Goal: Task Accomplishment & Management: Use online tool/utility

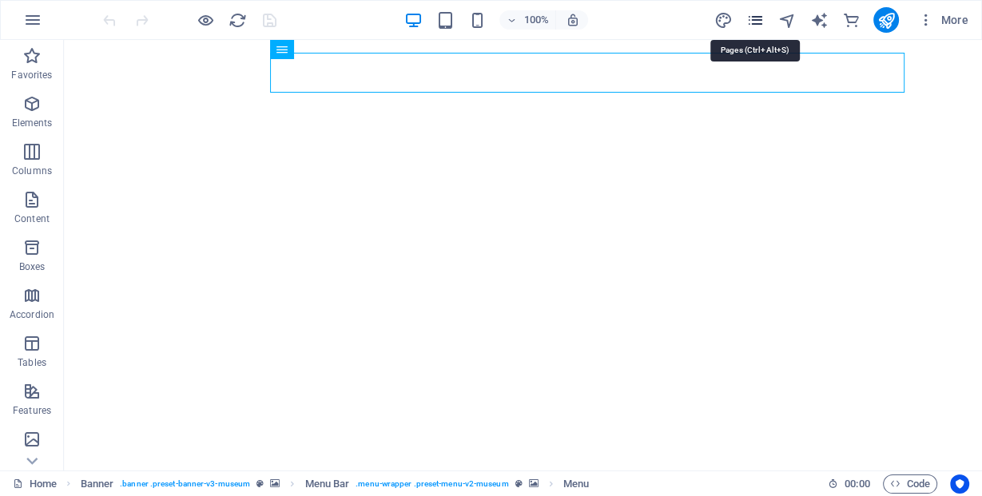
click at [751, 26] on icon "pages" at bounding box center [755, 20] width 18 height 18
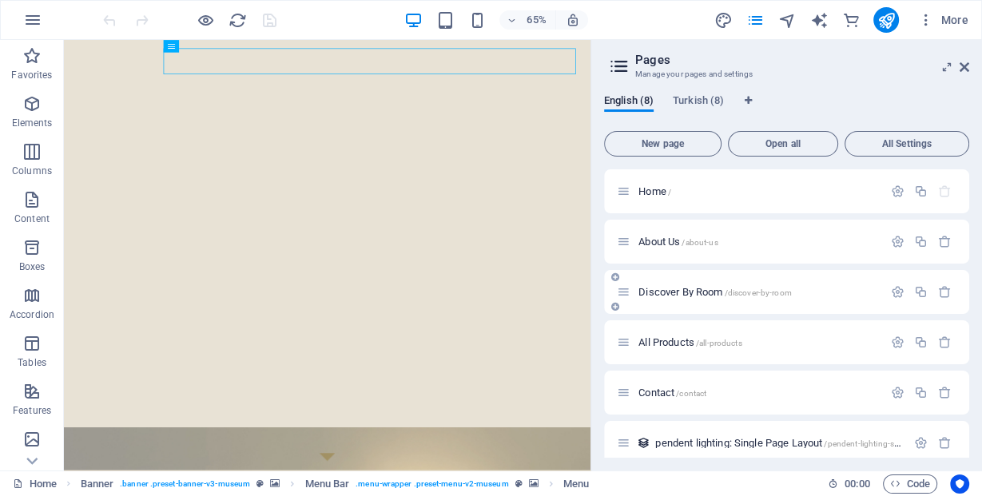
click at [651, 295] on span "Discover By Room /discover-by-room" at bounding box center [715, 292] width 153 height 12
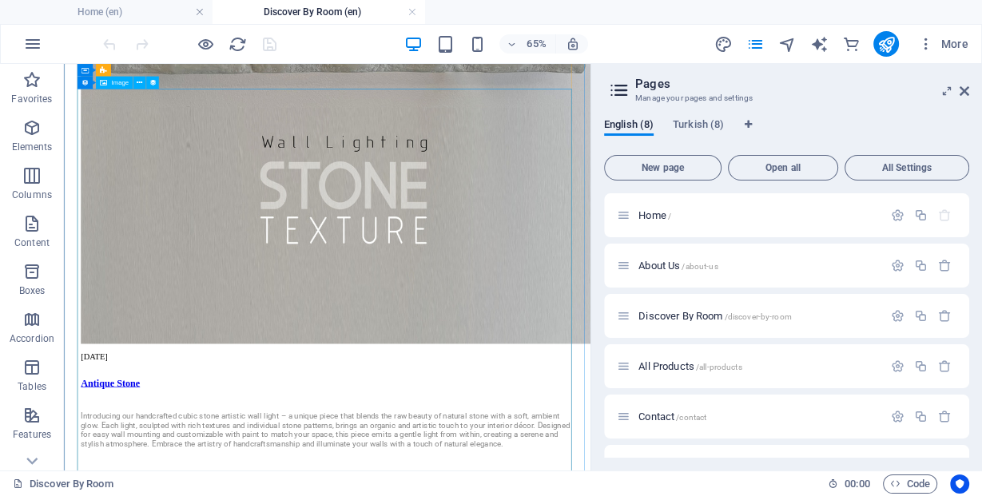
scroll to position [4604, 0]
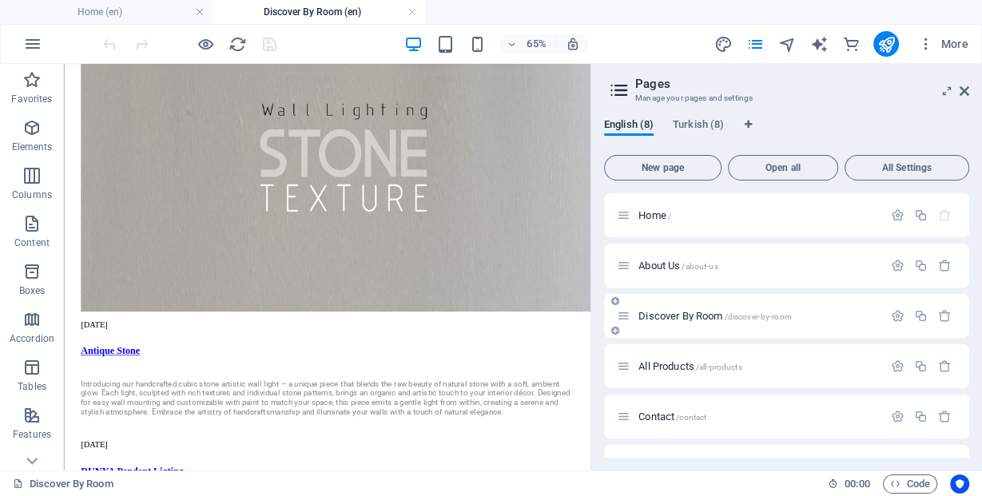
click at [669, 320] on span "Discover By Room /discover-by-room" at bounding box center [715, 316] width 153 height 12
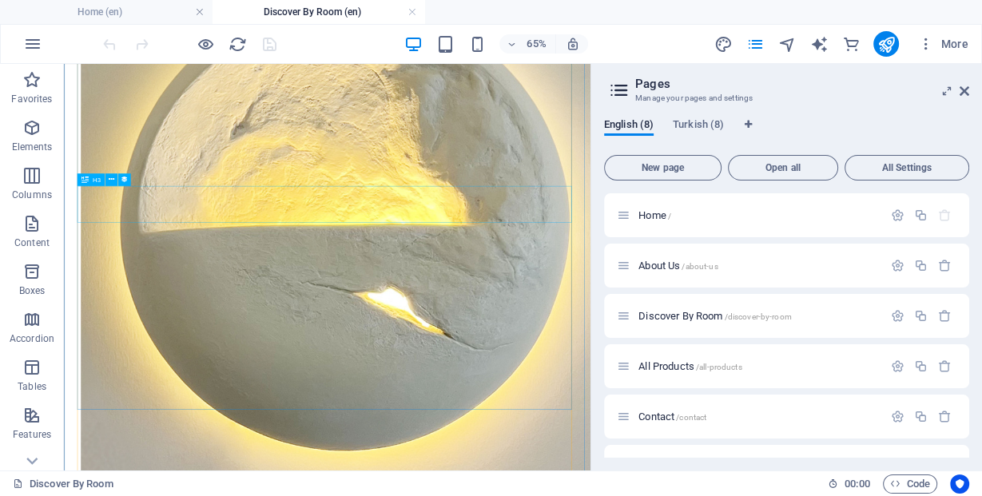
scroll to position [5819, 0]
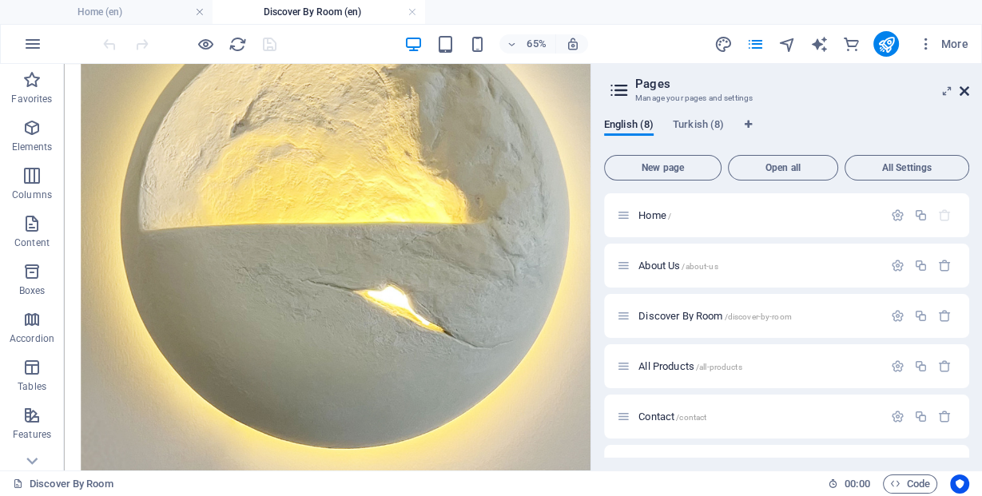
click at [969, 94] on icon at bounding box center [965, 91] width 10 height 13
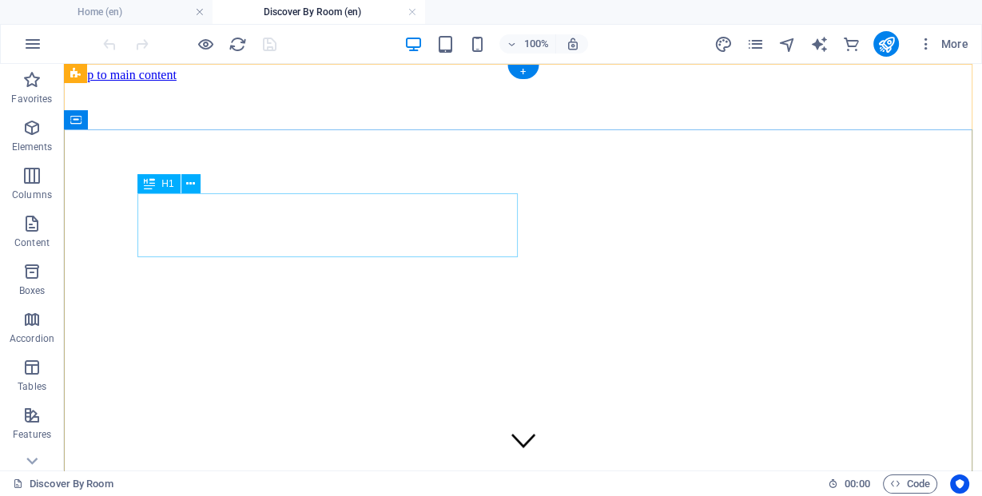
scroll to position [0, 0]
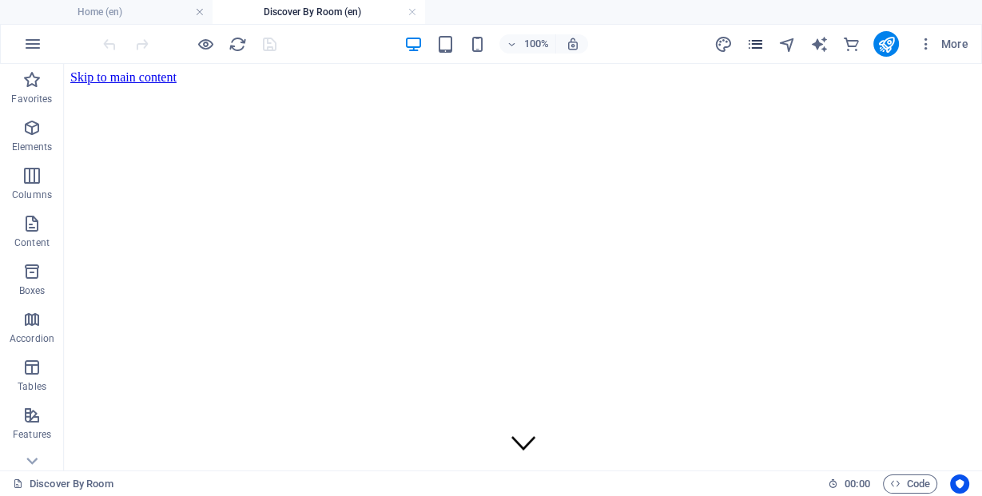
click at [758, 40] on icon "pages" at bounding box center [755, 44] width 18 height 18
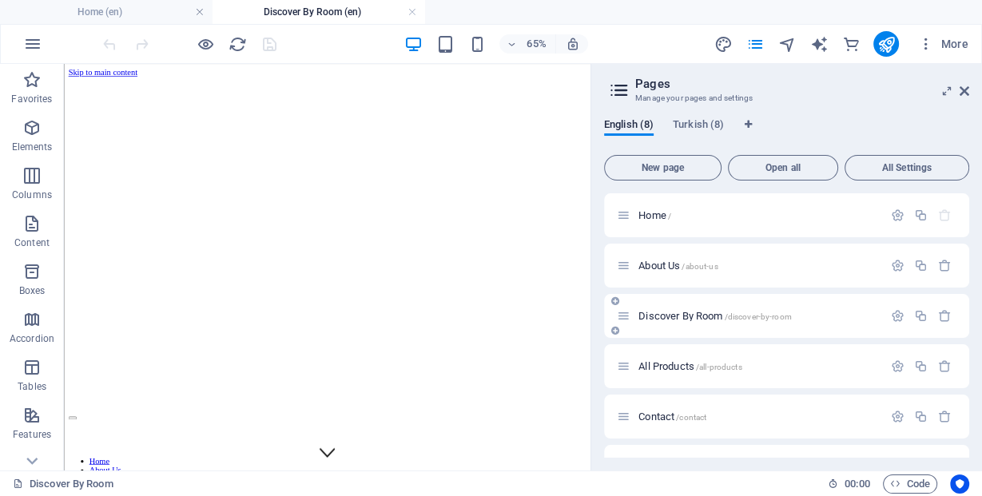
click at [661, 313] on span "Discover By Room /discover-by-room" at bounding box center [715, 316] width 153 height 12
click at [658, 263] on span "About Us /about-us" at bounding box center [678, 266] width 79 height 12
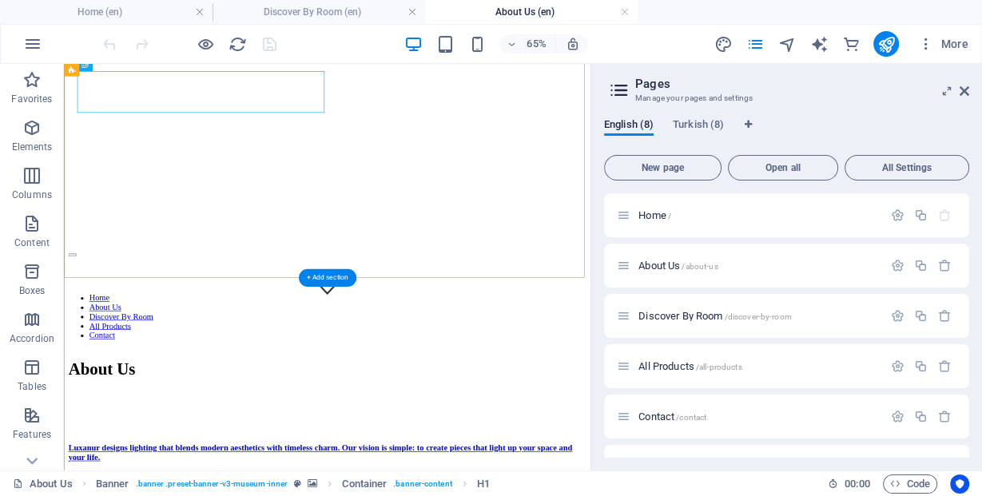
scroll to position [256, 0]
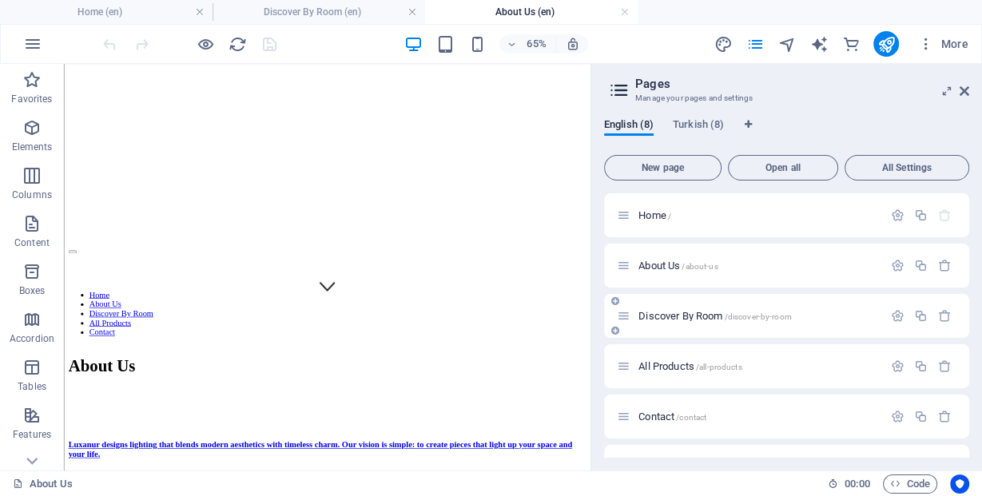
click at [651, 316] on span "Discover By Room /discover-by-room" at bounding box center [715, 316] width 153 height 12
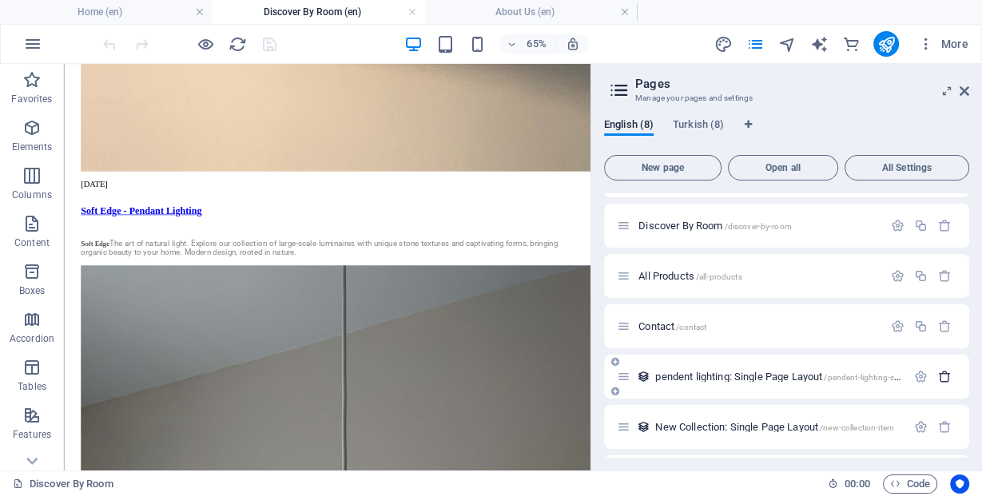
scroll to position [61, 0]
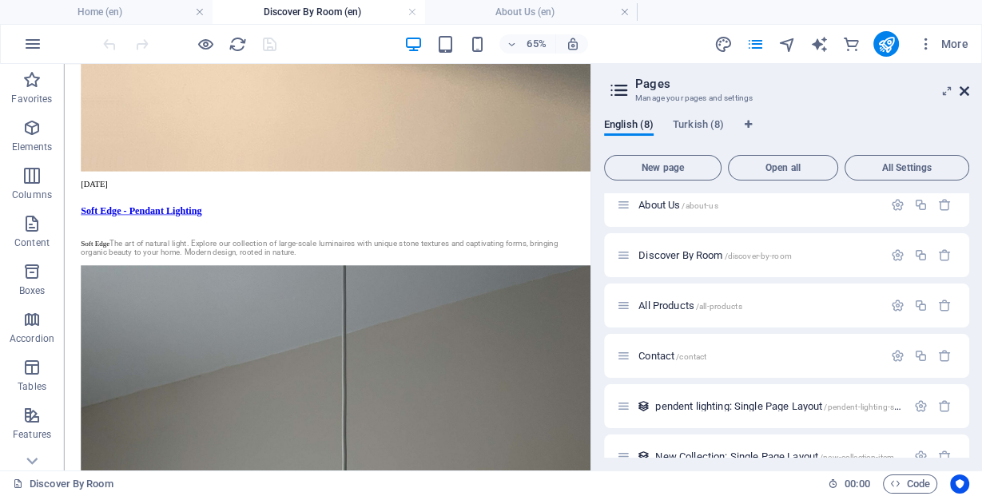
click at [968, 88] on icon at bounding box center [965, 91] width 10 height 13
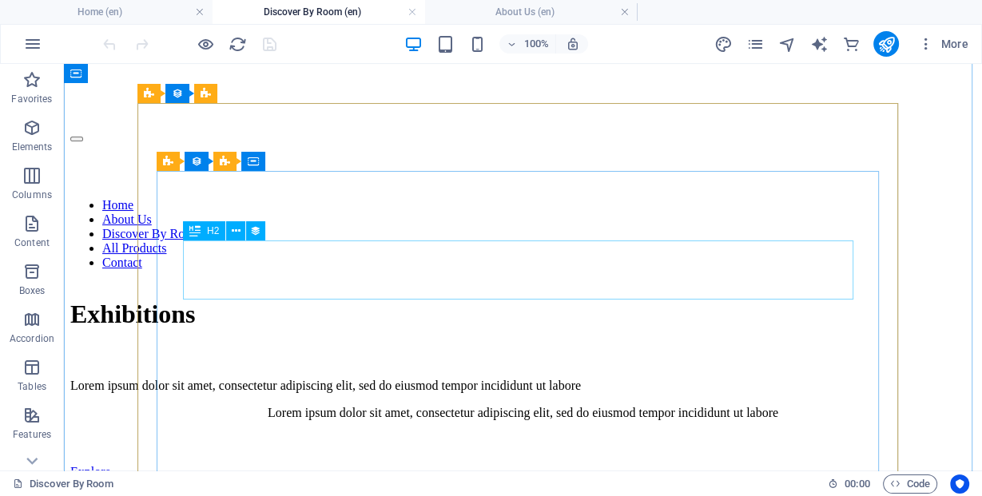
scroll to position [448, 0]
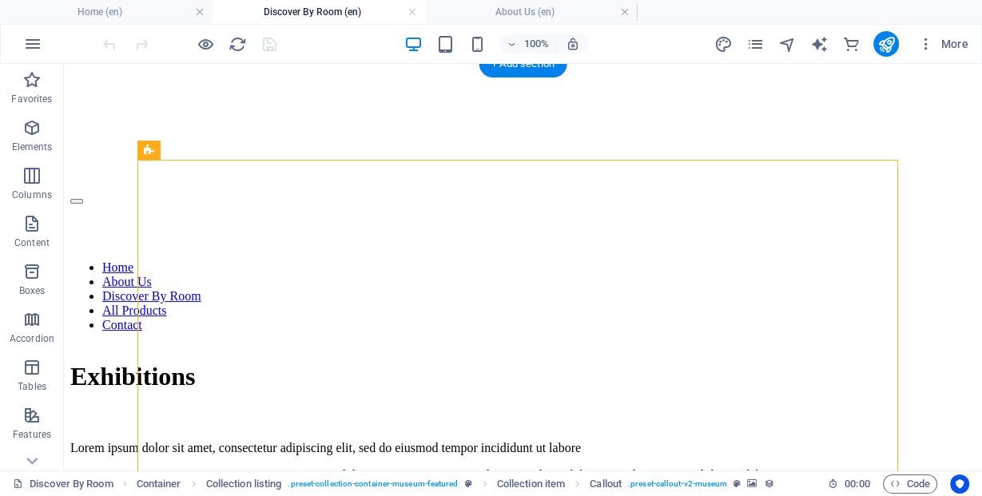
select select "px"
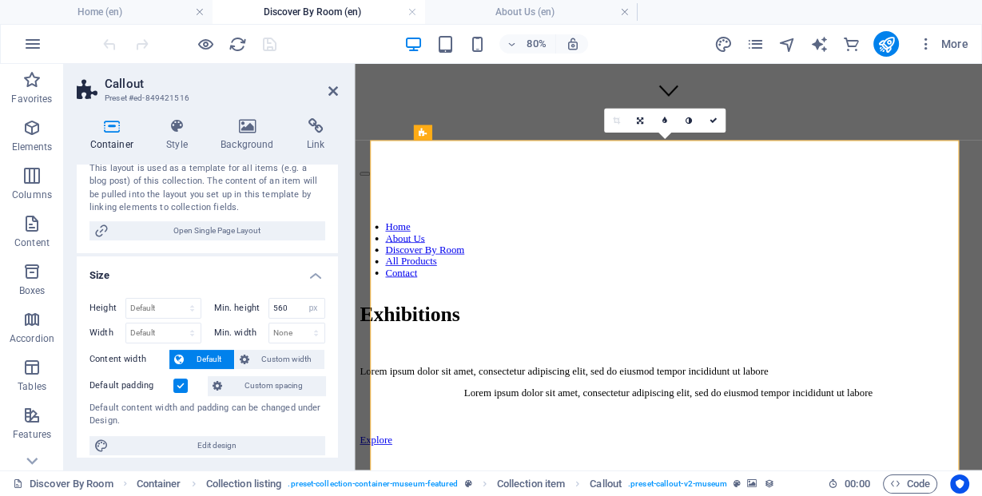
scroll to position [320, 0]
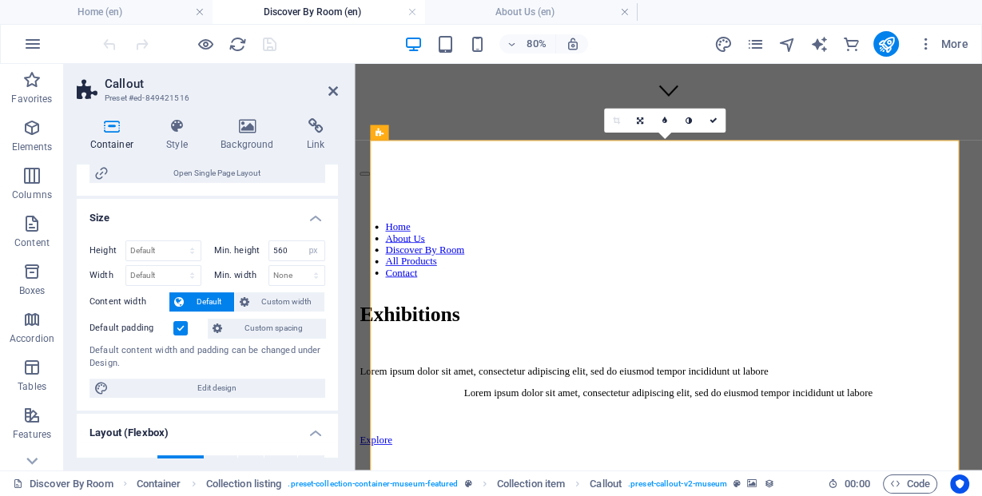
click at [179, 325] on label at bounding box center [180, 328] width 14 height 14
click at [0, 0] on input "Default padding" at bounding box center [0, 0] width 0 height 0
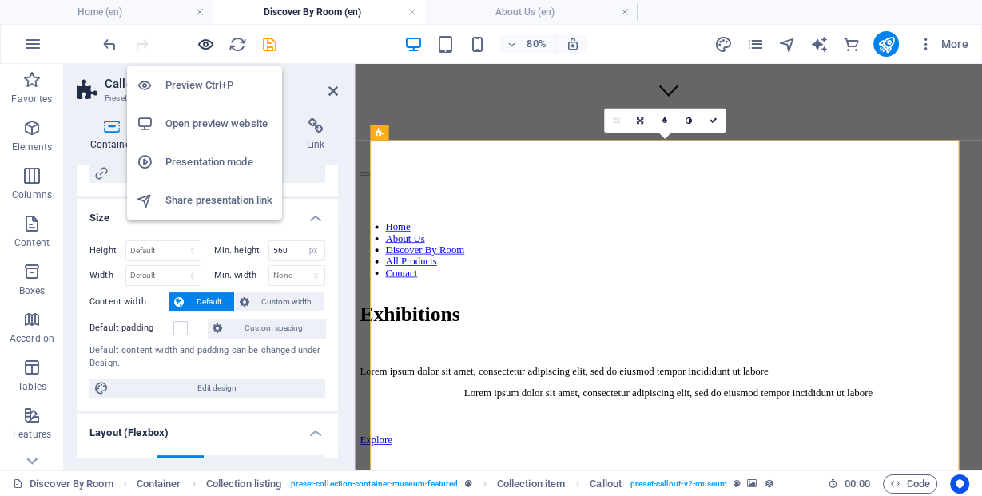
drag, startPoint x: 969, startPoint y: 0, endPoint x: 205, endPoint y: 48, distance: 765.6
click at [205, 48] on icon "button" at bounding box center [206, 44] width 18 height 18
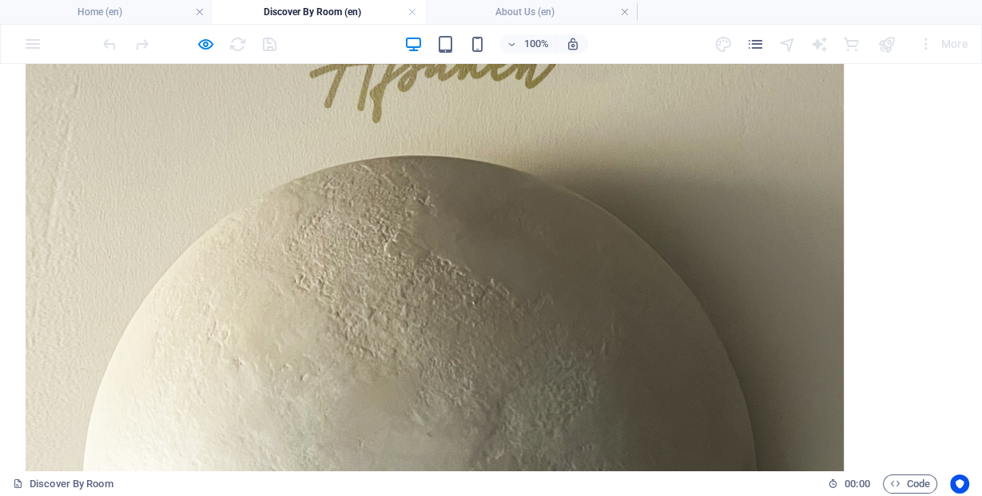
scroll to position [2174, 0]
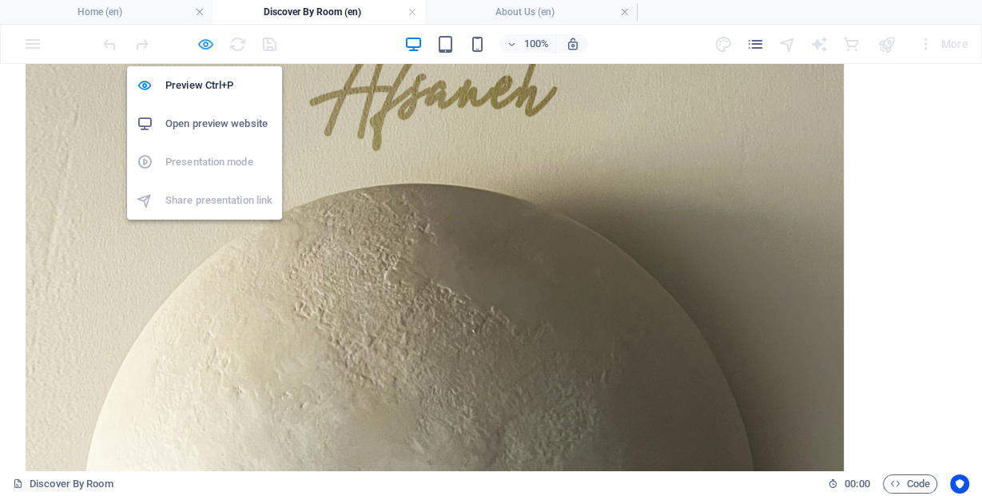
click at [203, 38] on icon "button" at bounding box center [206, 44] width 18 height 18
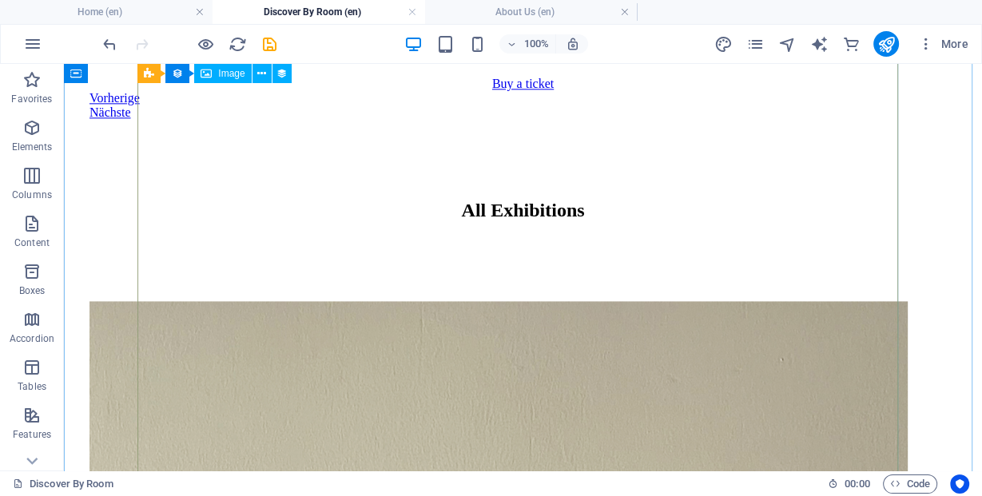
scroll to position [1639, 0]
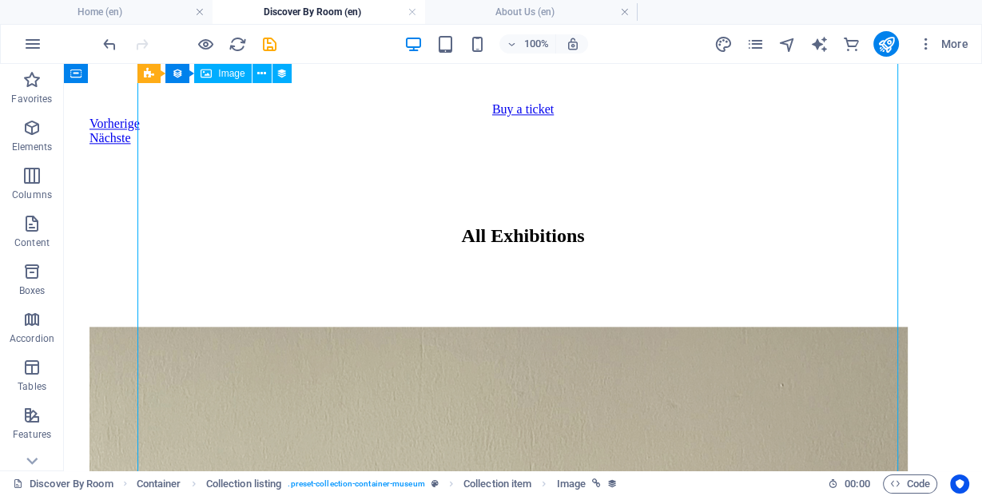
select select "exhibition-image"
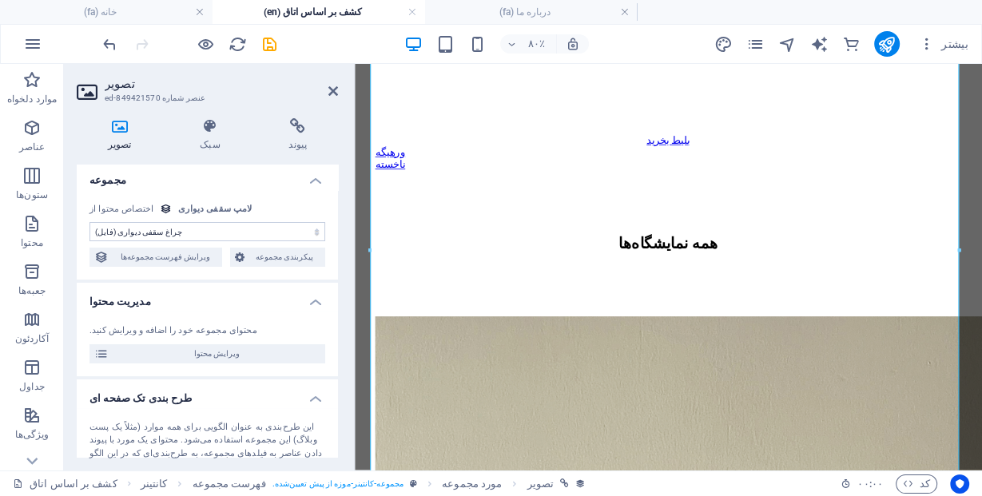
scroll to position [0, 0]
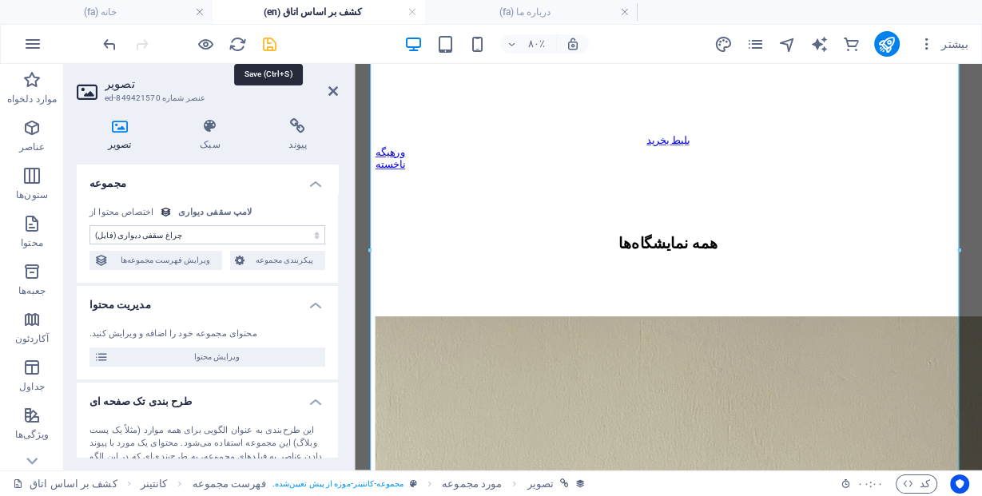
click at [268, 50] on icon "ذخیره کردن" at bounding box center [270, 44] width 18 height 18
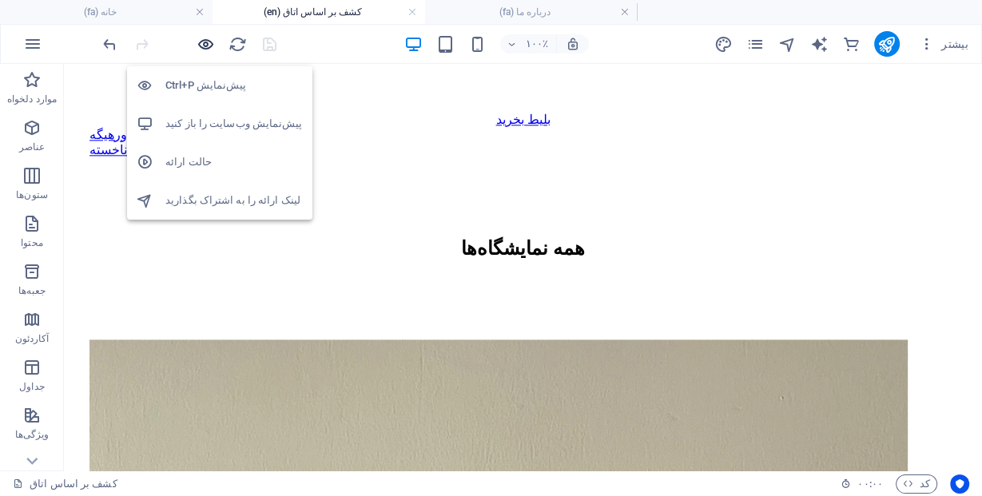
click at [212, 40] on icon "button" at bounding box center [206, 44] width 18 height 18
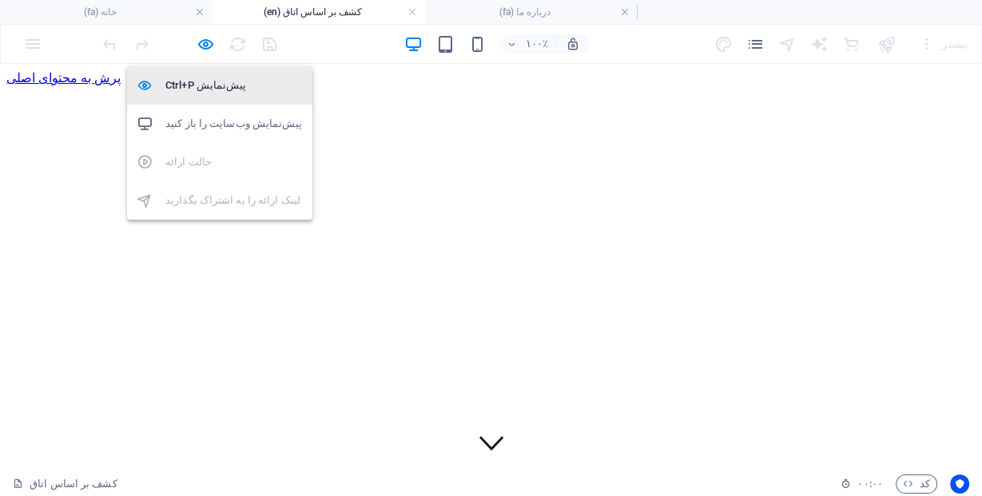
drag, startPoint x: 200, startPoint y: 37, endPoint x: 279, endPoint y: 102, distance: 102.2
click at [200, 37] on icon "button" at bounding box center [206, 44] width 18 height 18
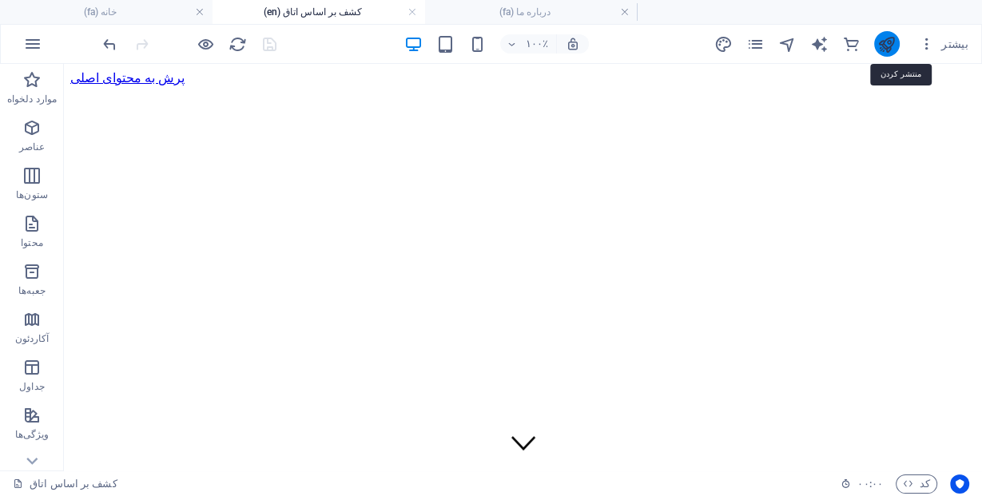
click at [896, 40] on icon "منتشر کردن" at bounding box center [887, 44] width 18 height 18
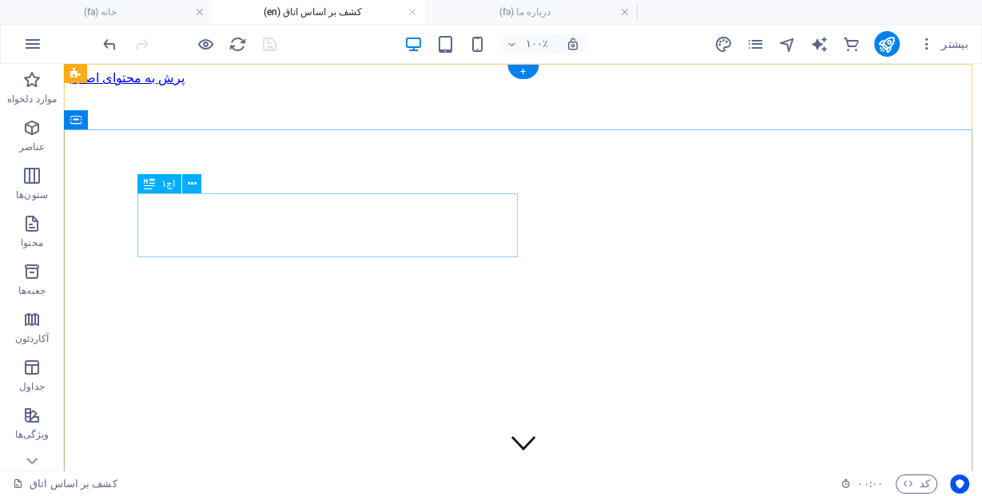
scroll to position [192, 0]
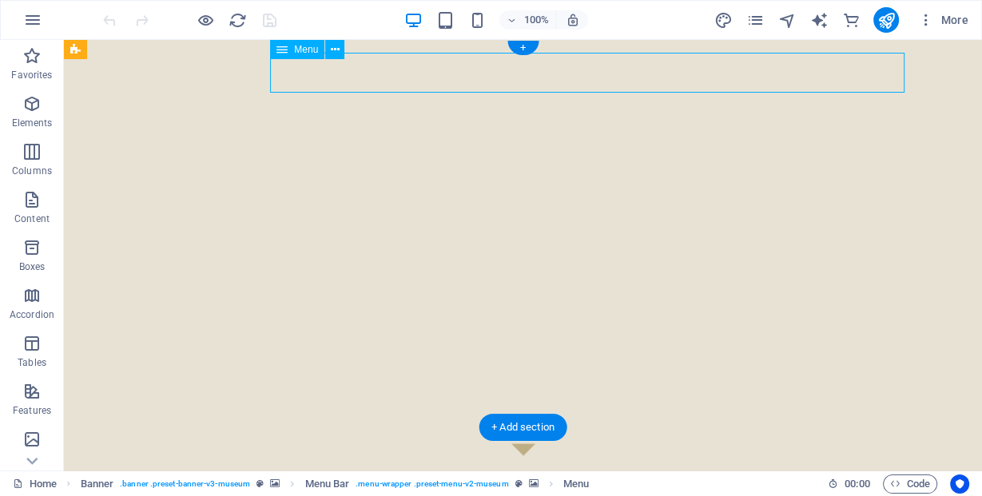
select select
select select "1"
select select
select select "2"
select select
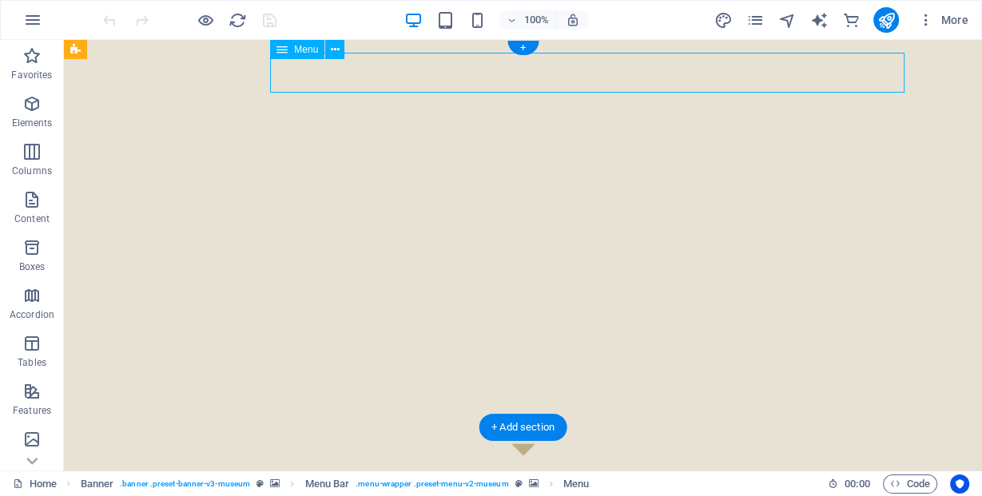
select select "3"
select select
select select "4"
select select
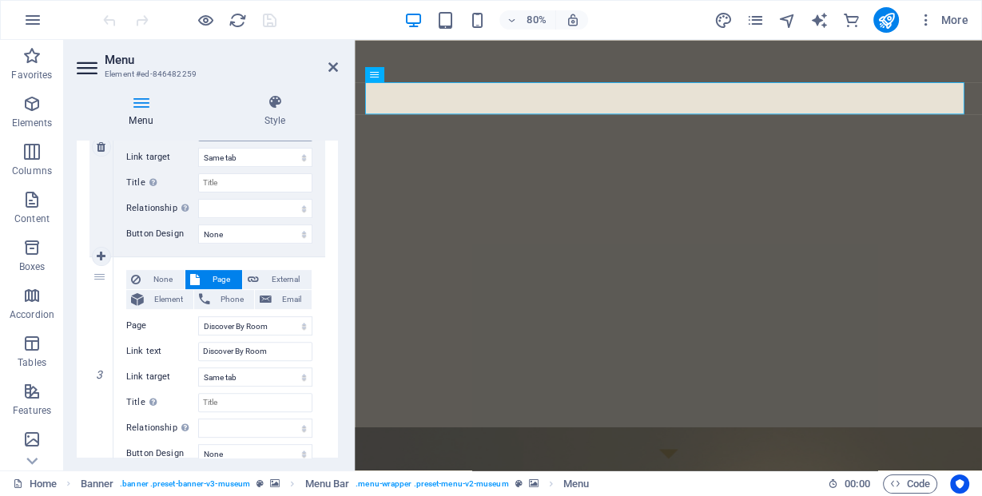
scroll to position [512, 0]
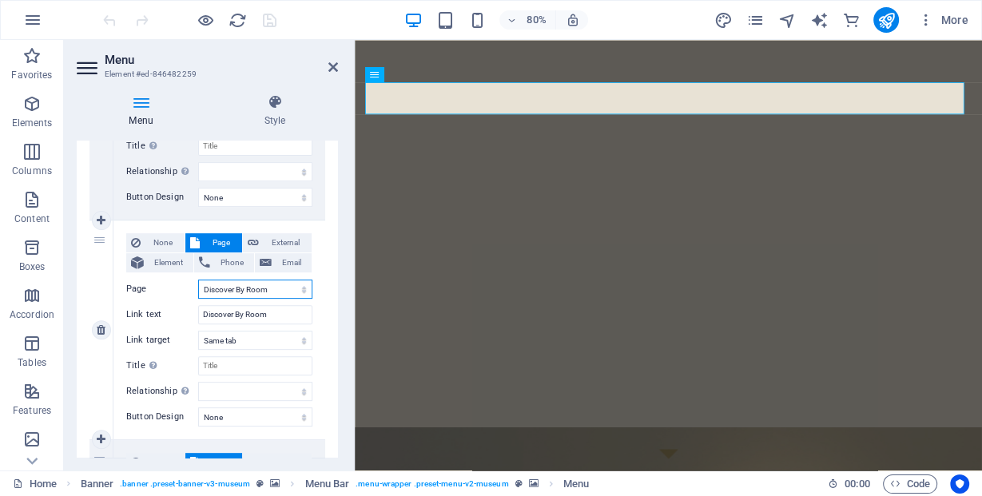
click at [233, 291] on select "Home About Us Discover By Room All Products Contact Wall ceiling lamp Home Abou…" at bounding box center [255, 289] width 114 height 19
click at [233, 314] on input "Discover By Room" at bounding box center [255, 314] width 114 height 19
click at [332, 66] on icon at bounding box center [333, 67] width 10 height 13
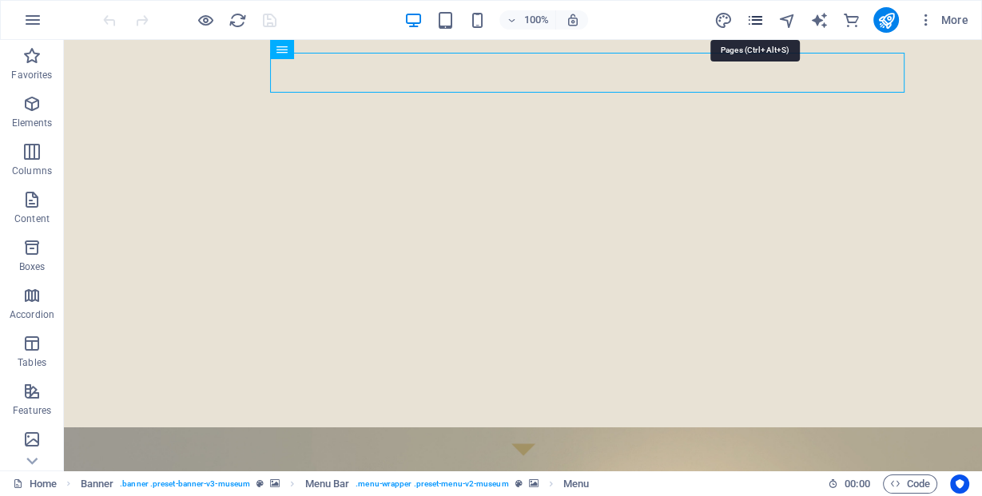
click at [746, 17] on icon "pages" at bounding box center [755, 20] width 18 height 18
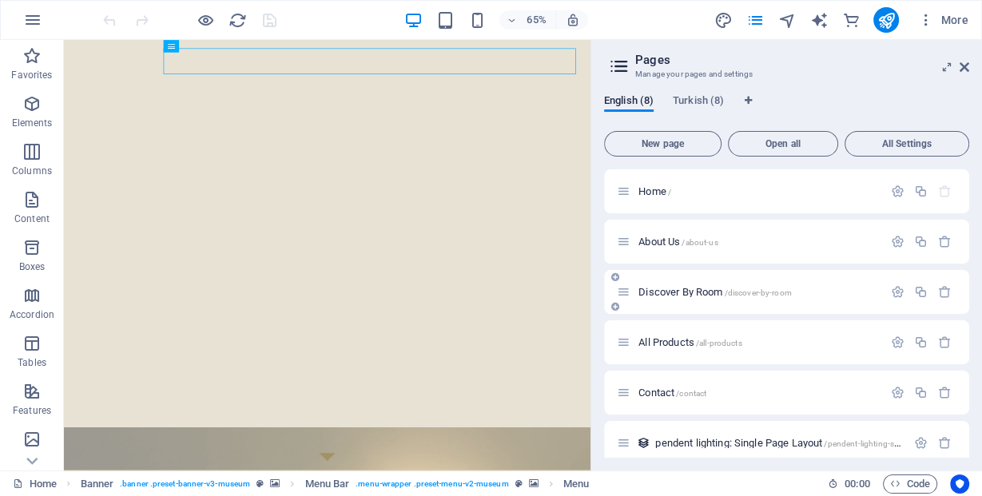
click at [684, 286] on span "Discover By Room /discover-by-room" at bounding box center [715, 292] width 153 height 12
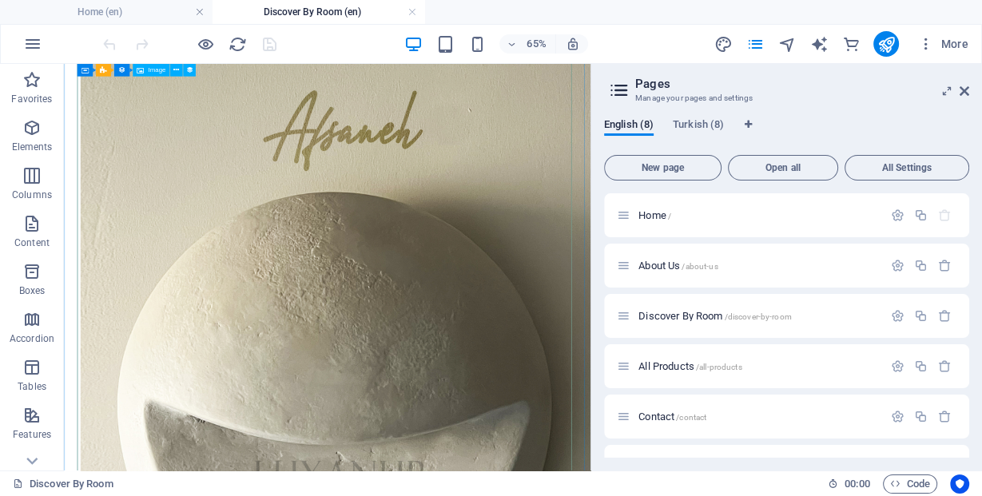
scroll to position [2110, 0]
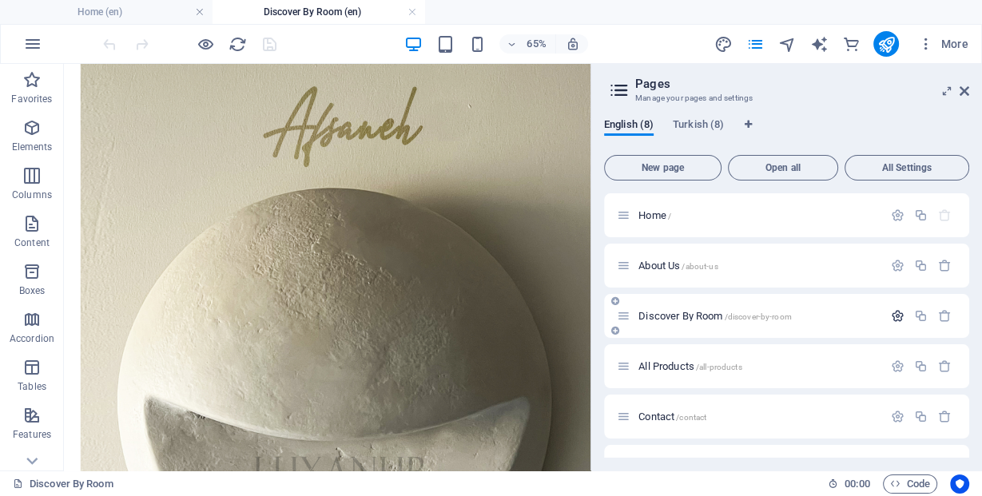
click at [891, 316] on icon "button" at bounding box center [898, 316] width 14 height 14
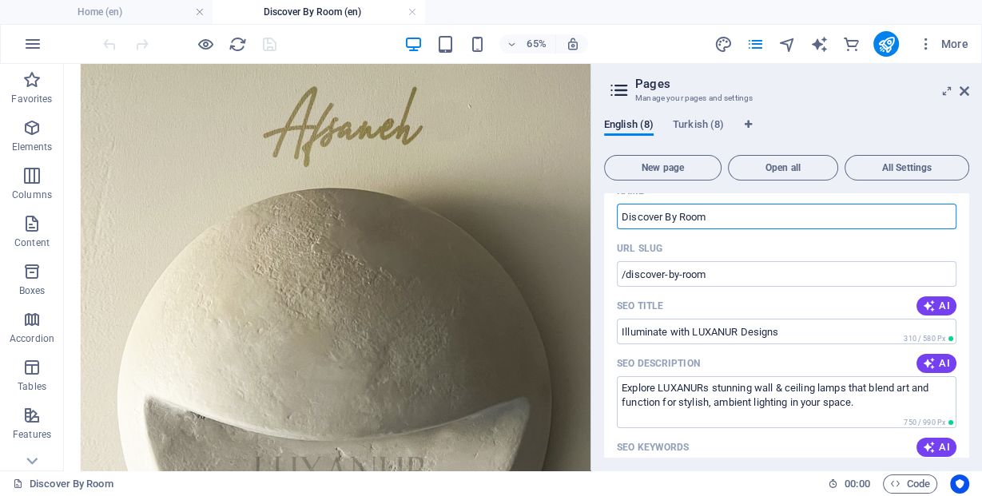
scroll to position [192, 0]
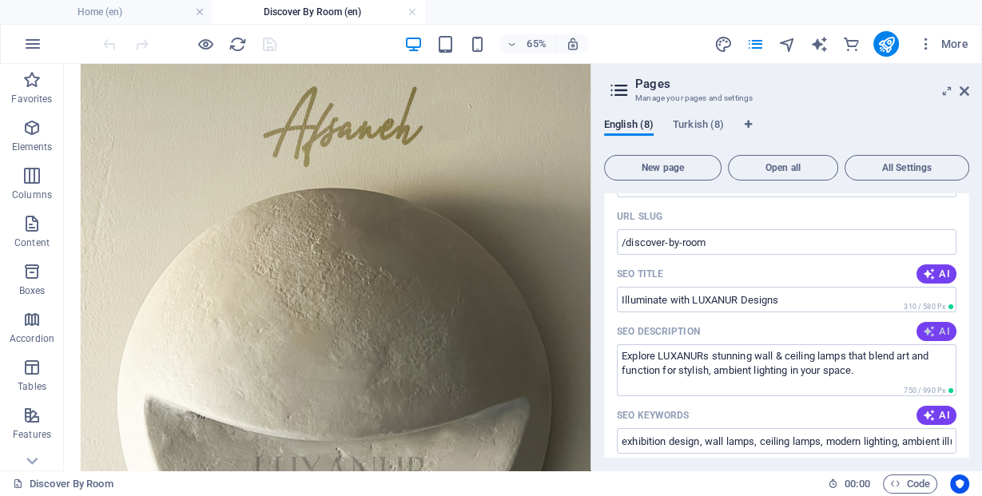
click at [926, 335] on icon "button" at bounding box center [929, 331] width 13 height 13
type textarea "Explore our unique handcrafted ceiling lights, blending natures beauty with mod…"
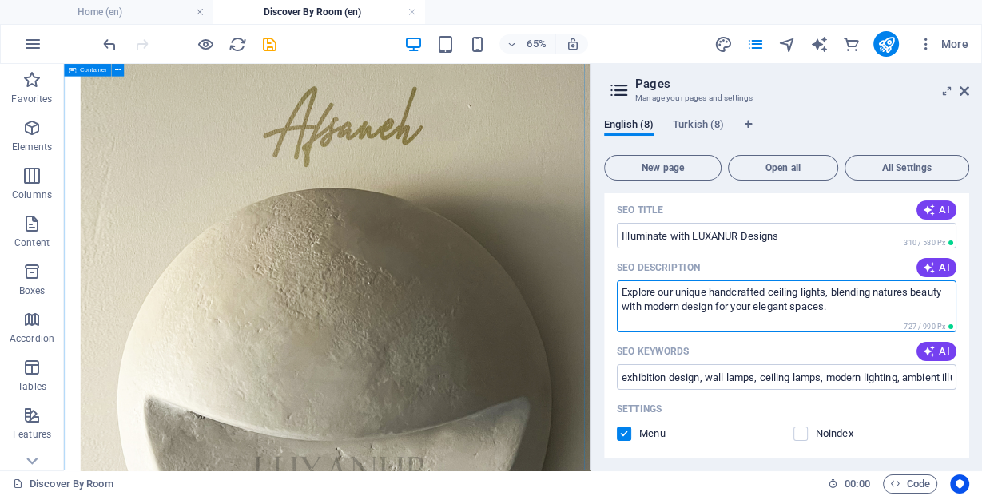
drag, startPoint x: 940, startPoint y: 378, endPoint x: 871, endPoint y: 417, distance: 79.1
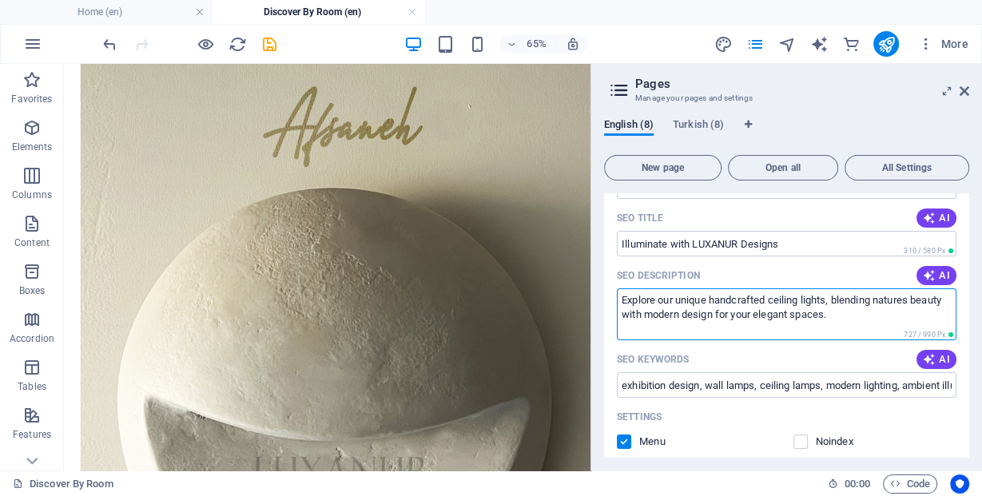
scroll to position [192, 0]
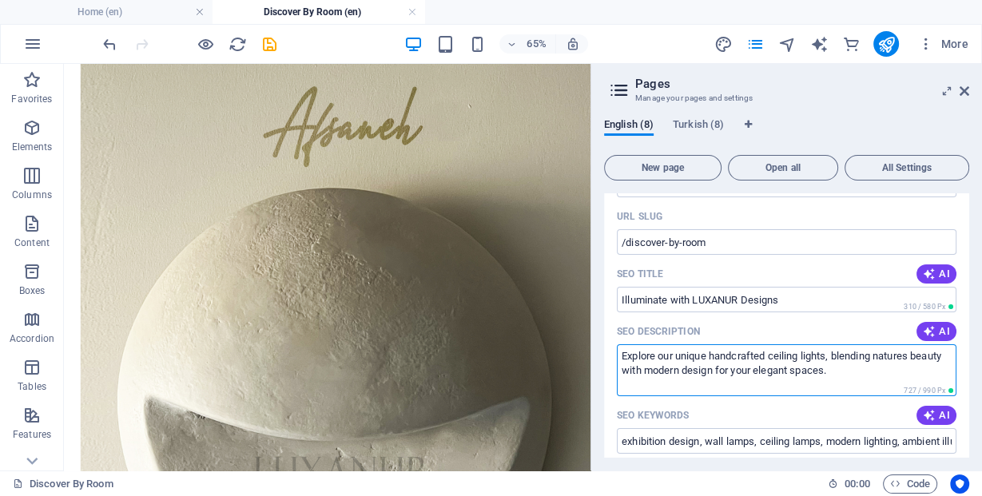
click at [619, 356] on textarea "Explore our unique handcrafted ceiling lights, blending natures beauty with mod…" at bounding box center [787, 370] width 340 height 52
drag, startPoint x: 619, startPoint y: 356, endPoint x: 927, endPoint y: 376, distance: 308.4
click at [927, 376] on textarea "Explore our unique handcrafted ceiling lights, blending natures beauty with mod…" at bounding box center [787, 370] width 340 height 52
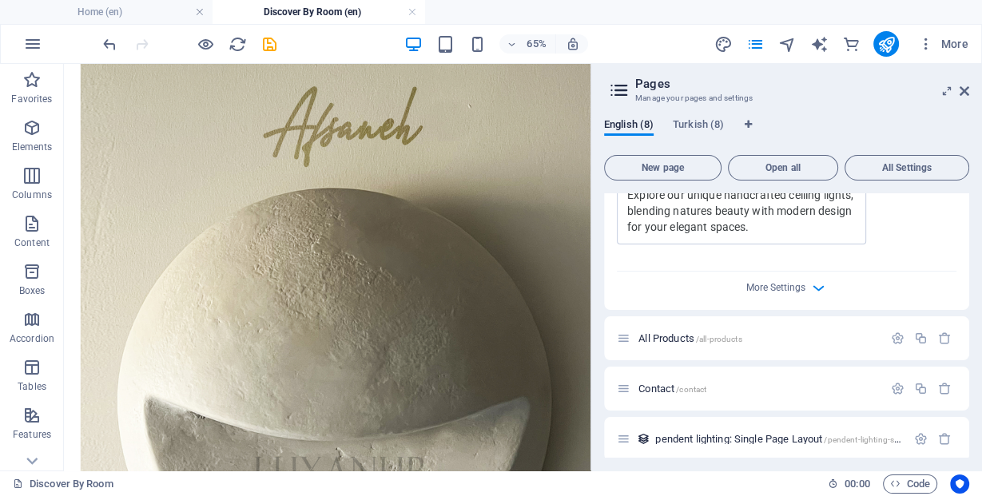
scroll to position [703, 0]
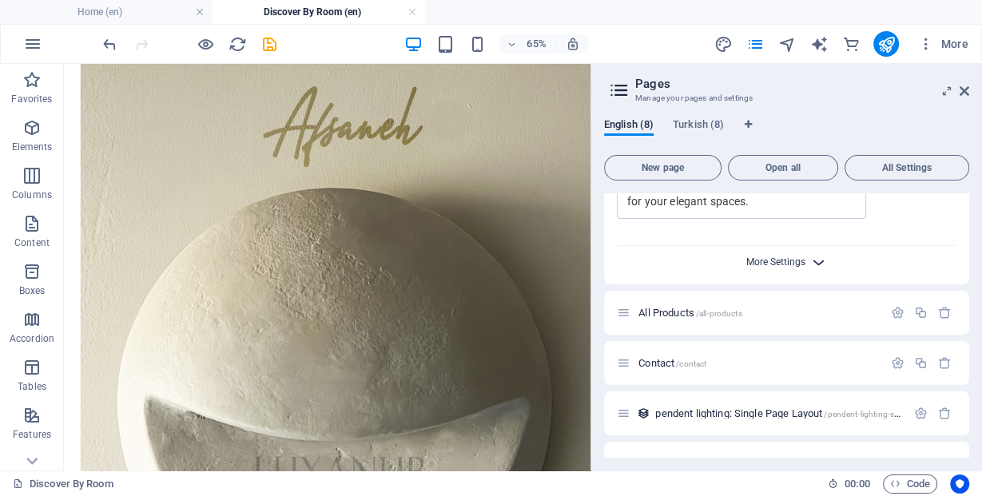
click at [798, 267] on span "More Settings" at bounding box center [775, 262] width 59 height 11
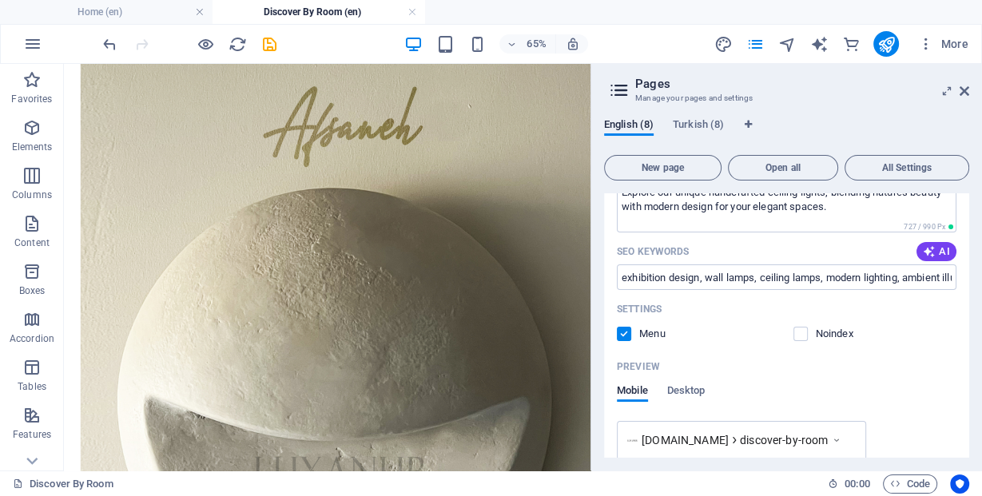
scroll to position [132, 0]
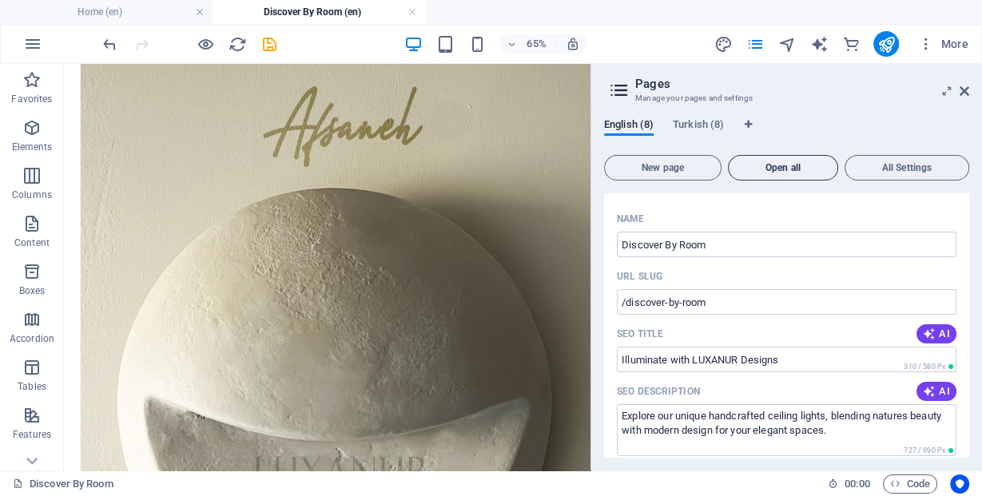
click at [774, 176] on button "Open all" at bounding box center [783, 168] width 110 height 26
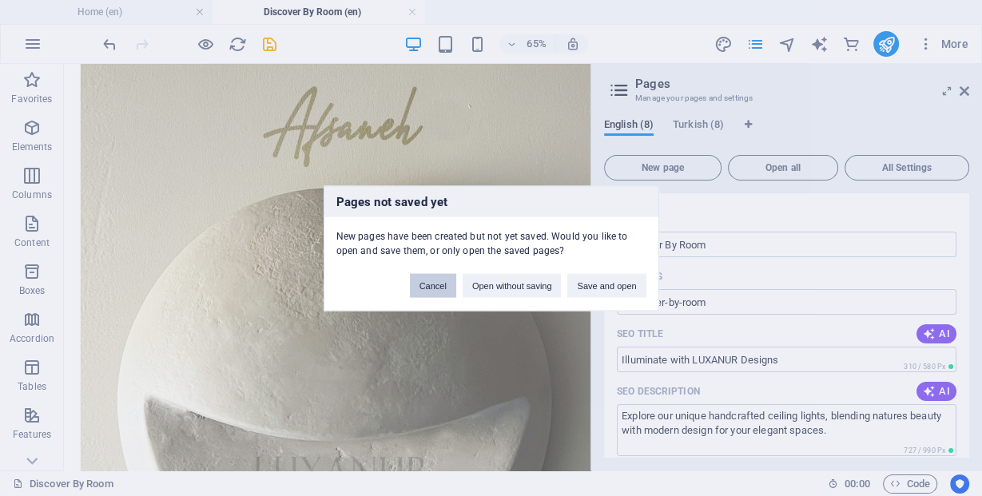
click at [444, 281] on button "Cancel" at bounding box center [433, 285] width 46 height 24
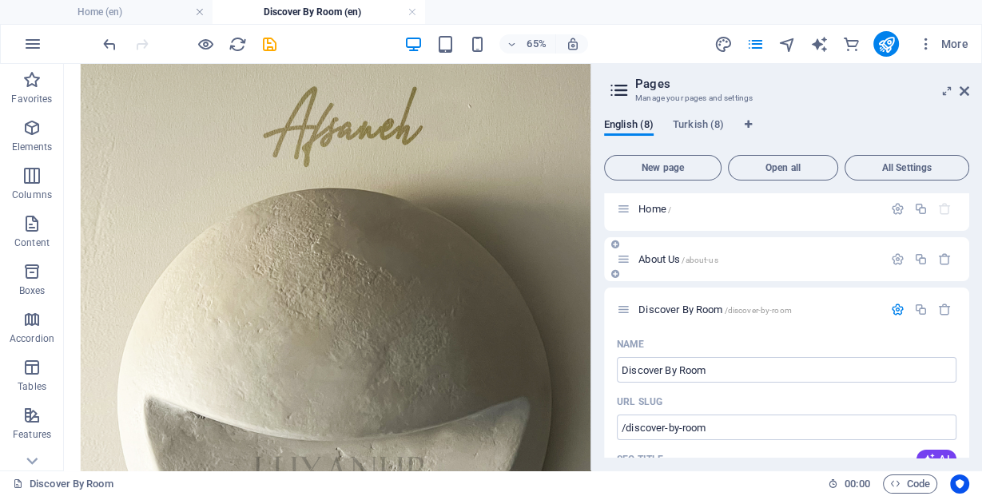
scroll to position [0, 0]
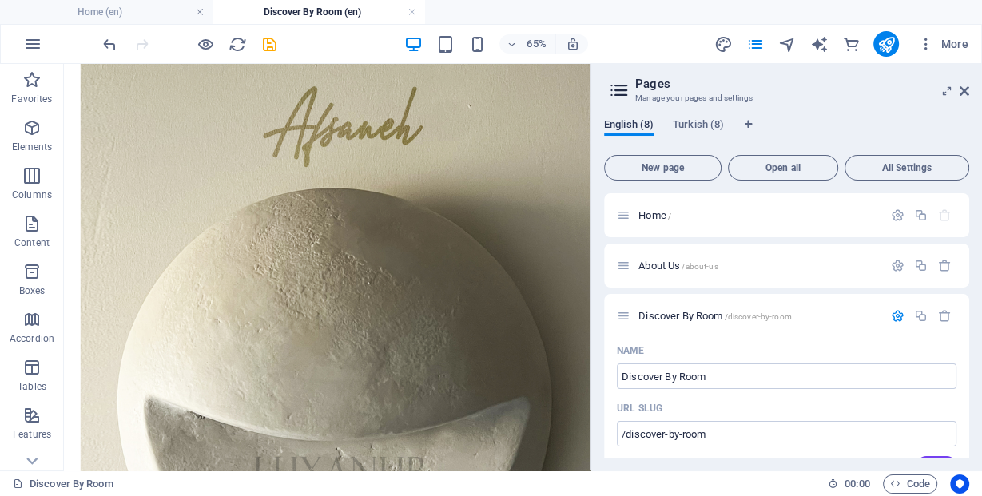
click at [624, 125] on span "English (8)" at bounding box center [629, 126] width 50 height 22
click at [623, 317] on icon at bounding box center [624, 316] width 14 height 14
click at [921, 317] on icon "button" at bounding box center [921, 316] width 14 height 14
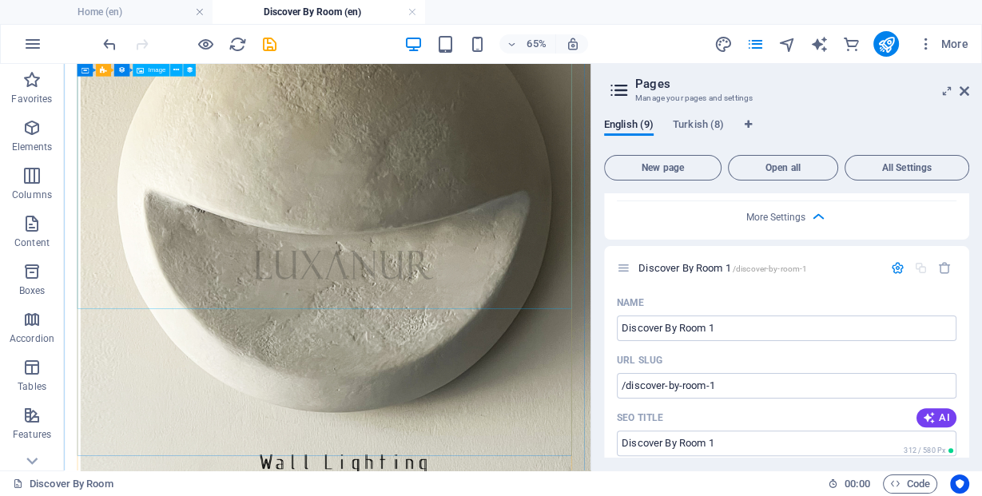
scroll to position [2430, 0]
click at [965, 94] on aside "Pages Manage your pages and settings English (9) Turkish (8) New page Open all …" at bounding box center [787, 267] width 392 height 407
click at [961, 94] on icon at bounding box center [965, 91] width 10 height 13
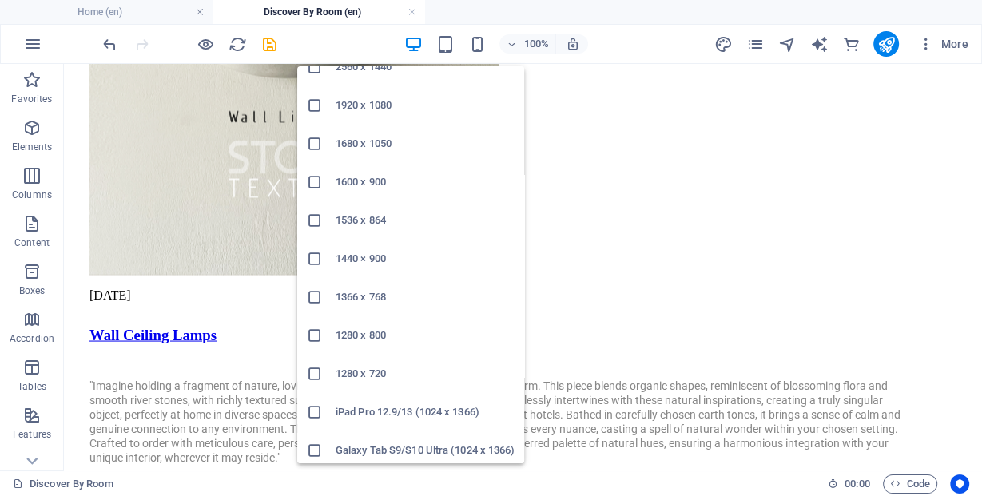
scroll to position [102, 0]
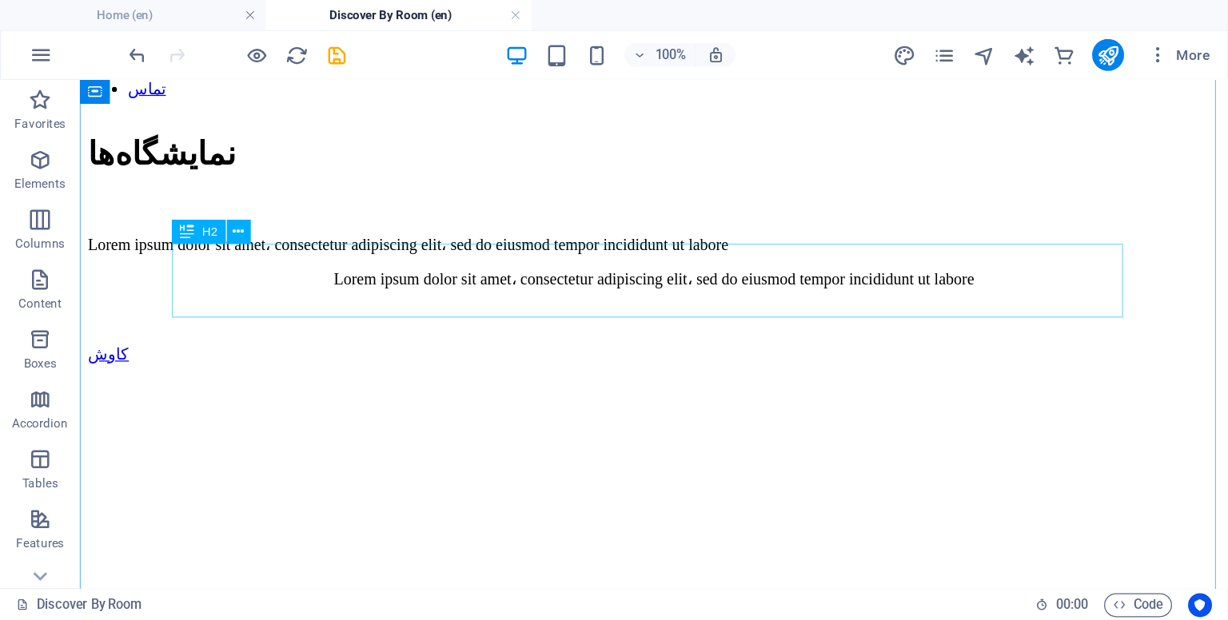
scroll to position [639, 0]
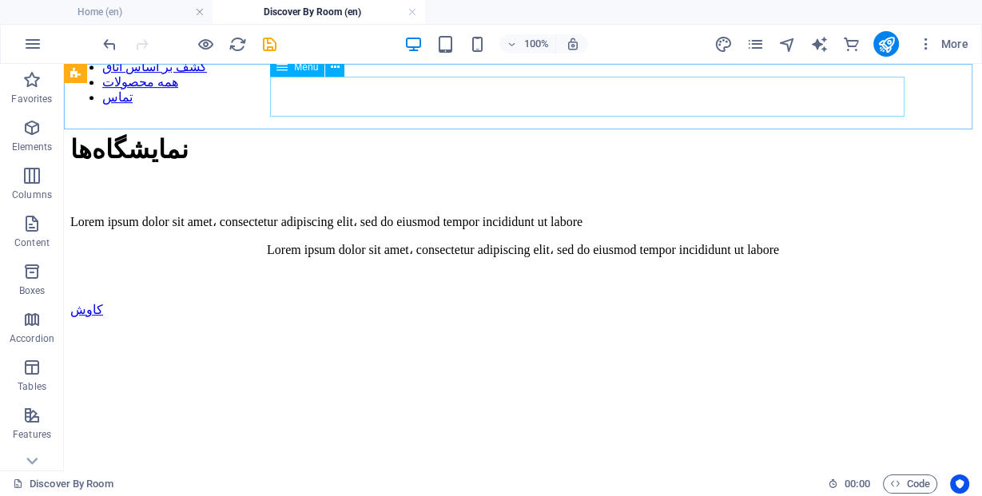
click at [656, 91] on nav "خانه درباره ما کشف بر اساس اتاق همه محصولات تماس" at bounding box center [523, 67] width 906 height 76
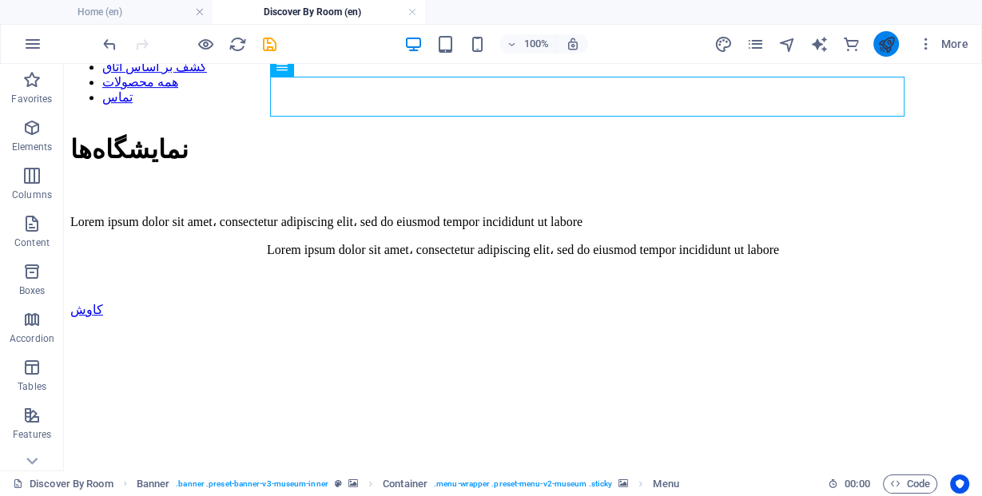
click at [898, 47] on button "publish" at bounding box center [887, 44] width 26 height 26
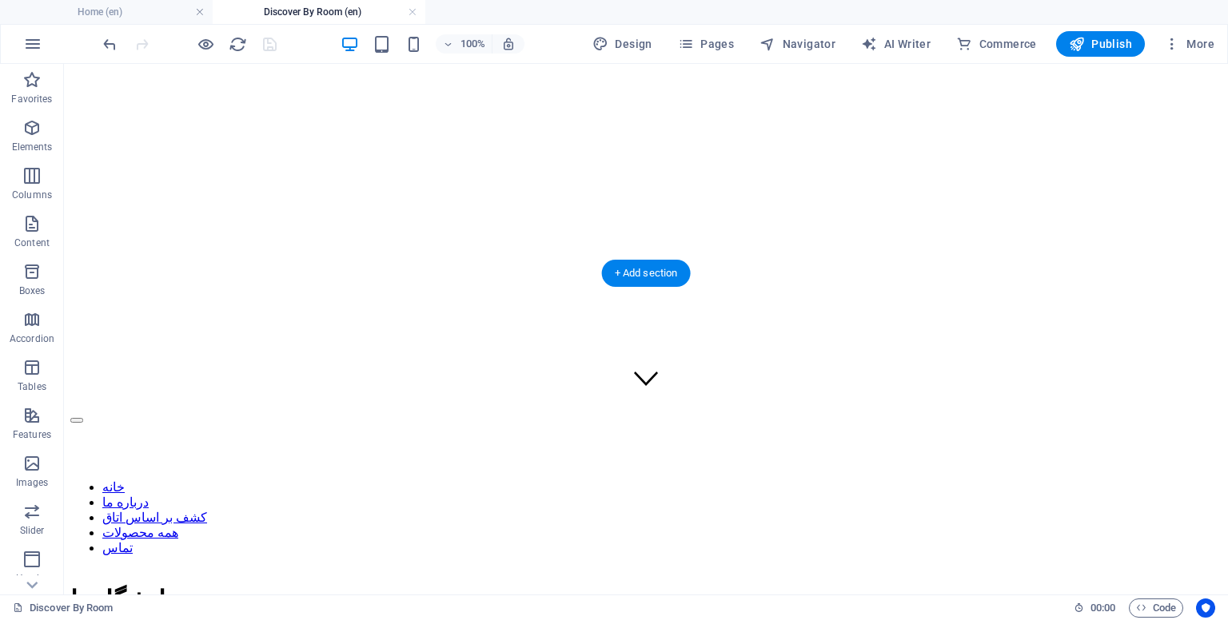
scroll to position [0, 0]
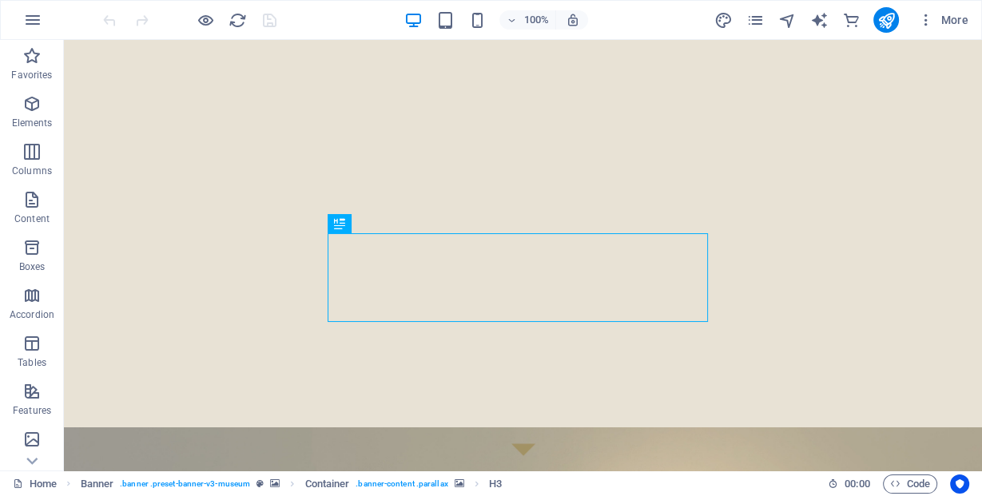
click at [650, 17] on div "100% More" at bounding box center [537, 20] width 875 height 26
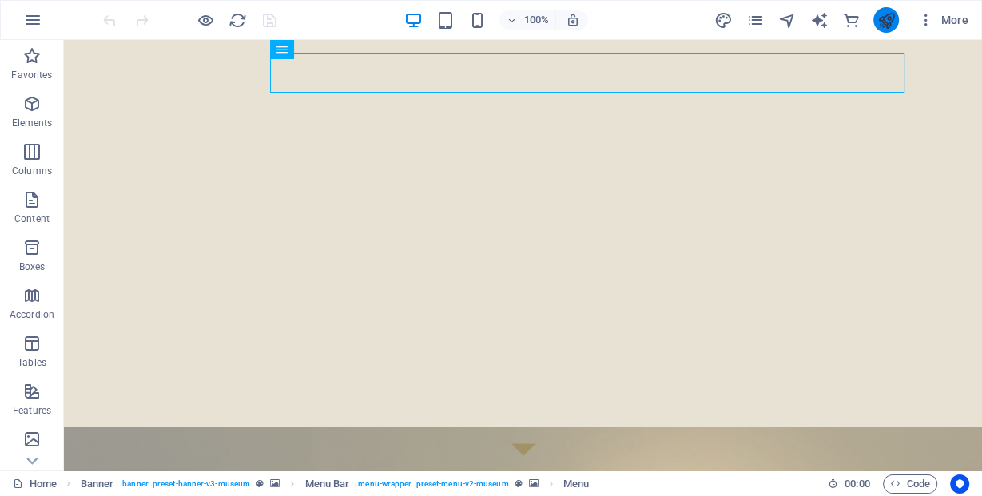
click at [882, 24] on icon "publish" at bounding box center [886, 20] width 18 height 18
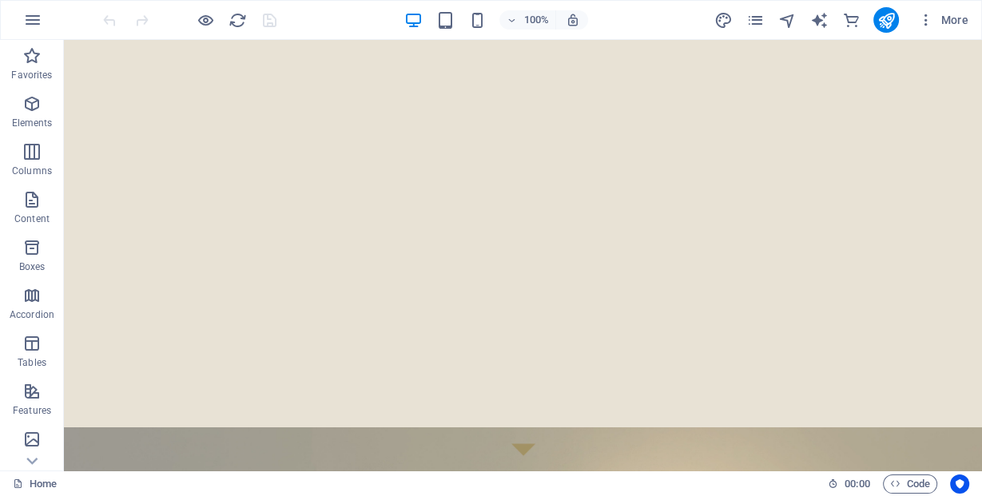
click at [625, 21] on div "100% More" at bounding box center [537, 20] width 875 height 26
click at [764, 16] on icon "pages" at bounding box center [755, 20] width 18 height 18
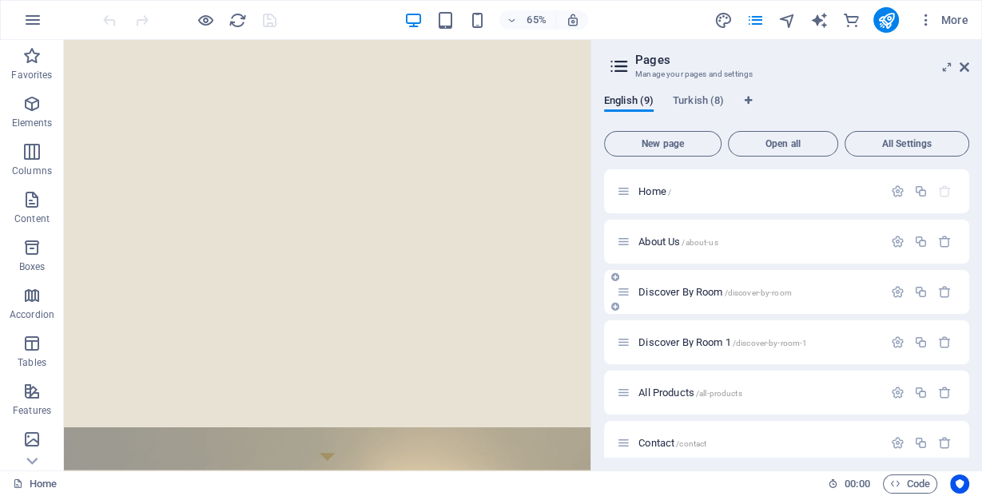
click at [679, 298] on div "Discover By Room /discover-by-room" at bounding box center [750, 292] width 266 height 18
click at [665, 283] on div "Discover By Room /discover-by-room" at bounding box center [750, 292] width 266 height 18
click at [662, 287] on span "Discover By Room /discover-by-room" at bounding box center [715, 292] width 153 height 12
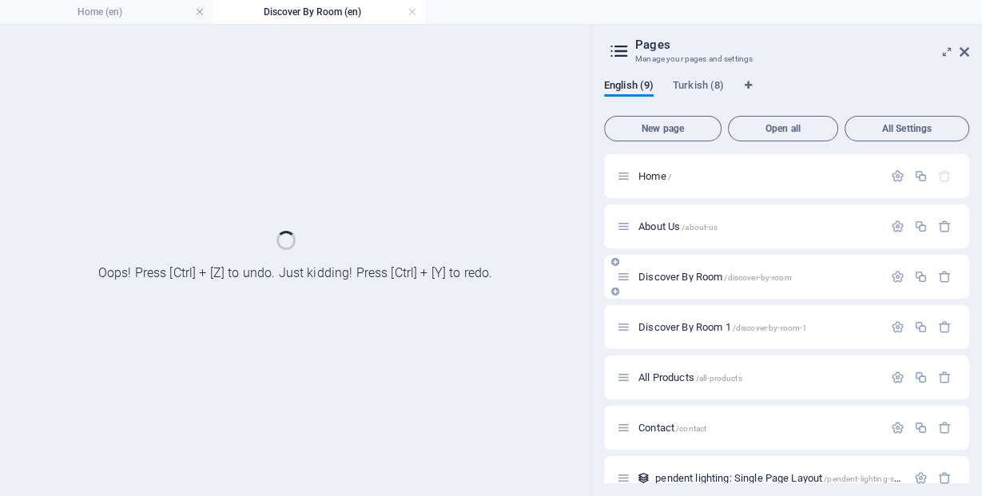
click at [662, 287] on div "Discover By Room /discover-by-room" at bounding box center [786, 277] width 365 height 44
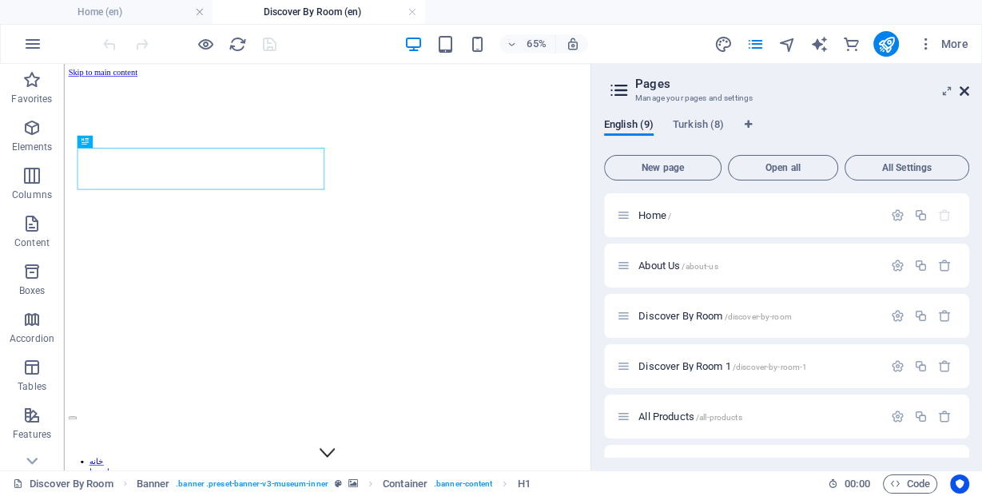
click at [967, 88] on icon at bounding box center [965, 91] width 10 height 13
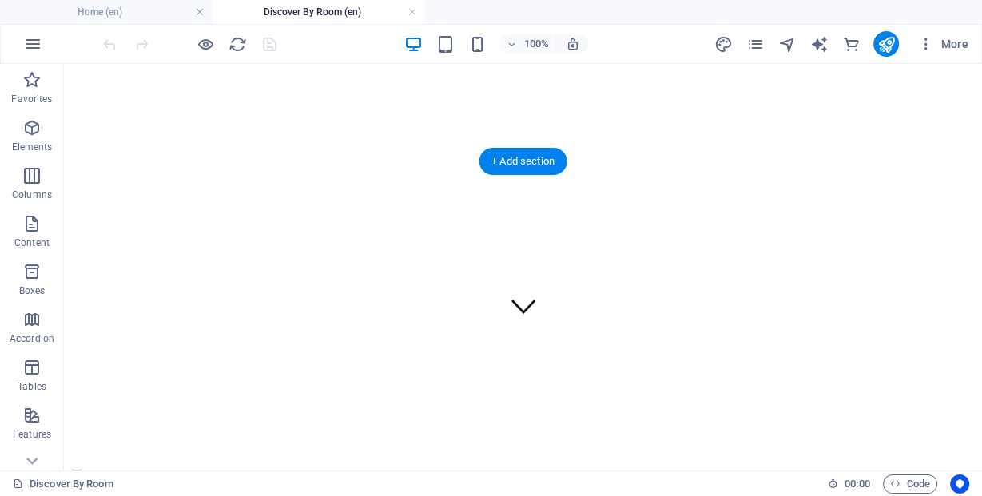
scroll to position [128, 0]
click at [454, 53] on div "100%" at bounding box center [496, 44] width 185 height 26
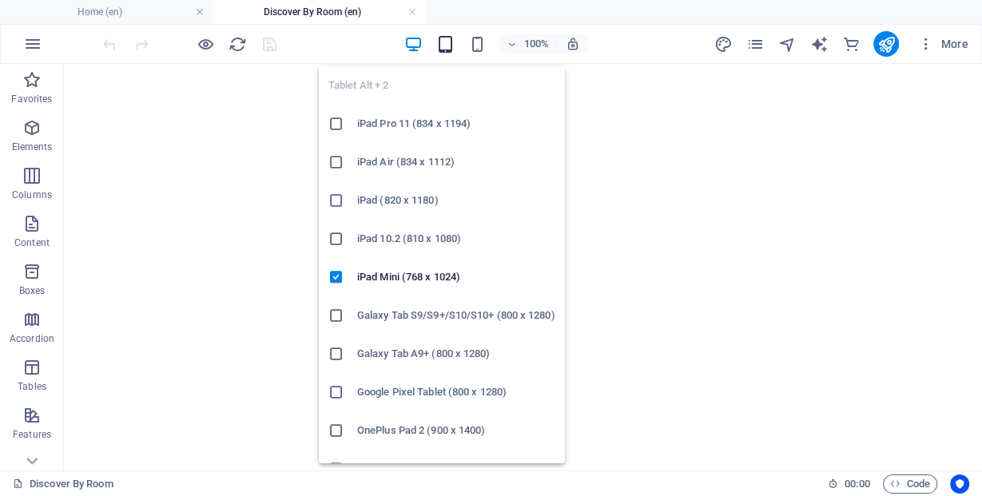
click at [445, 50] on icon "button" at bounding box center [445, 44] width 18 height 18
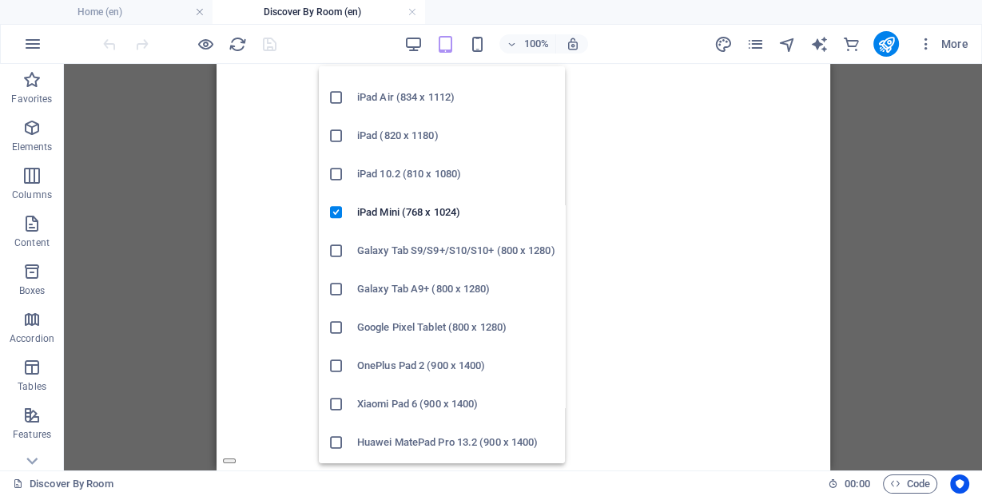
scroll to position [178, 0]
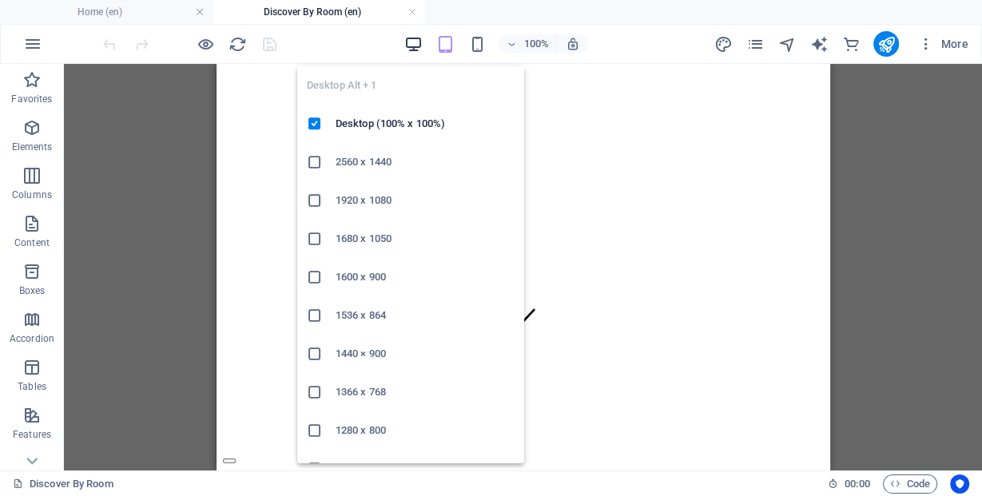
click at [409, 40] on icon "button" at bounding box center [413, 44] width 18 height 18
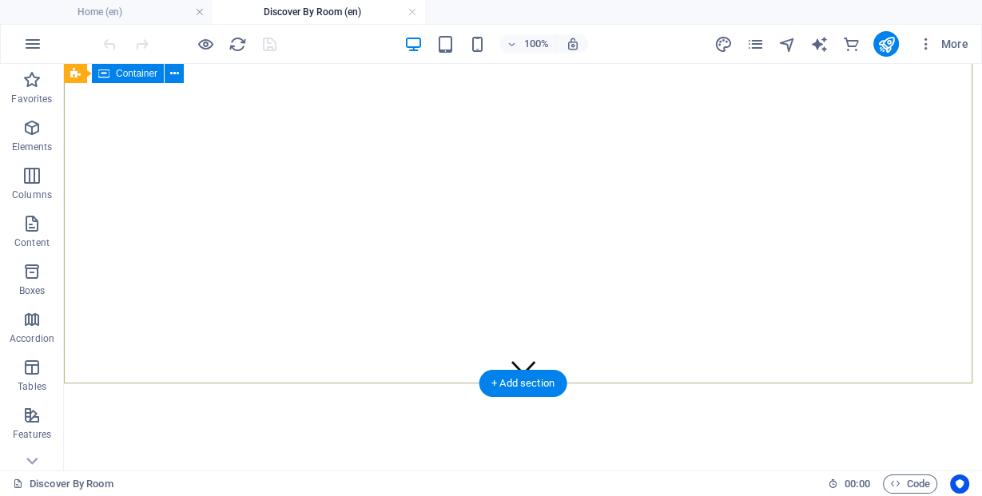
scroll to position [0, 0]
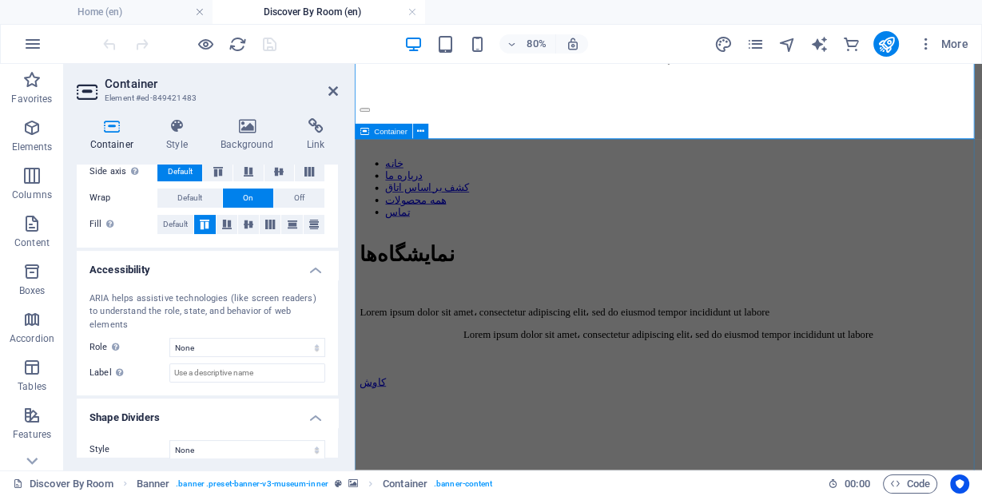
scroll to position [512, 0]
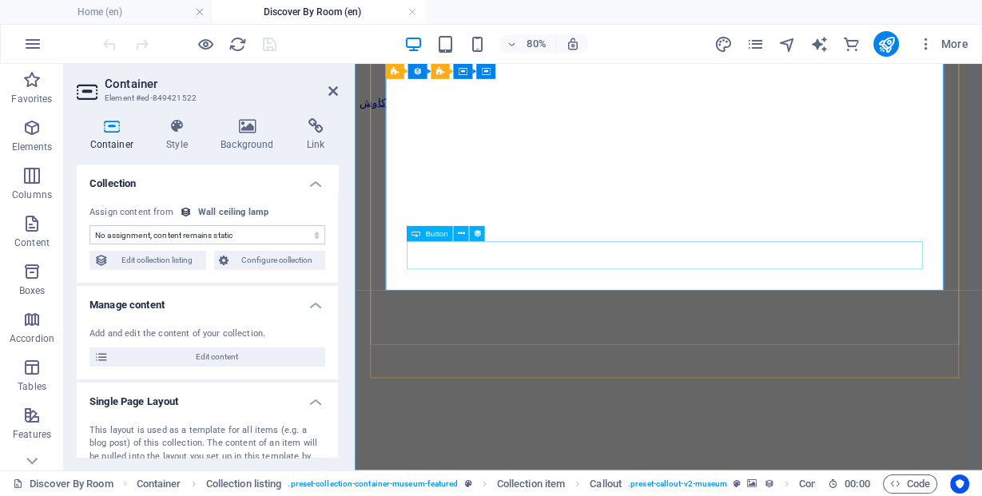
scroll to position [895, 0]
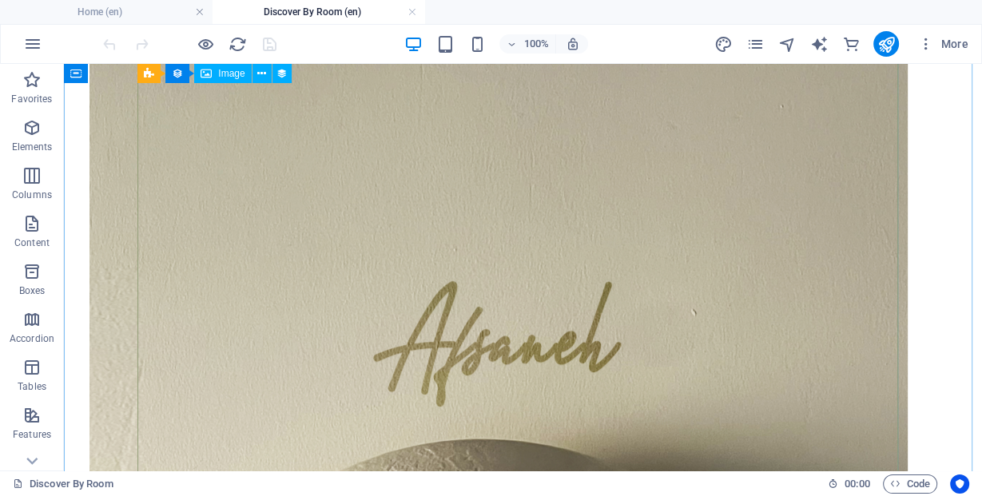
scroll to position [1982, 0]
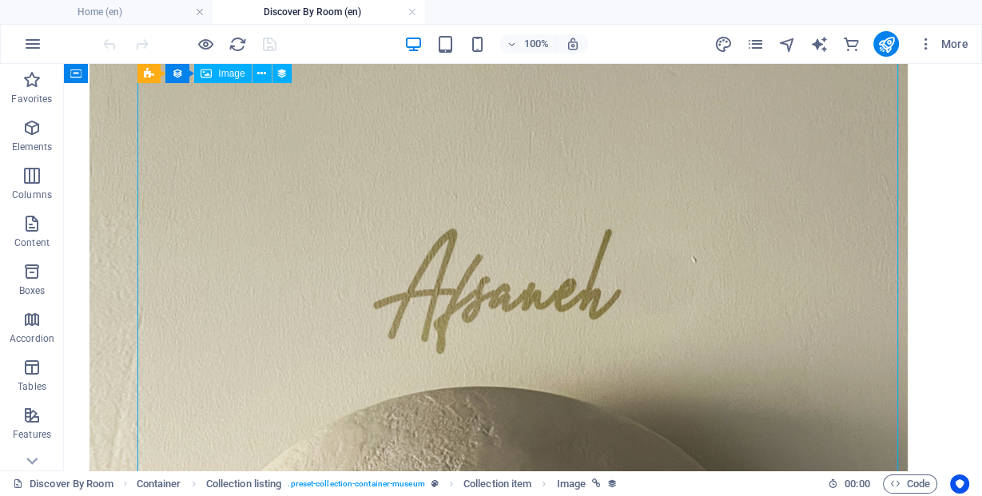
select select "exhibition-image"
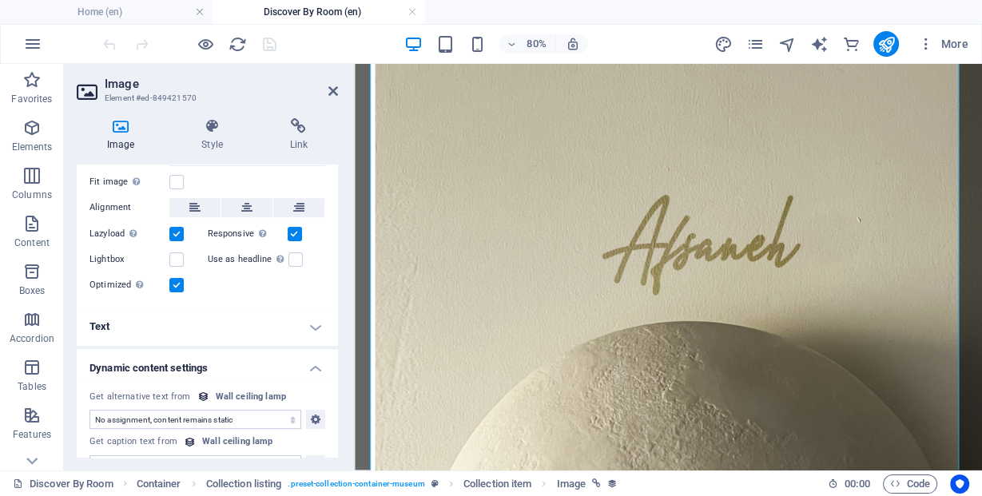
scroll to position [450, 0]
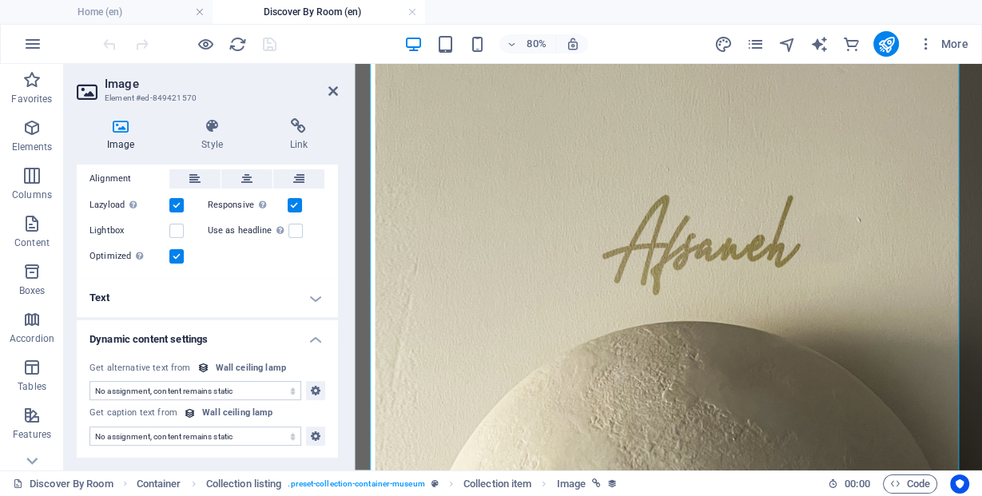
click at [179, 261] on label at bounding box center [176, 256] width 14 height 14
click at [0, 0] on input "Optimized Images are compressed to improve page speed." at bounding box center [0, 0] width 0 height 0
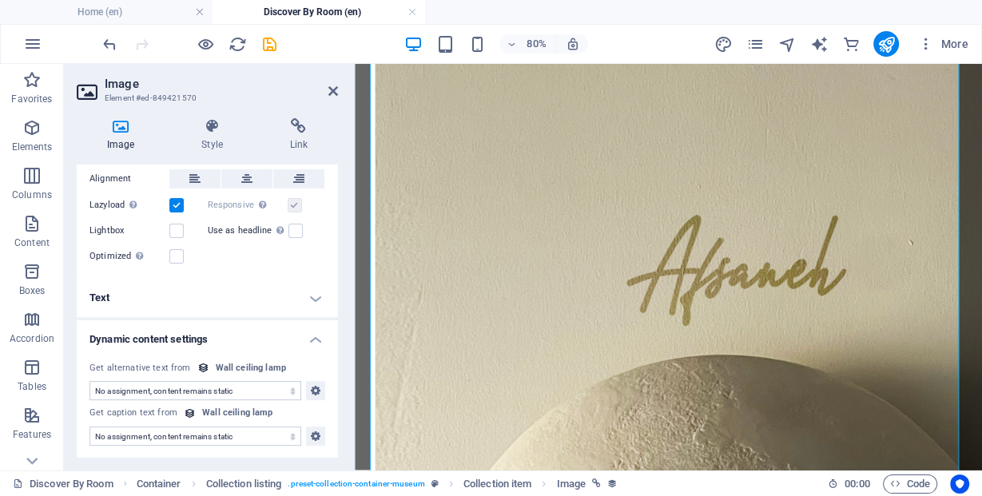
click at [176, 208] on label at bounding box center [176, 205] width 14 height 14
click at [0, 0] on input "Lazyload Loading images after the page loads improves page speed." at bounding box center [0, 0] width 0 height 0
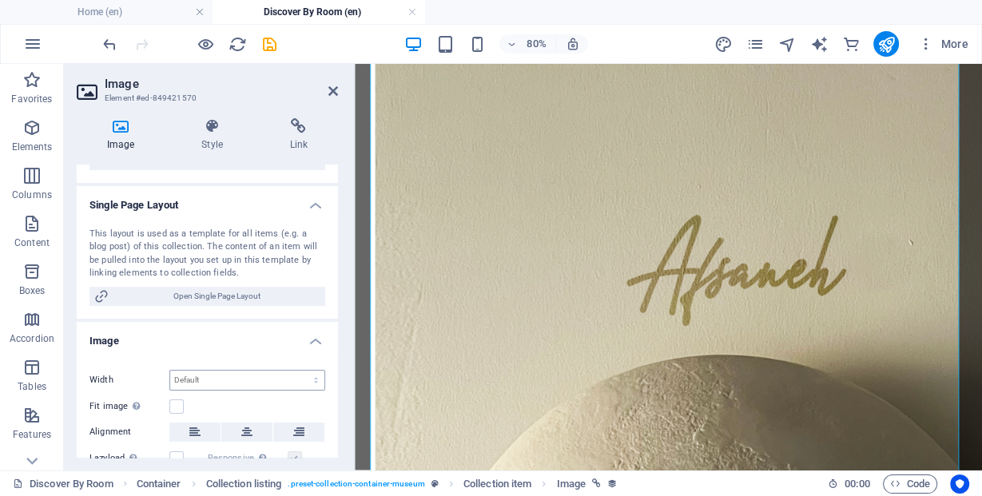
scroll to position [130, 0]
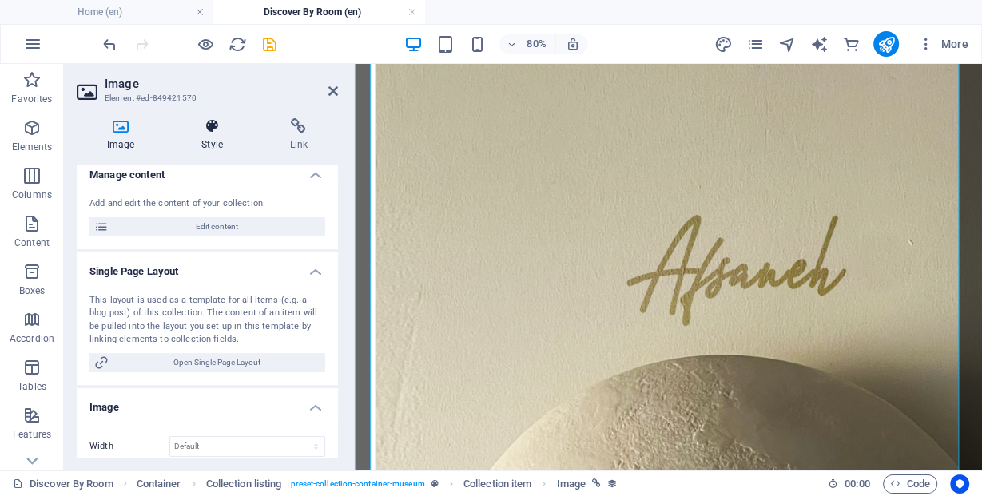
click at [218, 125] on icon at bounding box center [212, 126] width 82 height 16
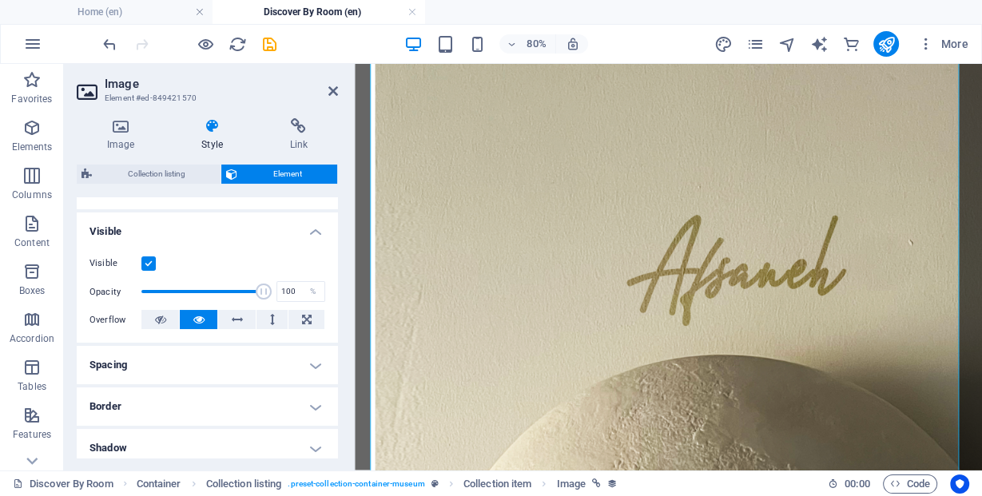
scroll to position [192, 0]
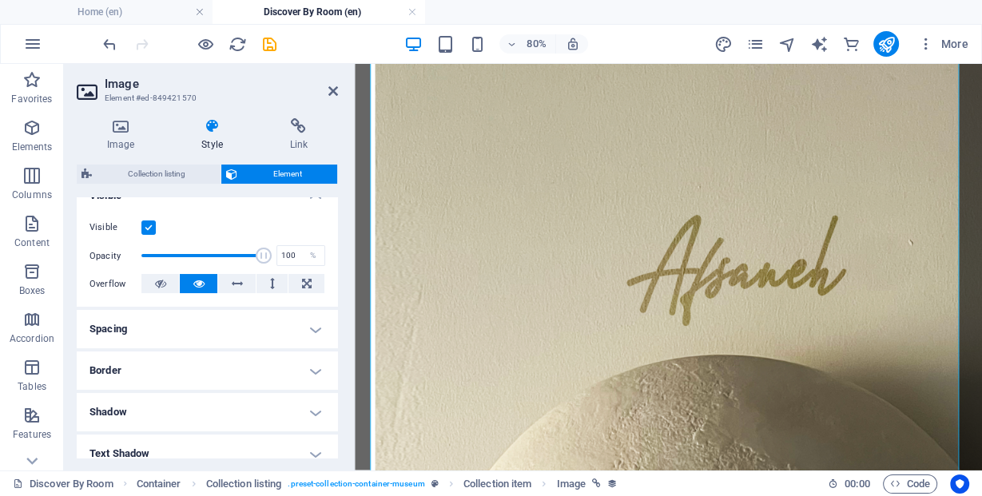
click at [147, 230] on label at bounding box center [148, 228] width 14 height 14
click at [0, 0] on input "Visible" at bounding box center [0, 0] width 0 height 0
click at [147, 230] on label at bounding box center [148, 228] width 14 height 14
click at [0, 0] on input "Visible" at bounding box center [0, 0] width 0 height 0
click at [147, 230] on label at bounding box center [148, 228] width 14 height 14
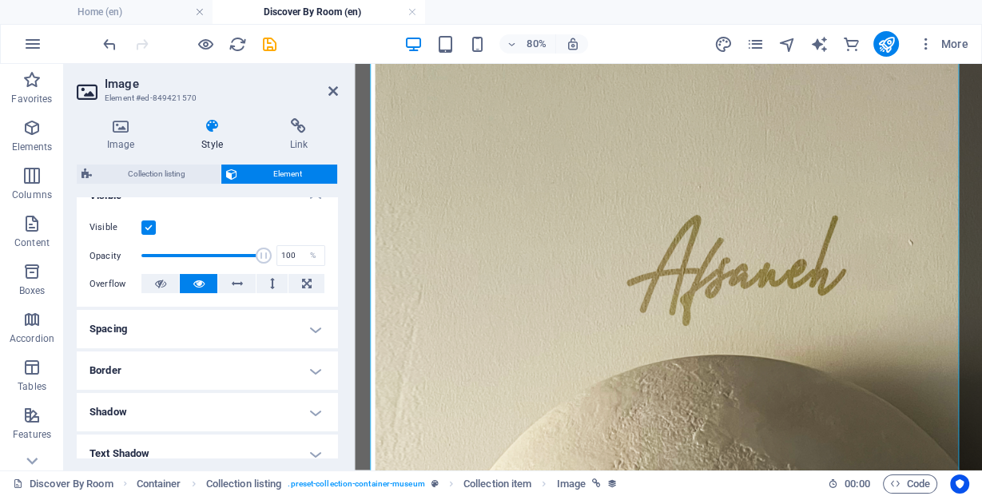
click at [0, 0] on input "Visible" at bounding box center [0, 0] width 0 height 0
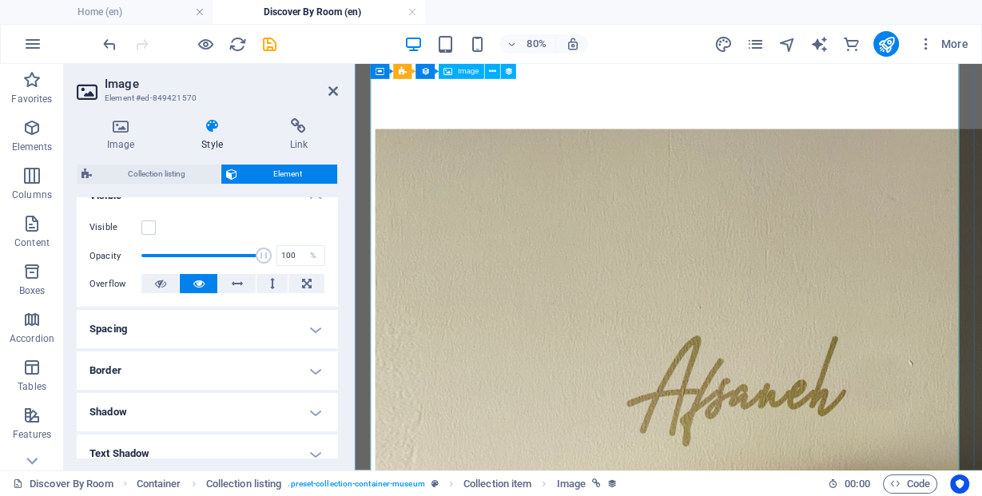
scroll to position [1790, 0]
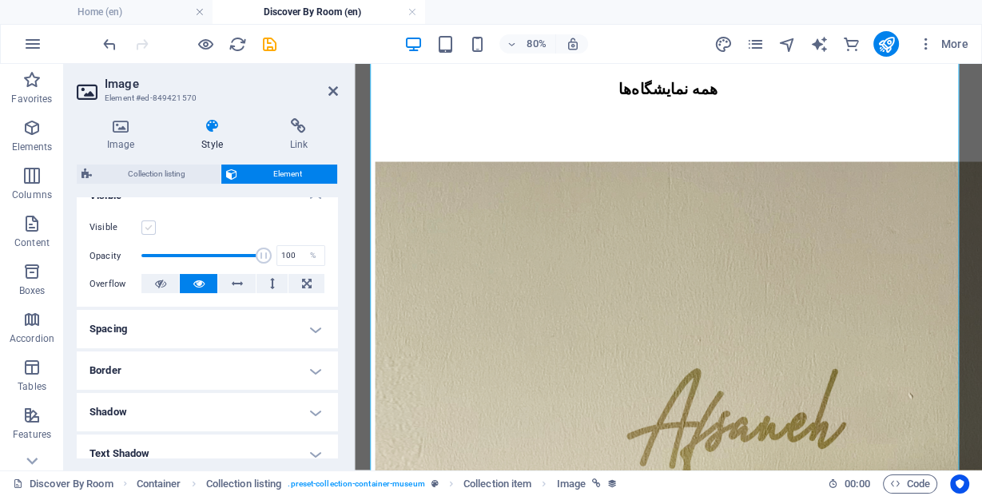
click at [148, 225] on label at bounding box center [148, 228] width 14 height 14
click at [0, 0] on input "Visible" at bounding box center [0, 0] width 0 height 0
type input "92"
click at [252, 265] on span at bounding box center [202, 256] width 122 height 24
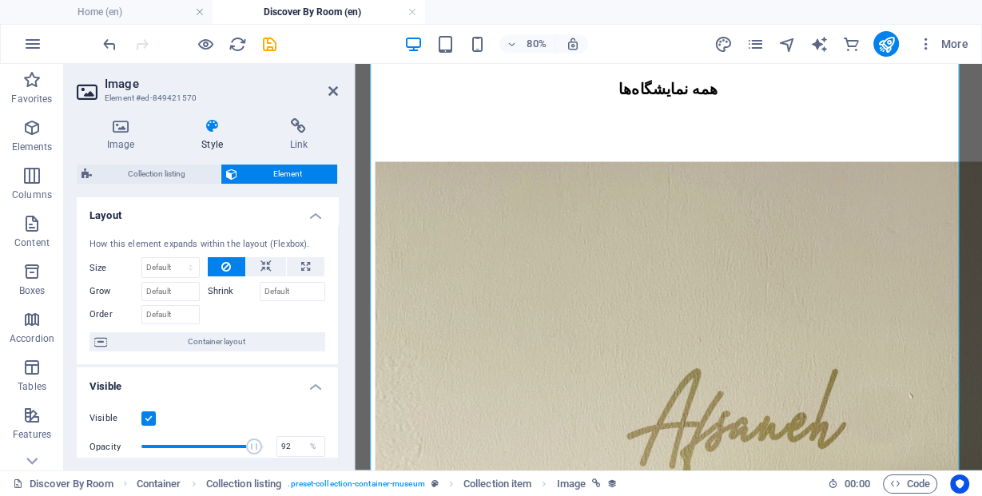
scroll to position [0, 0]
click at [141, 169] on span "Collection listing" at bounding box center [156, 174] width 119 height 19
select select "rem"
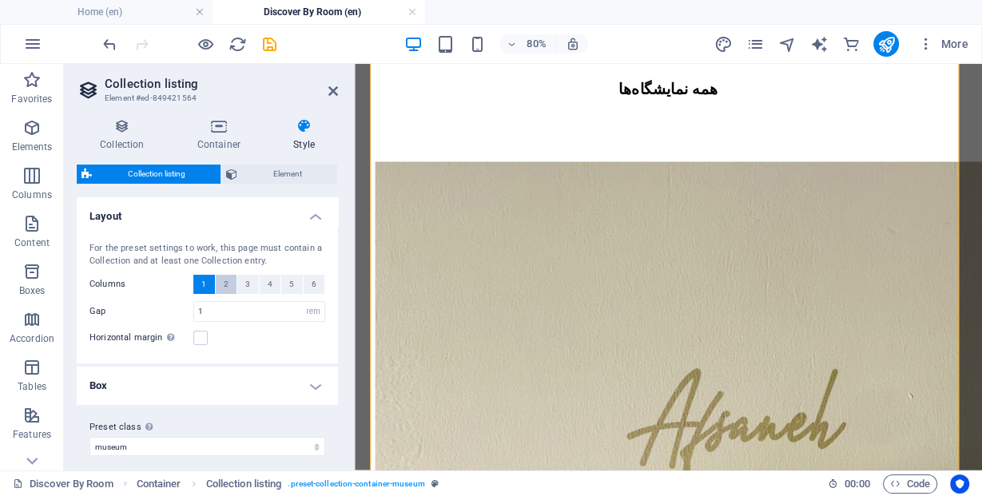
click at [224, 289] on span "2" at bounding box center [226, 284] width 5 height 19
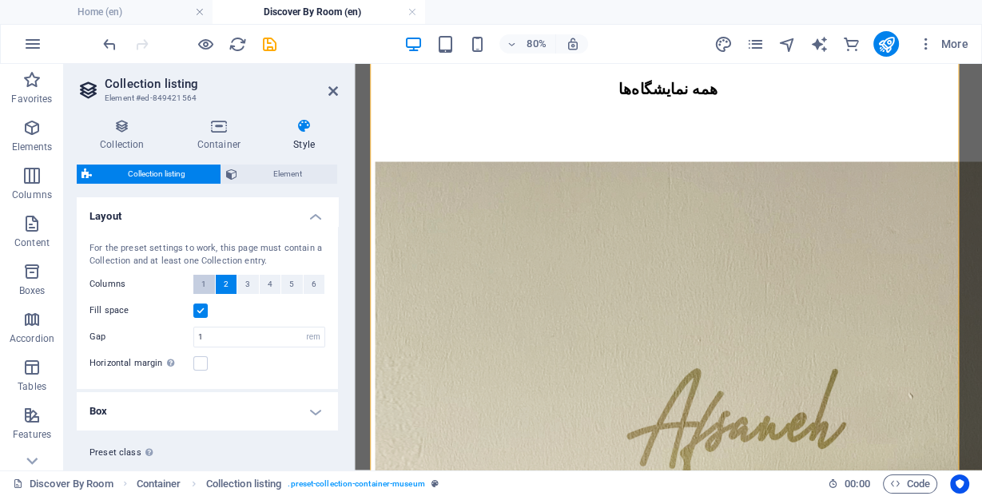
click at [201, 285] on span "1" at bounding box center [203, 284] width 5 height 19
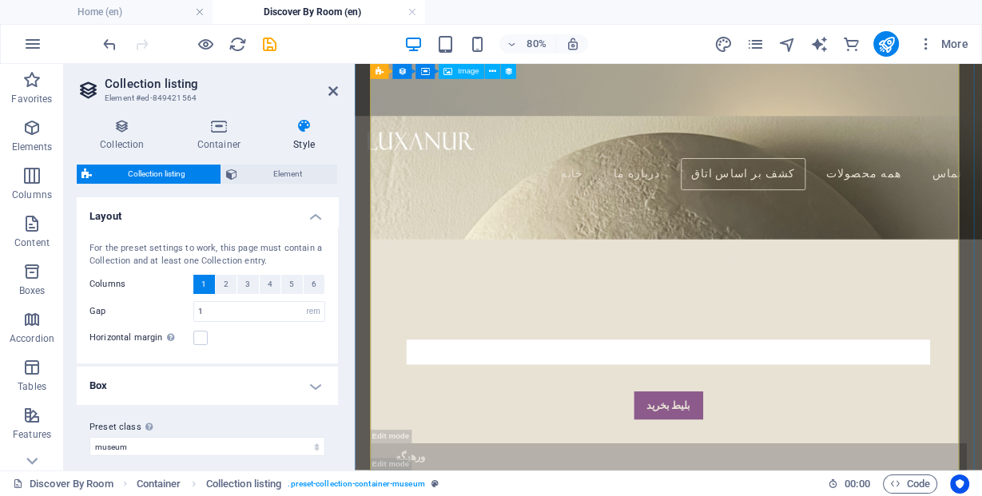
scroll to position [1215, 0]
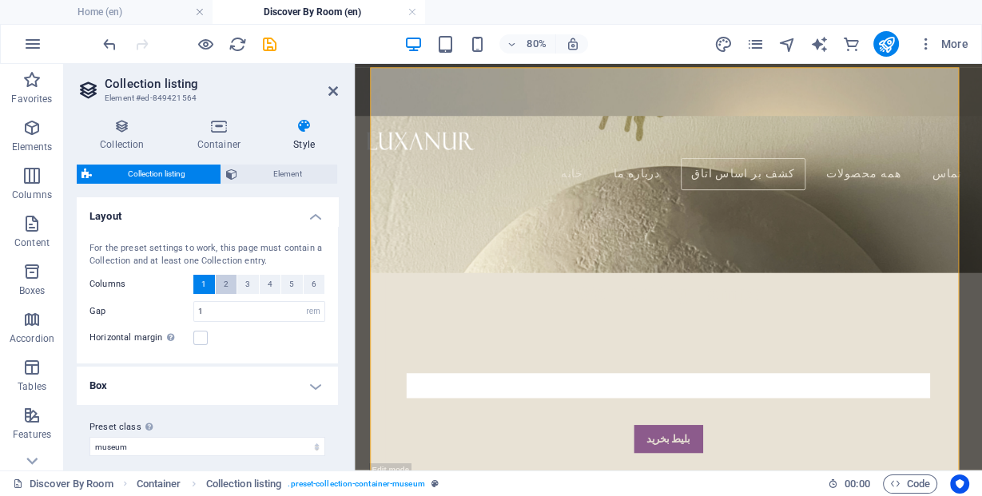
click at [226, 280] on button "2" at bounding box center [227, 284] width 22 height 19
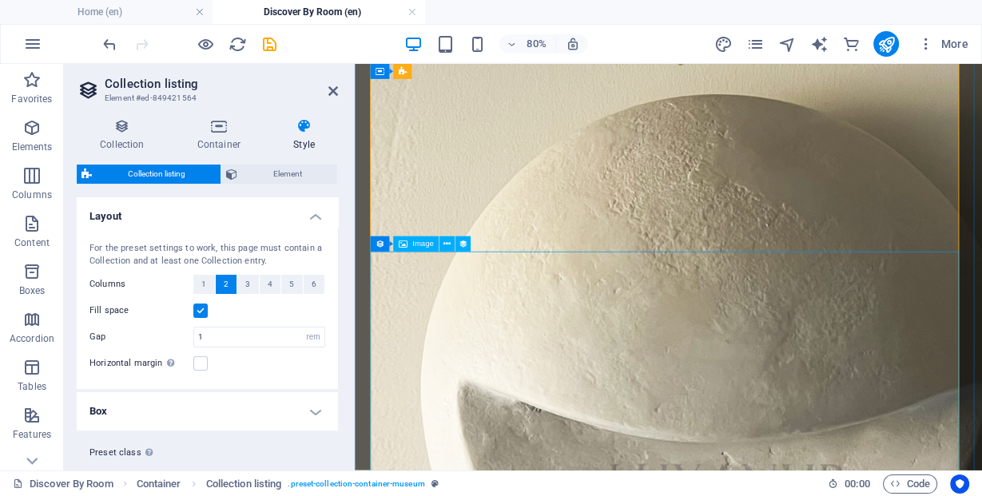
scroll to position [2558, 0]
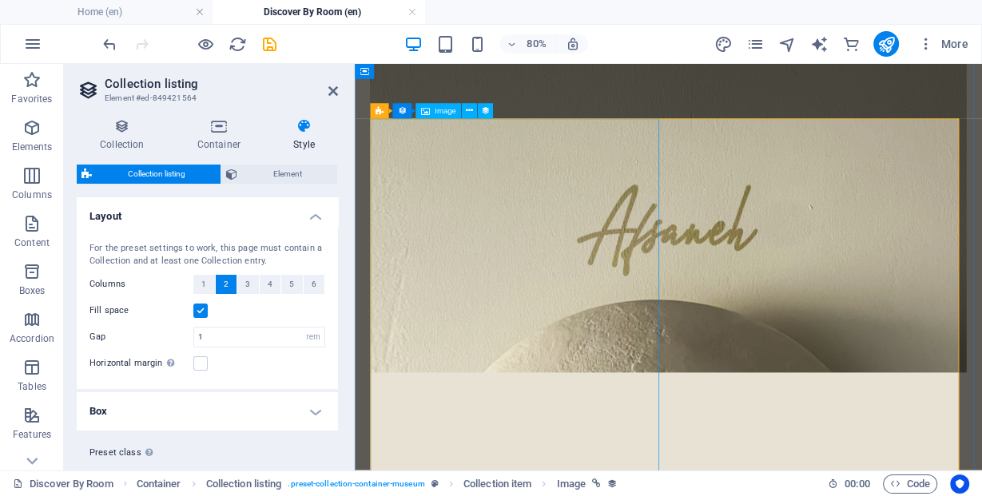
scroll to position [1151, 0]
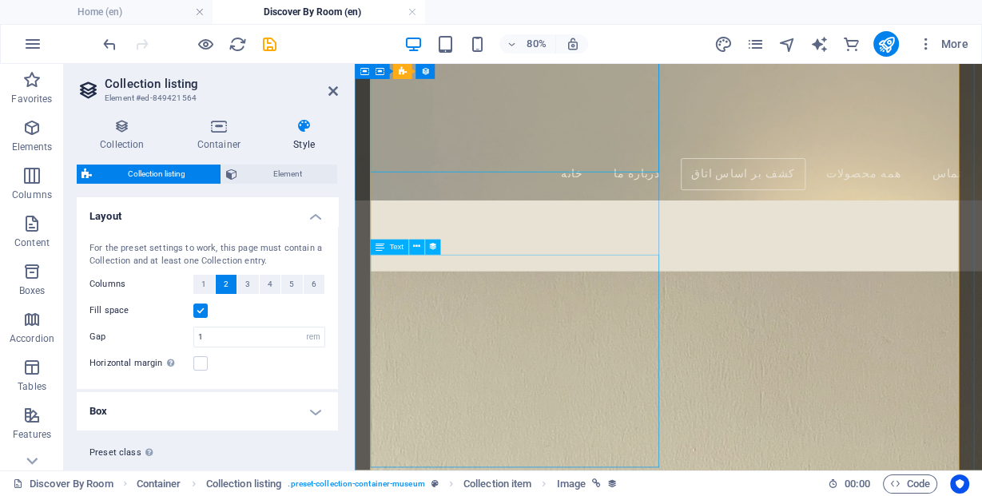
scroll to position [1726, 0]
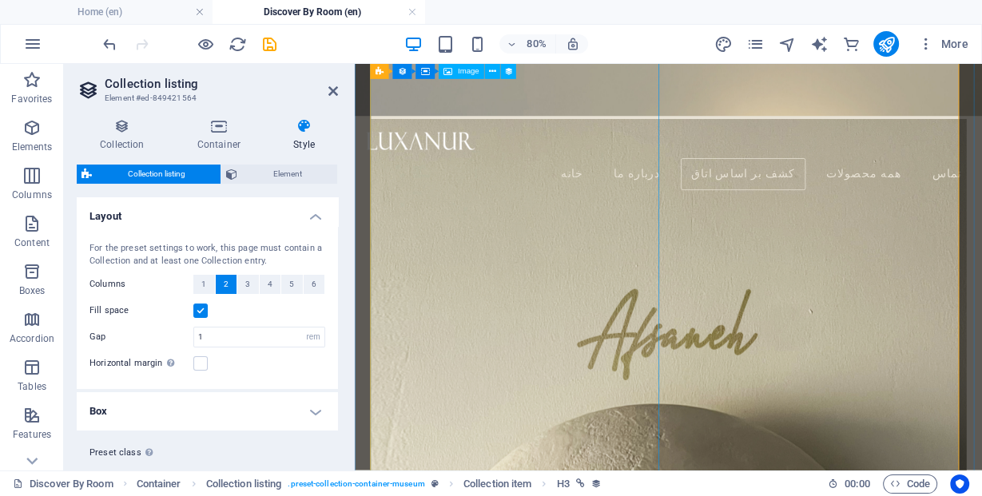
scroll to position [895, 0]
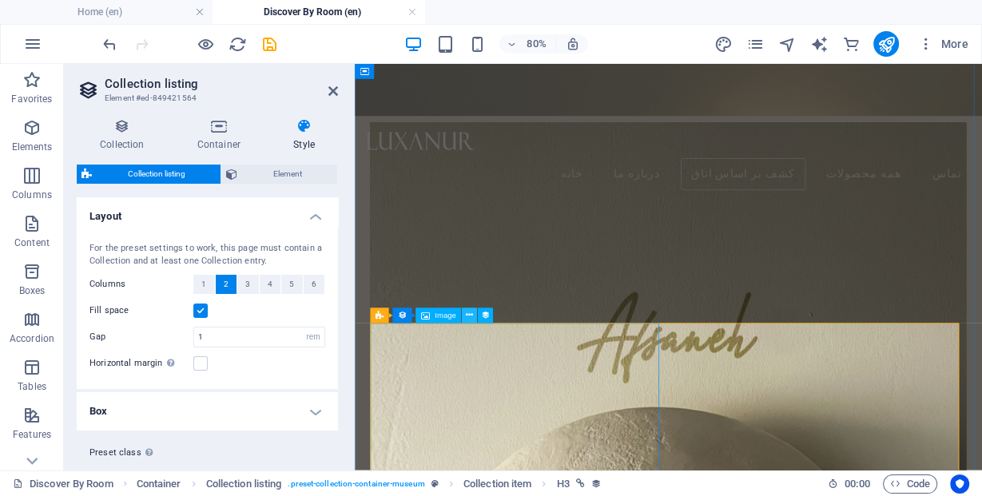
click at [470, 315] on icon at bounding box center [469, 316] width 7 height 14
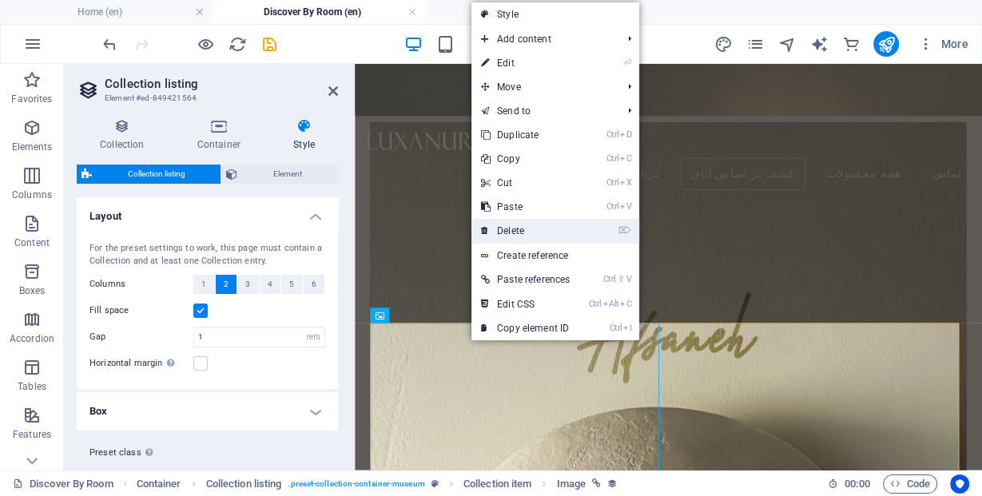
click at [519, 227] on link "⌦ Delete" at bounding box center [526, 231] width 108 height 24
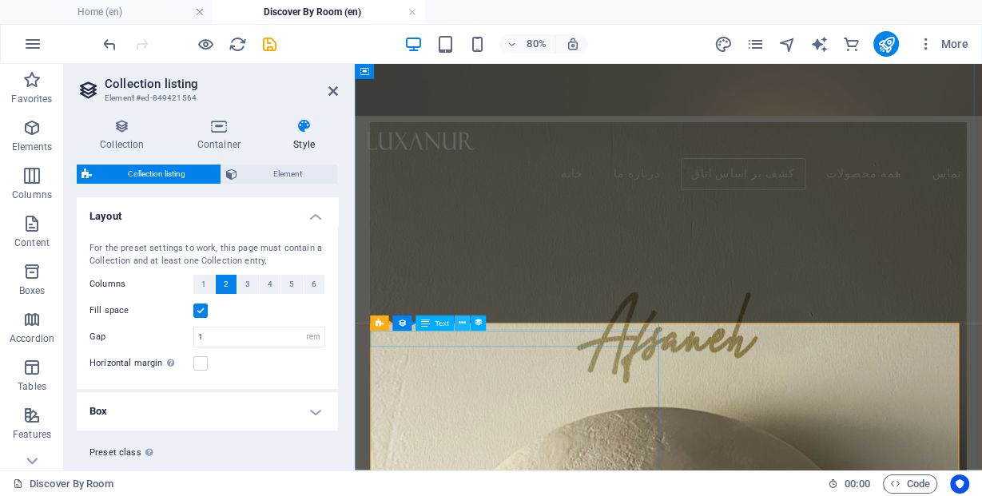
click at [460, 323] on icon at bounding box center [462, 324] width 7 height 14
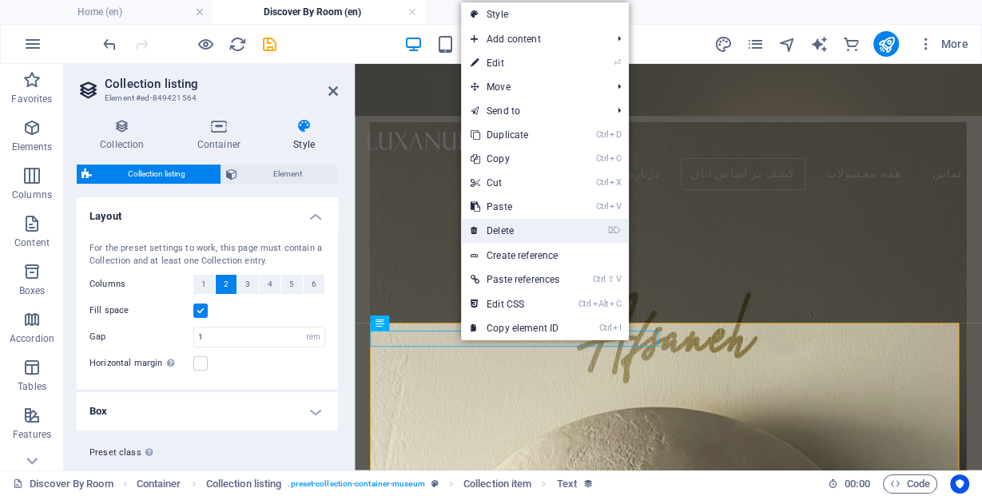
click at [508, 231] on link "⌦ Delete" at bounding box center [515, 231] width 108 height 24
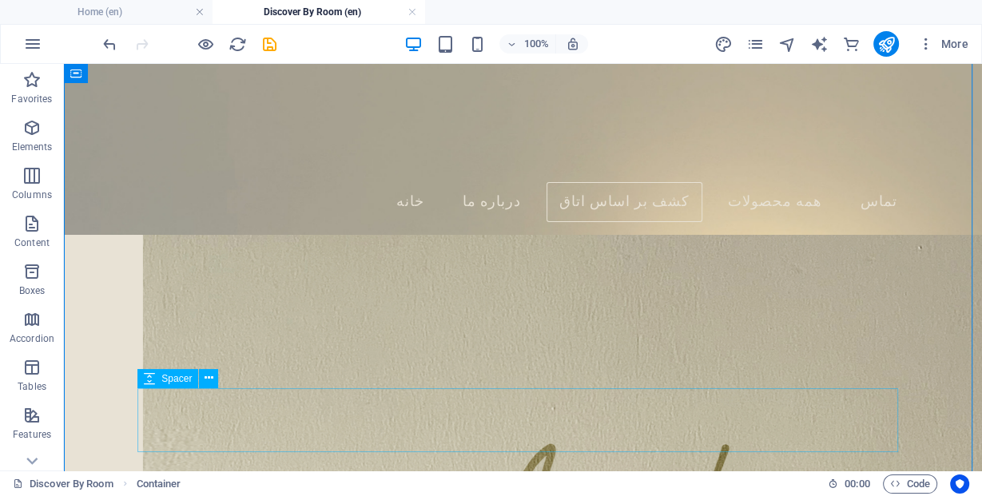
scroll to position [831, 0]
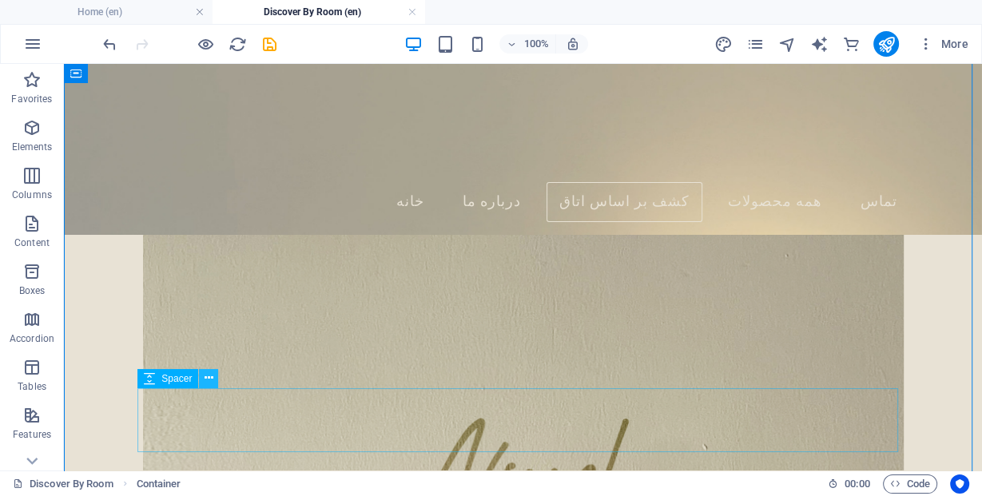
click at [207, 380] on icon at bounding box center [209, 378] width 9 height 17
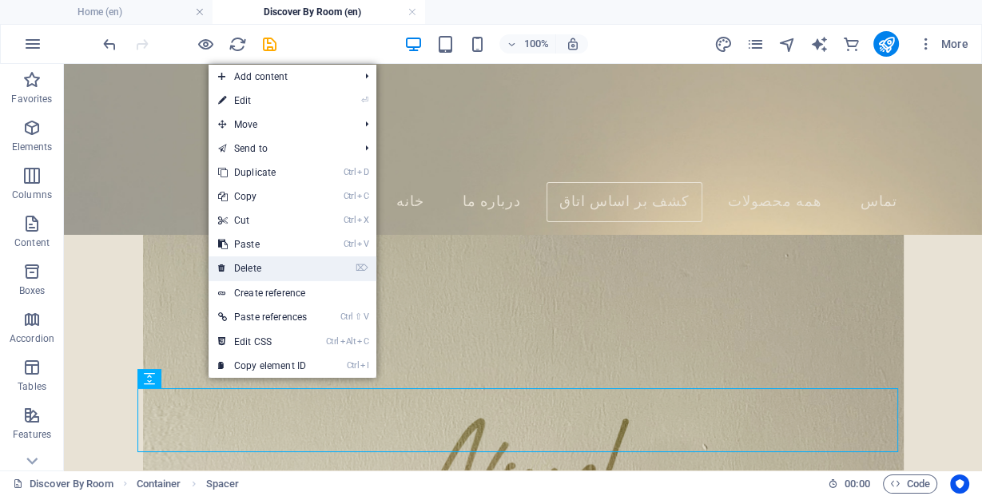
click at [231, 270] on link "⌦ Delete" at bounding box center [263, 269] width 108 height 24
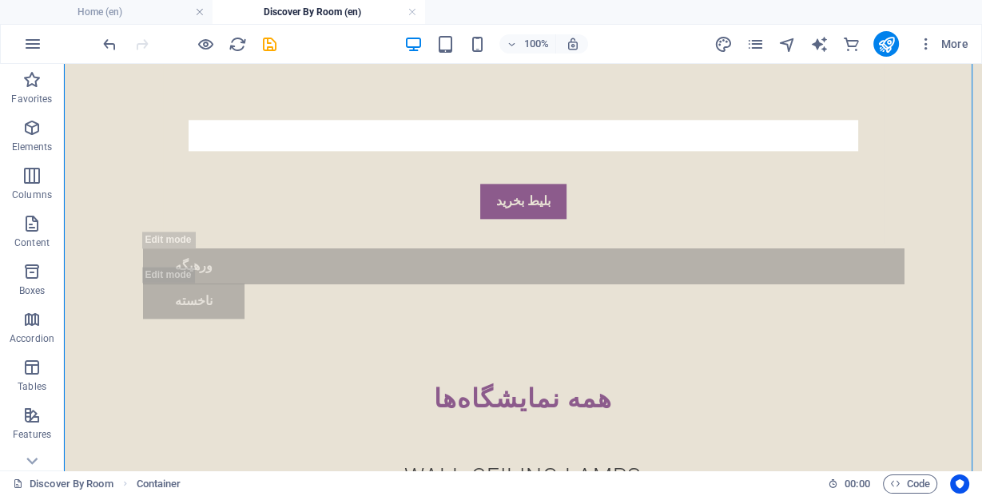
drag, startPoint x: 933, startPoint y: 391, endPoint x: 422, endPoint y: 455, distance: 514.7
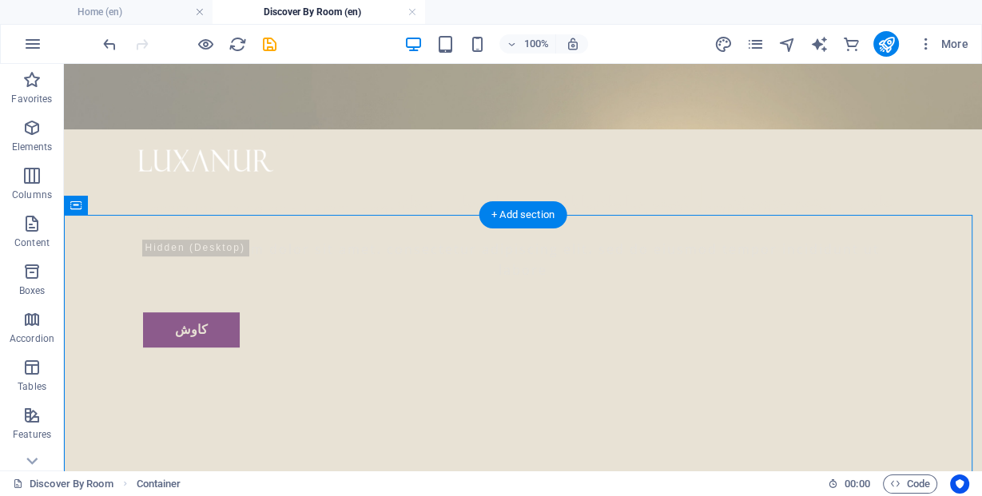
scroll to position [293, 0]
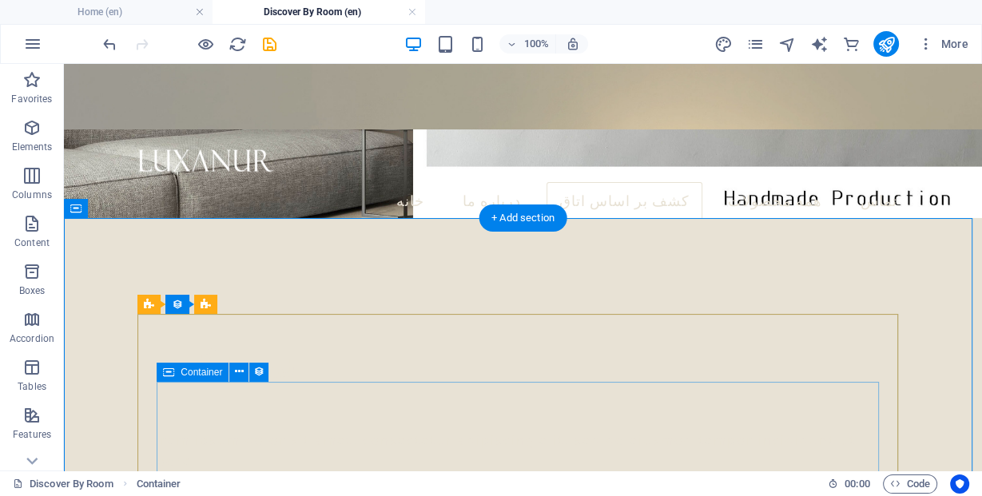
drag, startPoint x: 284, startPoint y: 382, endPoint x: 261, endPoint y: 354, distance: 35.8
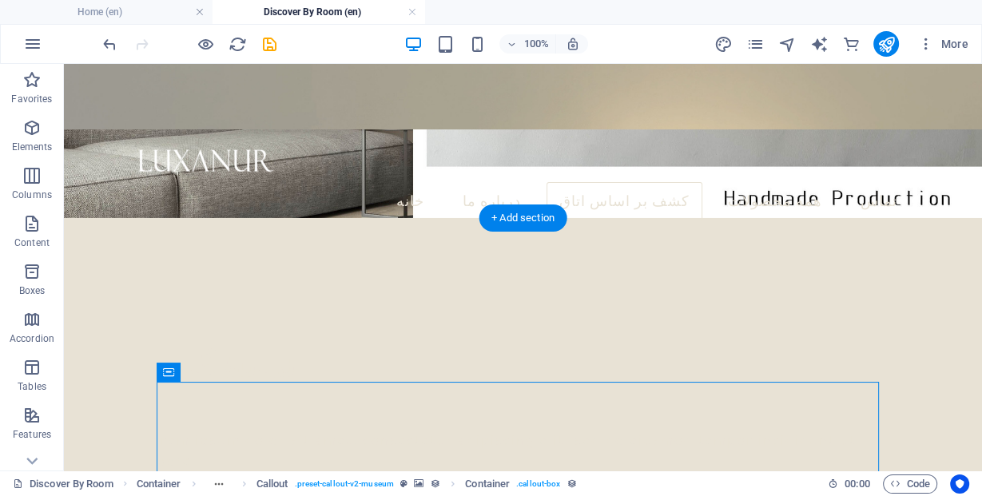
drag, startPoint x: 152, startPoint y: 326, endPoint x: 220, endPoint y: 370, distance: 80.9
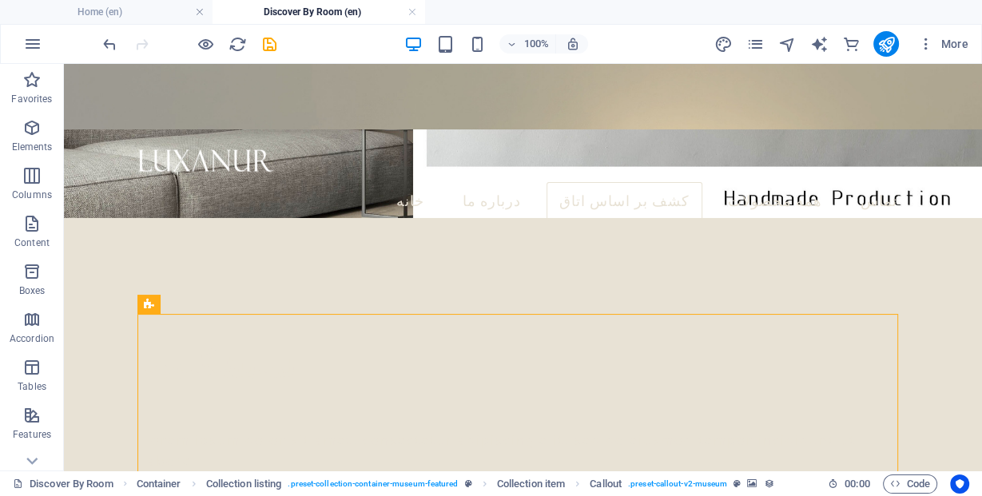
click at [110, 33] on div at bounding box center [189, 44] width 179 height 26
click at [106, 42] on icon "undo" at bounding box center [110, 44] width 18 height 18
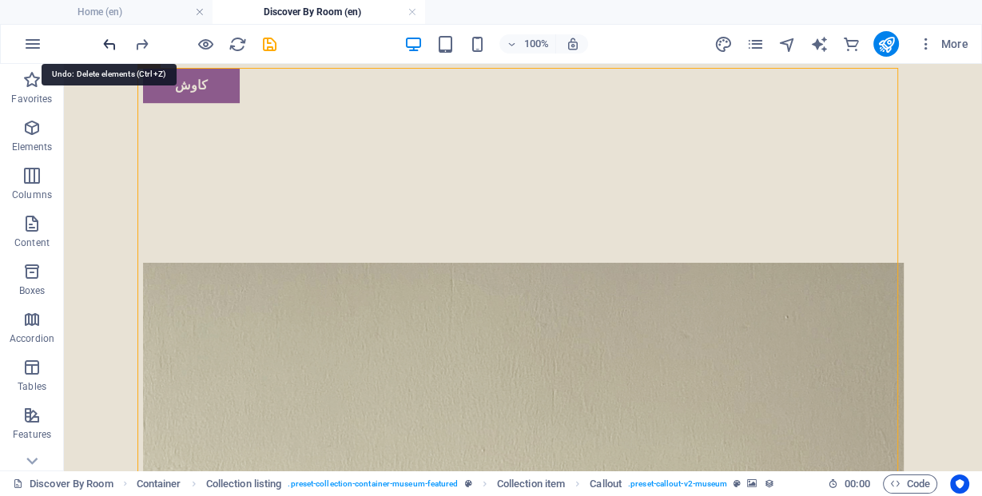
scroll to position [984, 0]
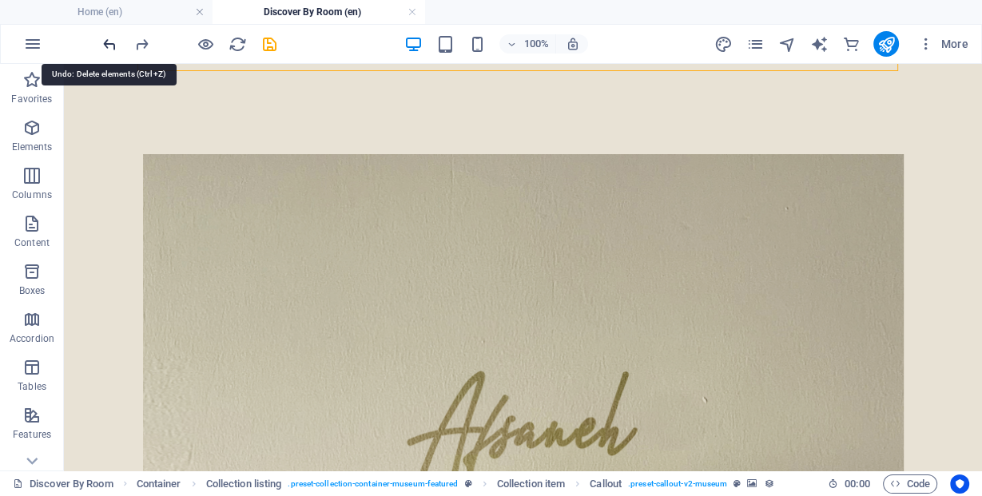
click at [106, 42] on icon "undo" at bounding box center [110, 44] width 18 height 18
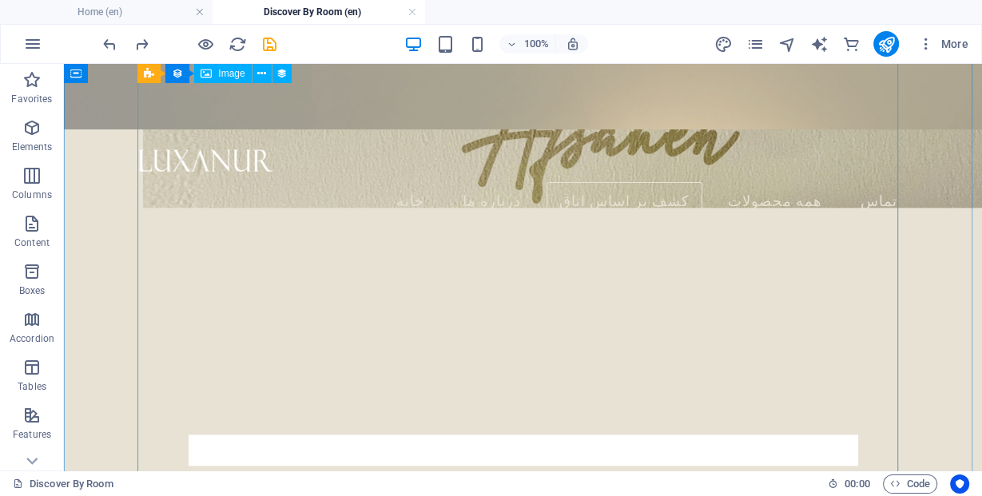
scroll to position [1176, 0]
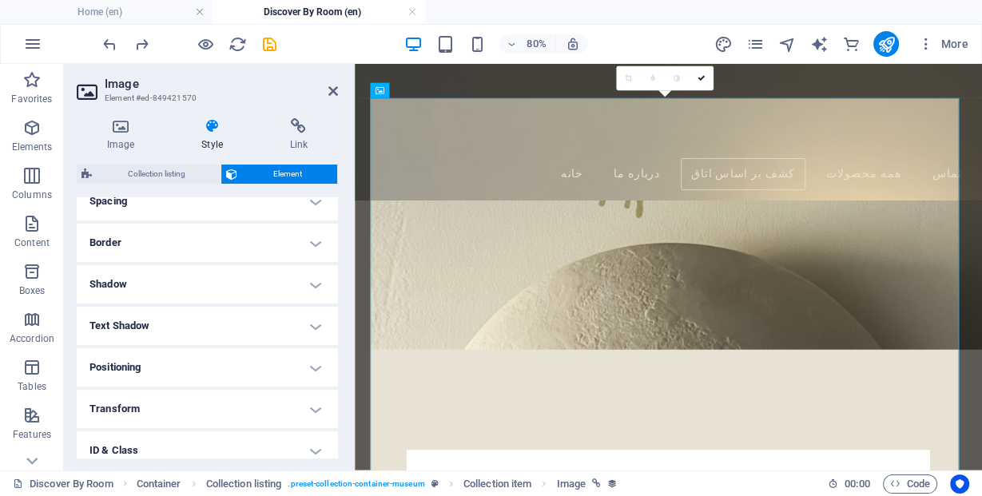
scroll to position [856, 0]
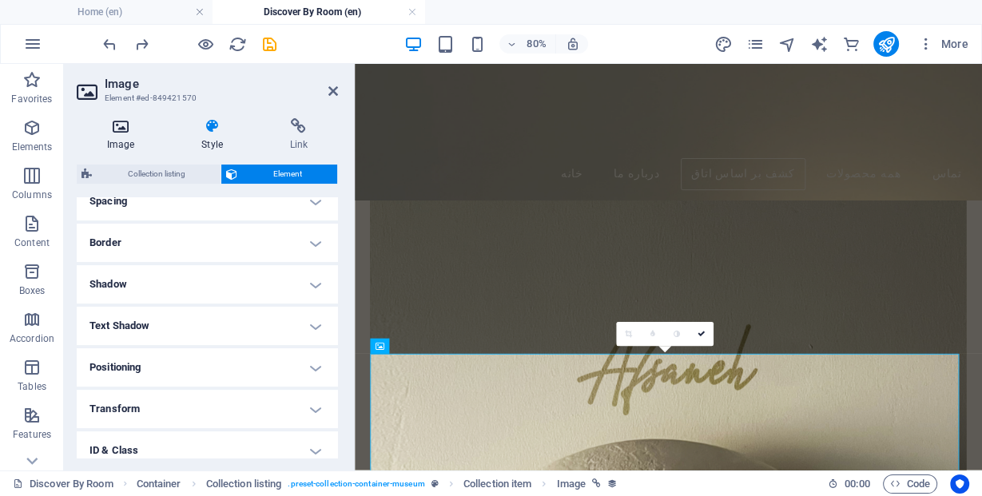
click at [129, 135] on h4 "Image" at bounding box center [124, 135] width 94 height 34
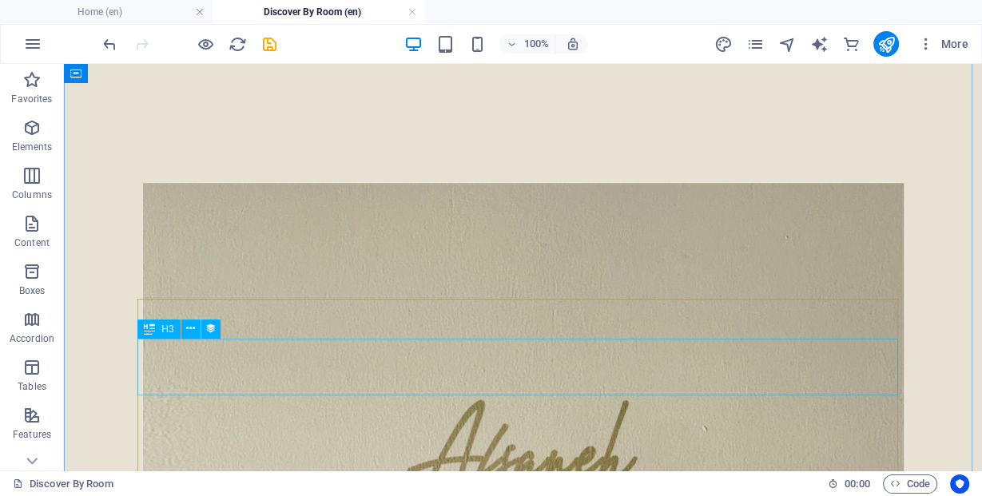
scroll to position [984, 0]
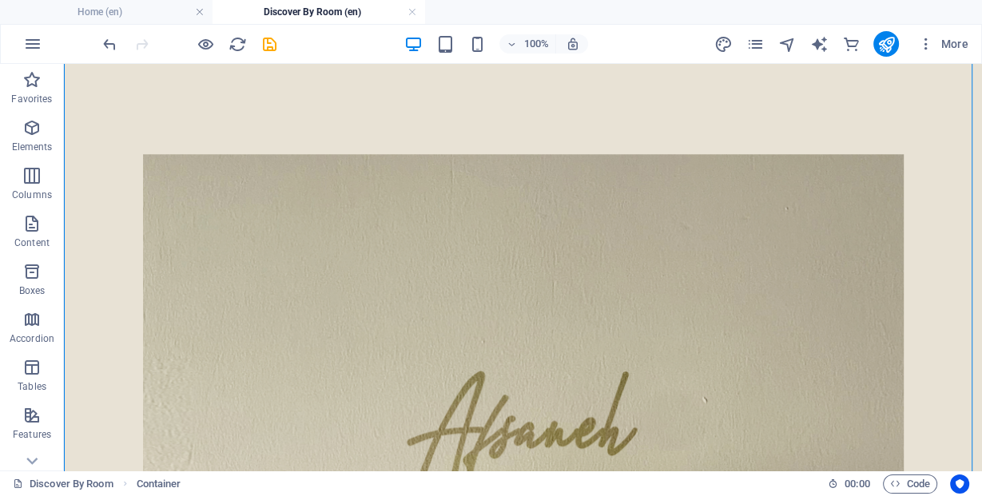
drag, startPoint x: 940, startPoint y: 237, endPoint x: 70, endPoint y: 310, distance: 873.4
click at [268, 293] on icon at bounding box center [265, 289] width 9 height 17
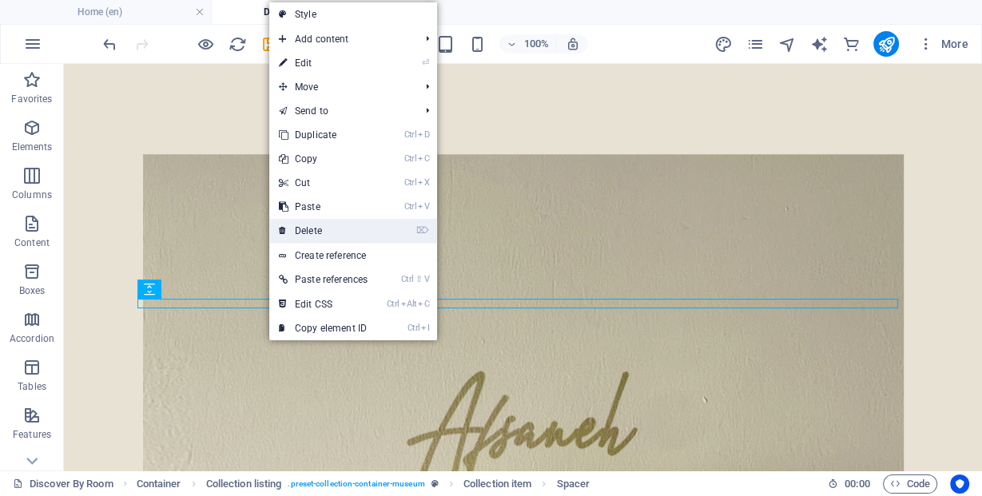
click at [301, 225] on link "⌦ Delete" at bounding box center [323, 231] width 108 height 24
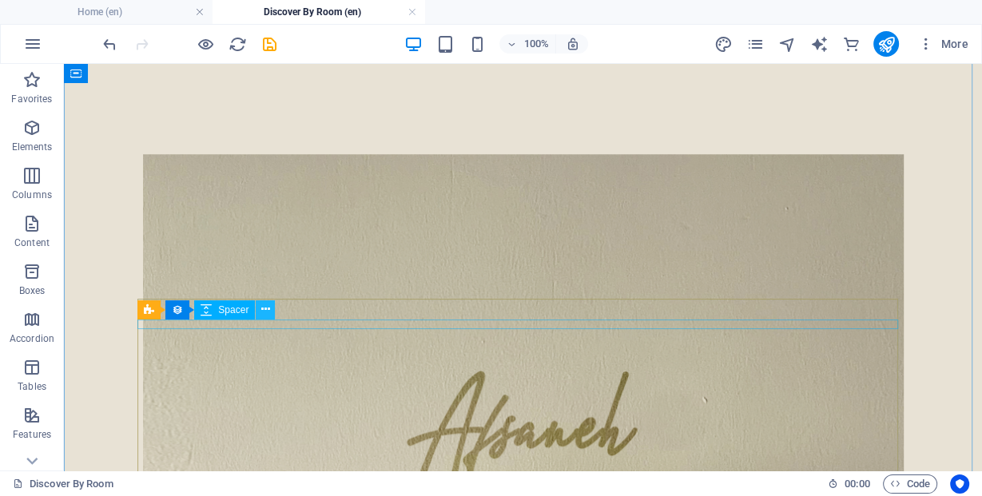
click at [269, 309] on icon at bounding box center [265, 309] width 9 height 17
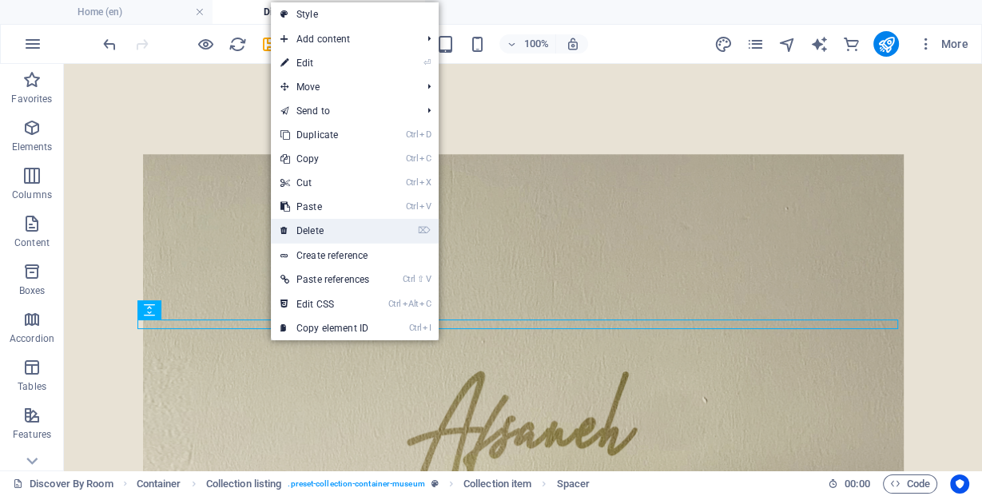
click at [317, 237] on link "⌦ Delete" at bounding box center [325, 231] width 108 height 24
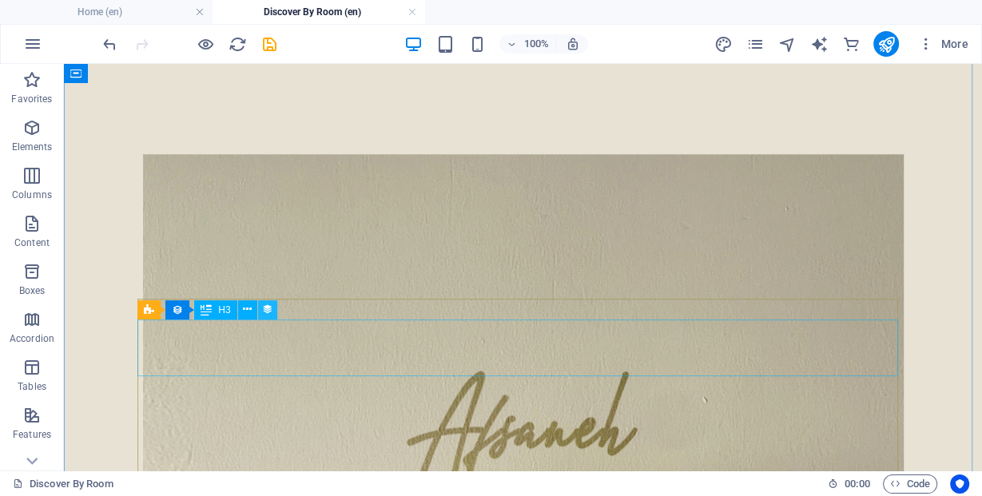
click at [273, 313] on button at bounding box center [267, 310] width 19 height 19
select select "name"
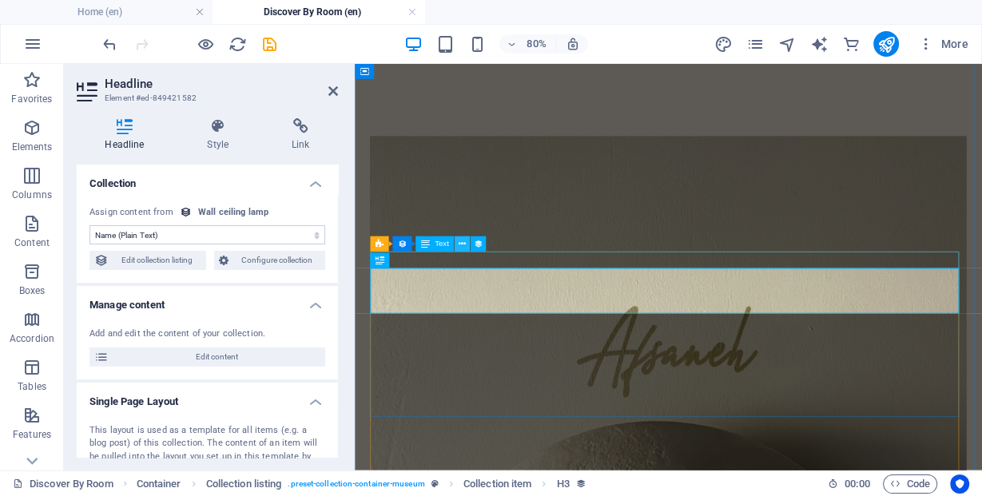
click at [459, 242] on icon at bounding box center [462, 244] width 7 height 14
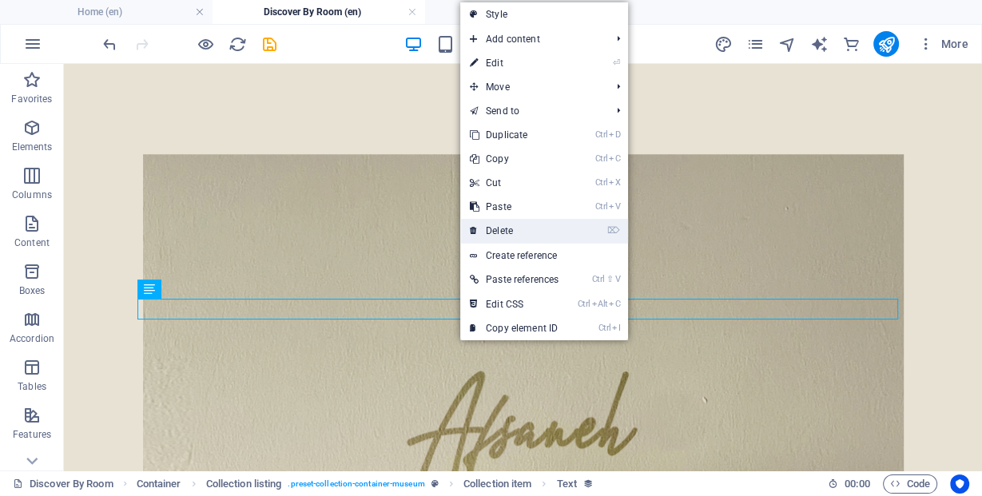
click at [488, 230] on link "⌦ Delete" at bounding box center [514, 231] width 108 height 24
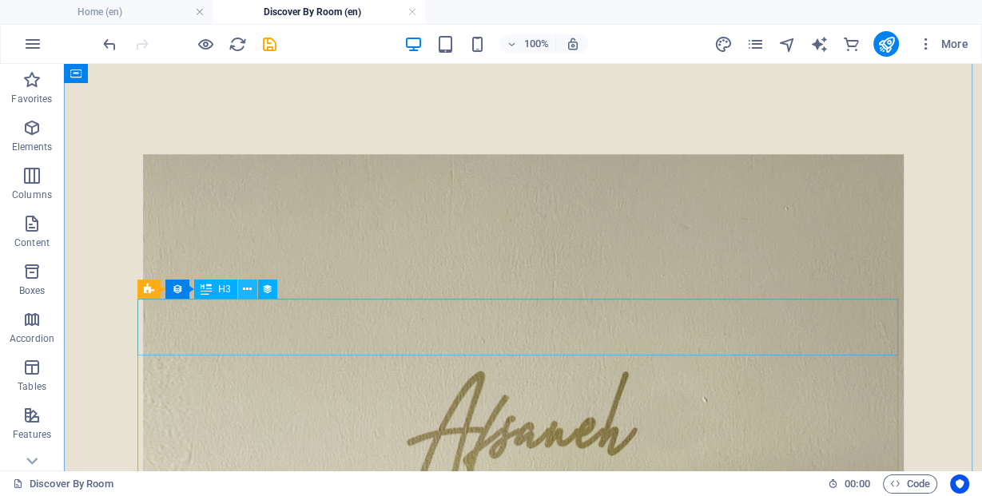
click at [248, 294] on icon at bounding box center [247, 289] width 9 height 17
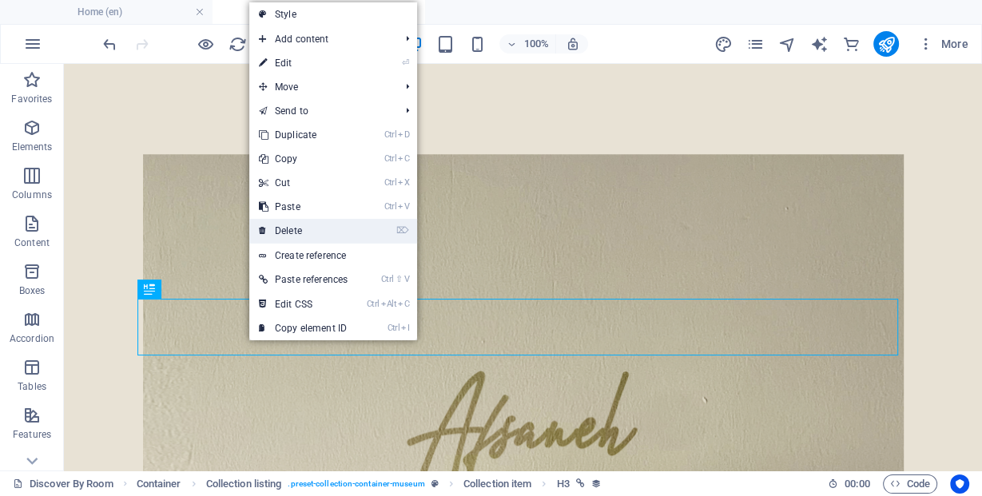
click at [302, 233] on link "⌦ Delete" at bounding box center [303, 231] width 108 height 24
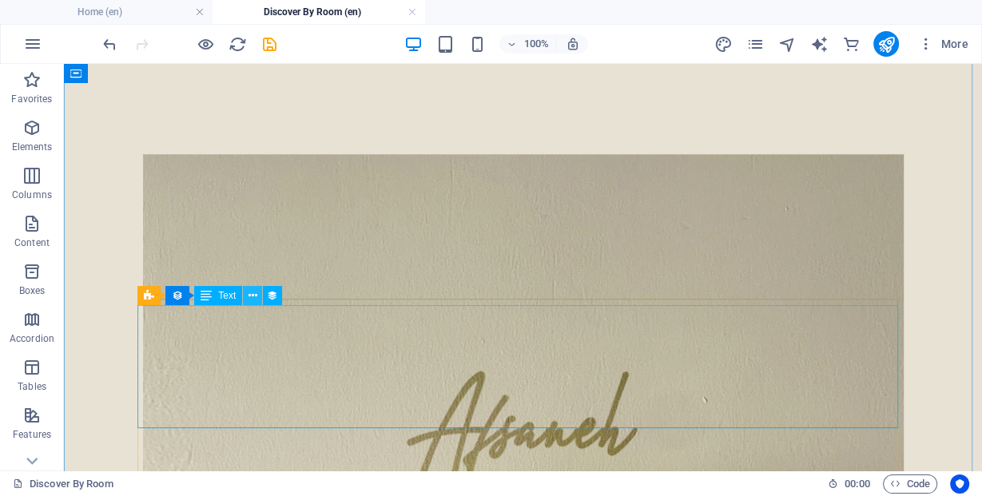
click at [249, 297] on icon at bounding box center [253, 296] width 9 height 17
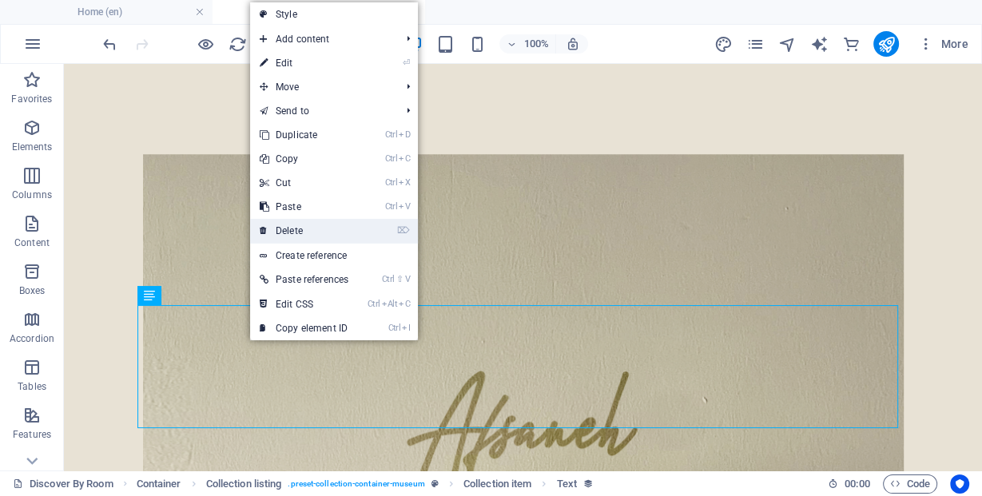
click at [287, 233] on link "⌦ Delete" at bounding box center [304, 231] width 108 height 24
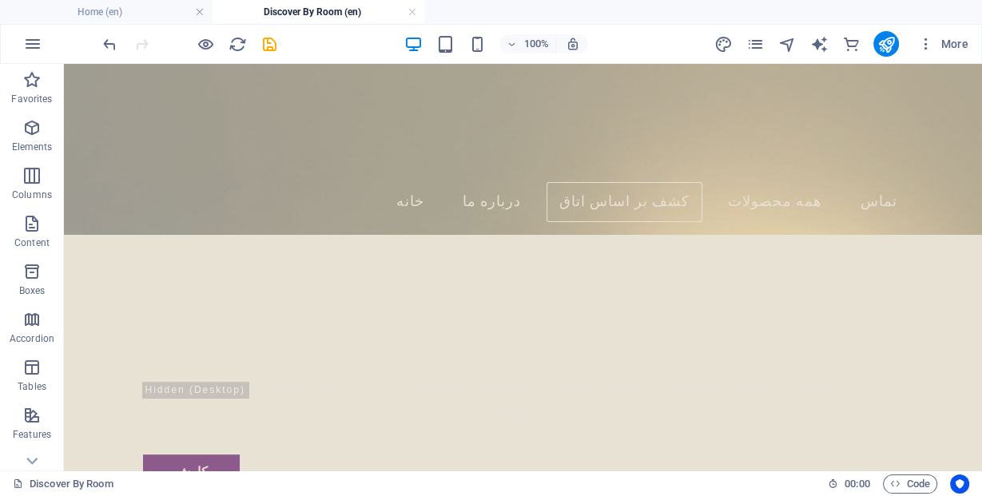
scroll to position [344, 0]
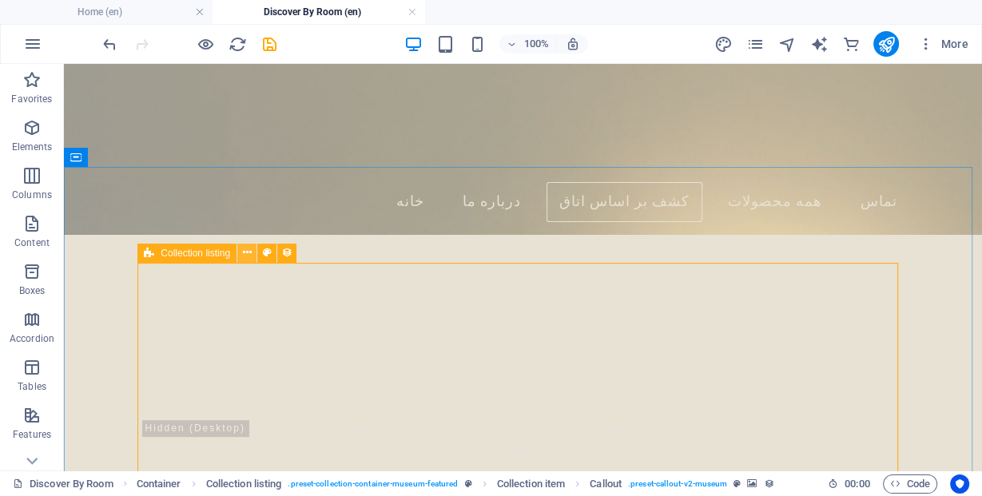
click at [246, 253] on icon at bounding box center [247, 253] width 9 height 17
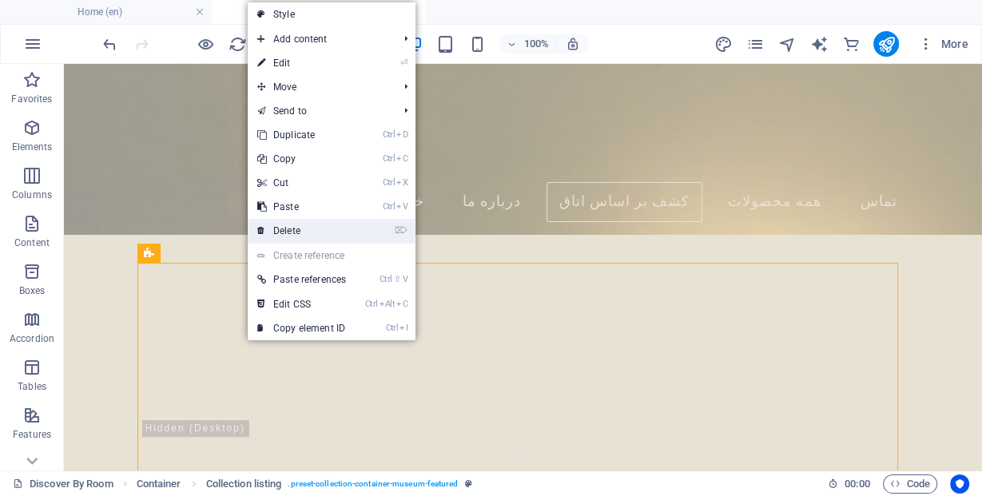
click at [285, 230] on link "⌦ Delete" at bounding box center [302, 231] width 108 height 24
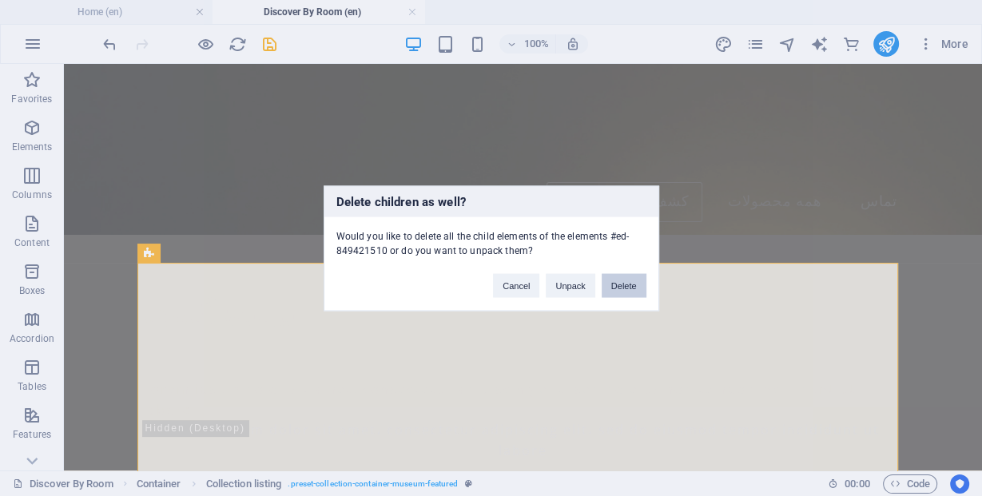
click at [611, 284] on button "Delete" at bounding box center [624, 285] width 45 height 24
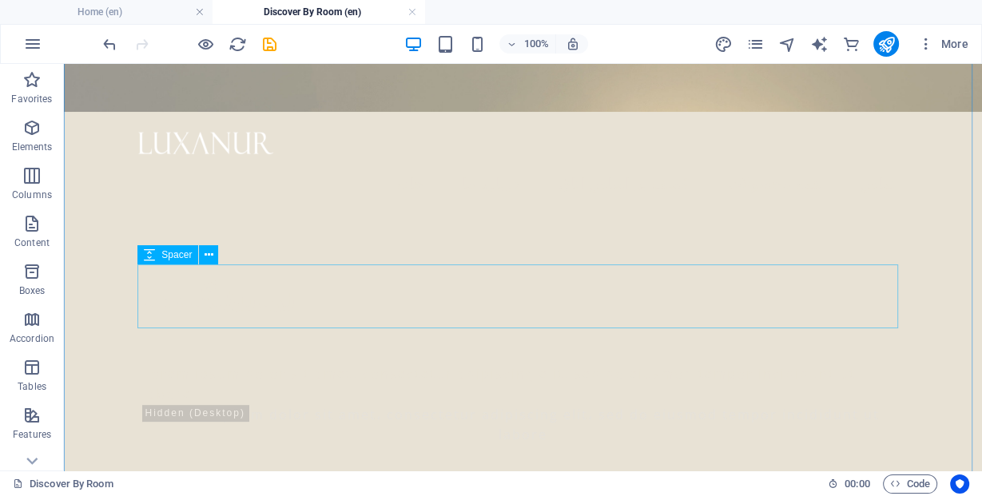
scroll to position [664, 0]
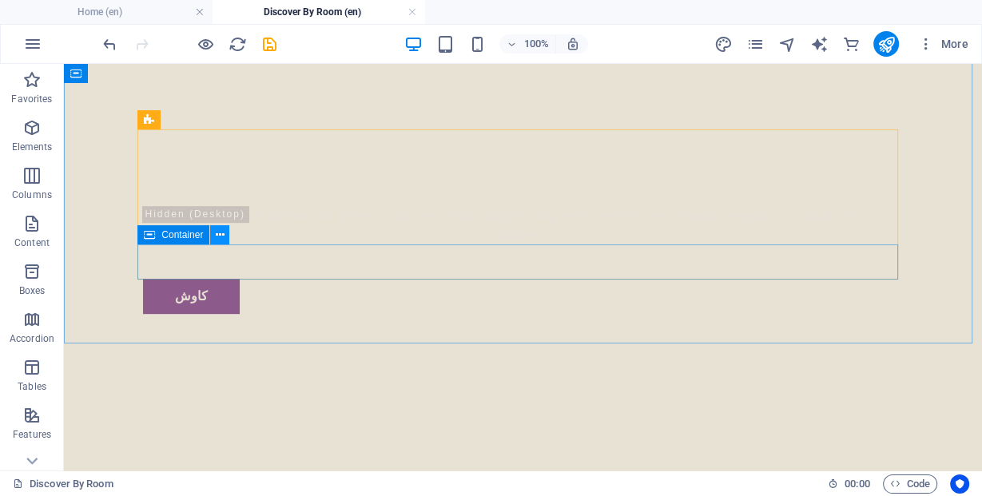
click at [217, 234] on icon at bounding box center [220, 235] width 9 height 17
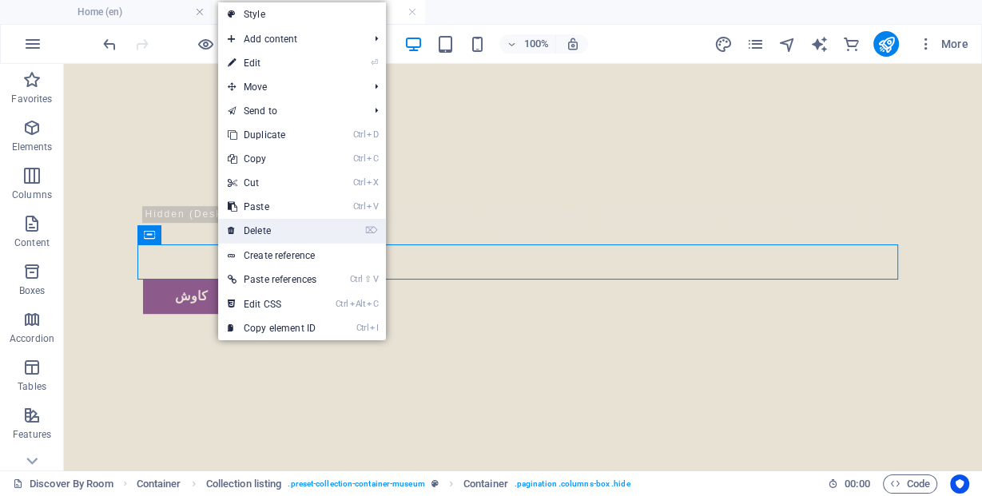
click at [268, 230] on link "⌦ Delete" at bounding box center [272, 231] width 108 height 24
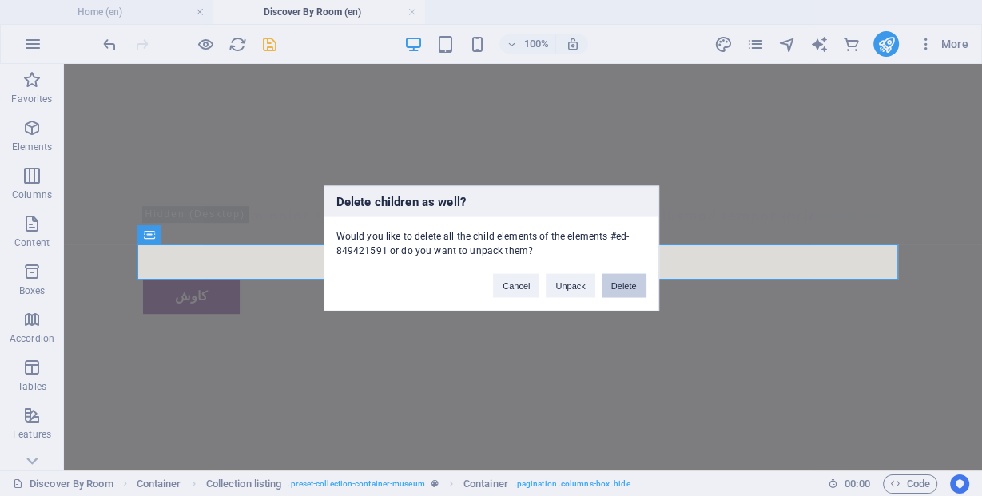
click at [619, 281] on button "Delete" at bounding box center [624, 285] width 45 height 24
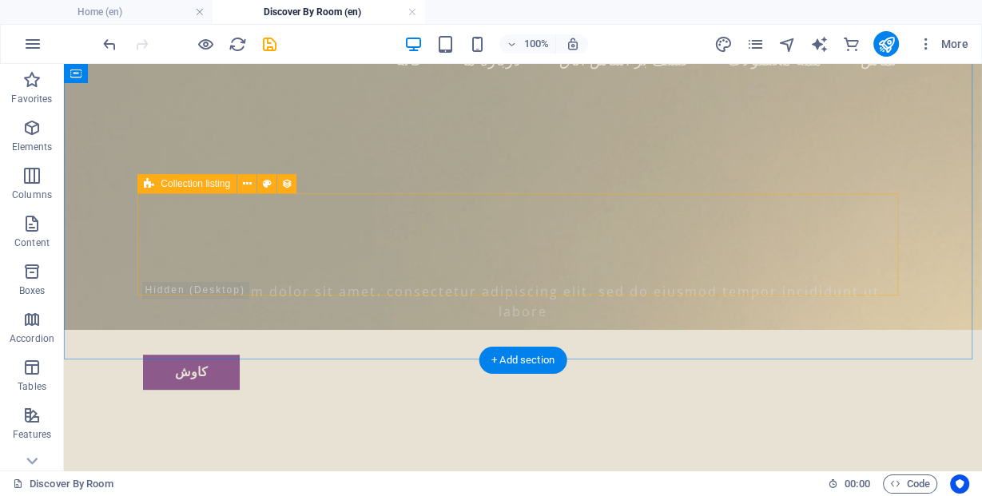
scroll to position [600, 0]
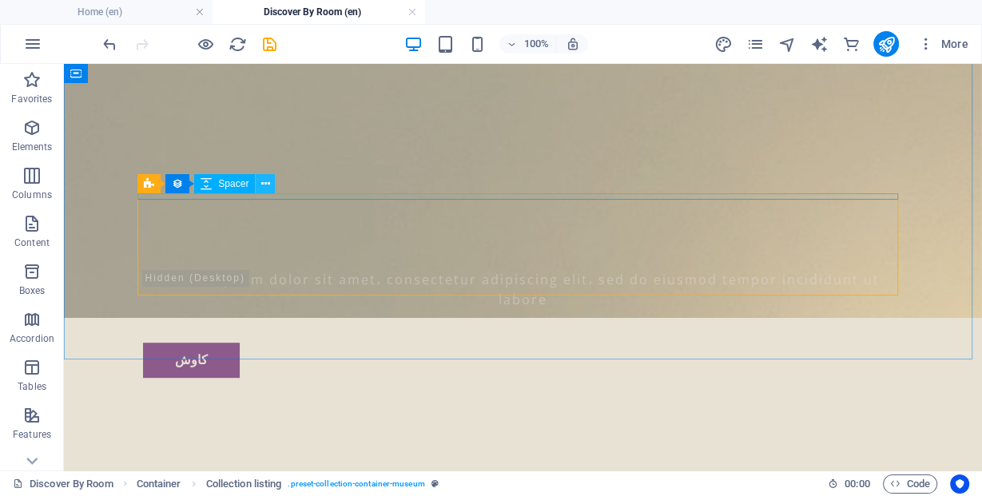
click at [269, 185] on icon at bounding box center [265, 184] width 9 height 17
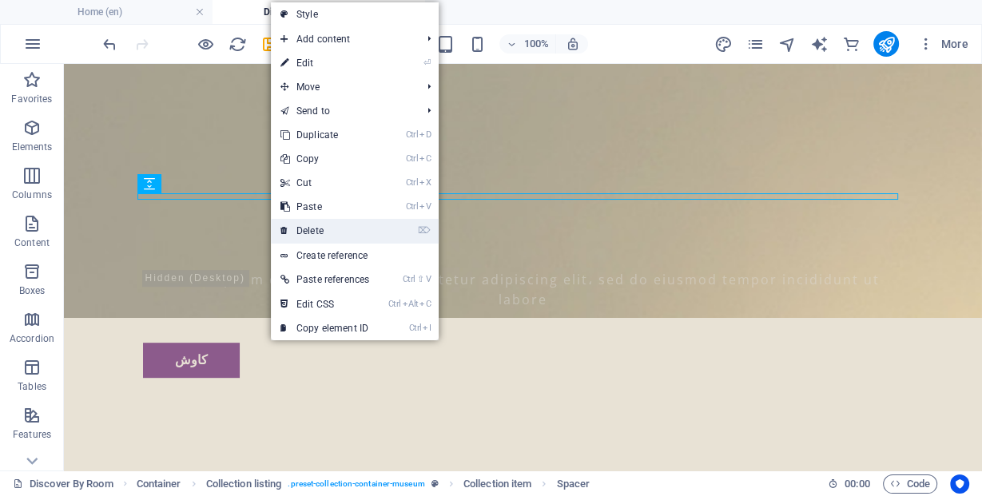
click at [321, 234] on link "⌦ Delete" at bounding box center [325, 231] width 108 height 24
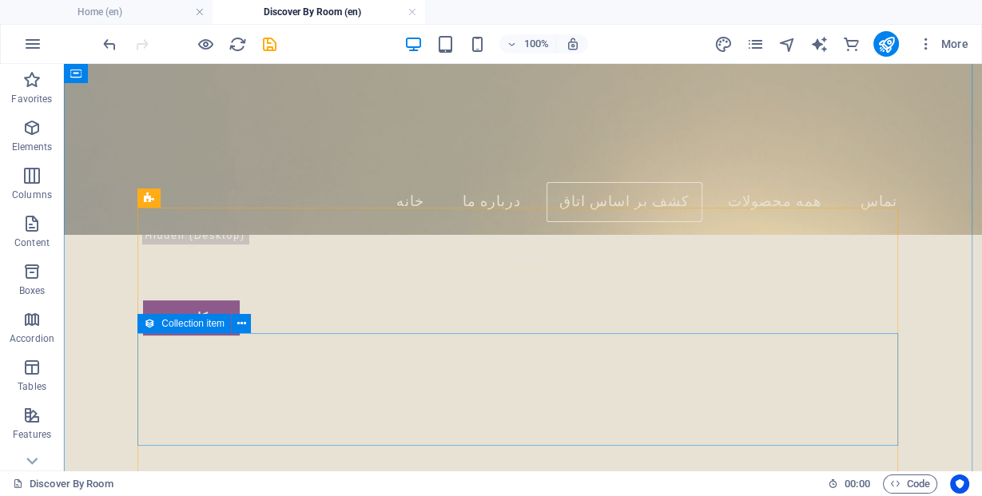
scroll to position [536, 0]
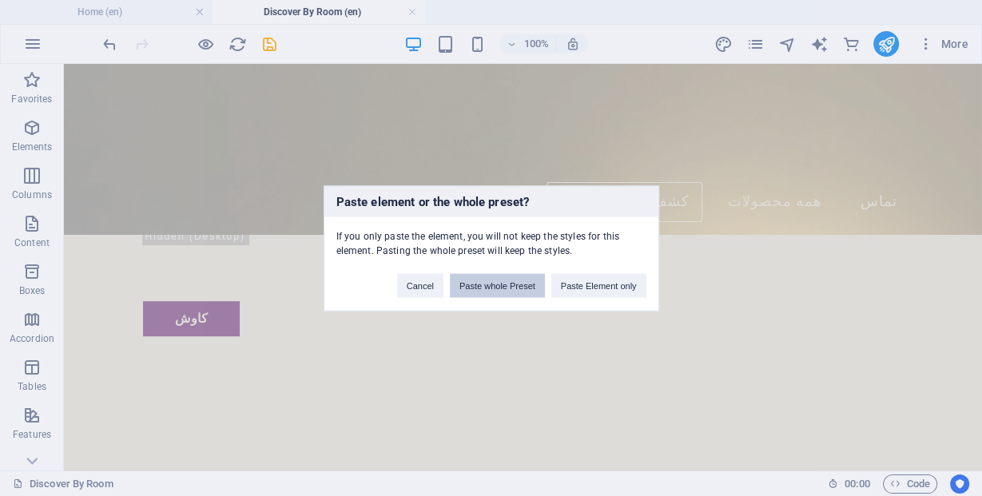
click at [486, 294] on button "Paste whole Preset" at bounding box center [497, 285] width 95 height 24
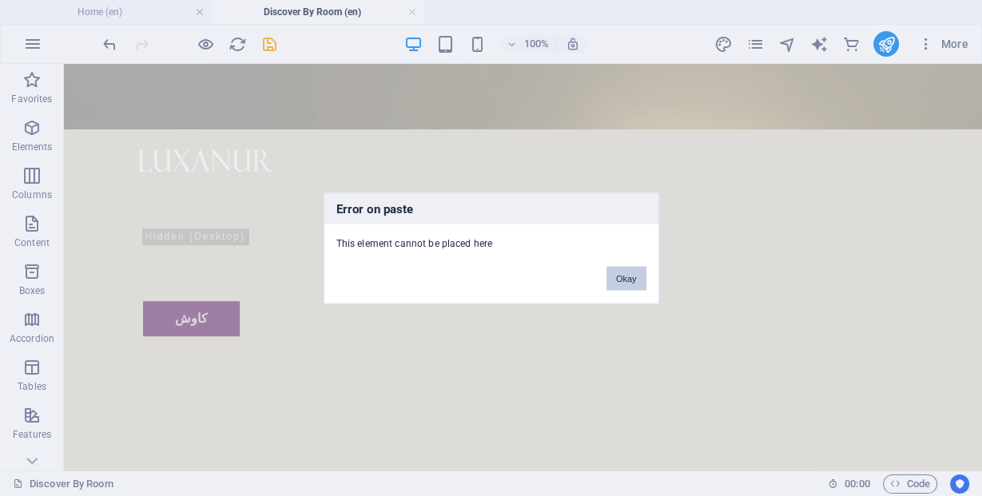
drag, startPoint x: 628, startPoint y: 275, endPoint x: 474, endPoint y: 221, distance: 163.5
click at [628, 275] on button "Okay" at bounding box center [627, 278] width 40 height 24
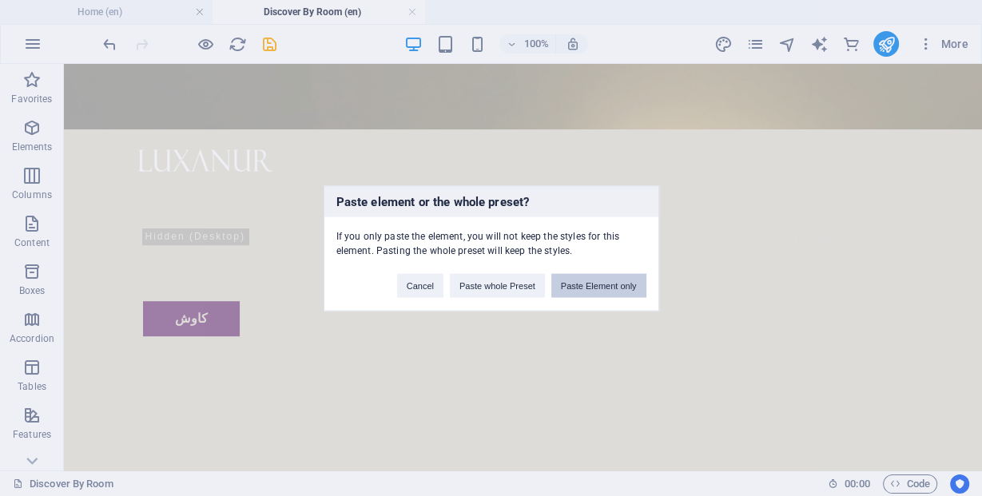
click at [579, 281] on button "Paste Element only" at bounding box center [598, 285] width 95 height 24
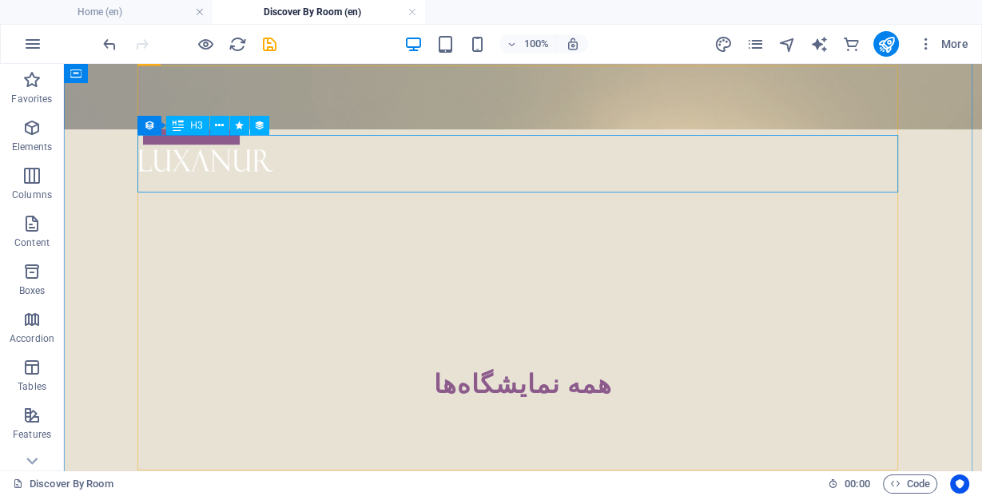
scroll to position [600, 0]
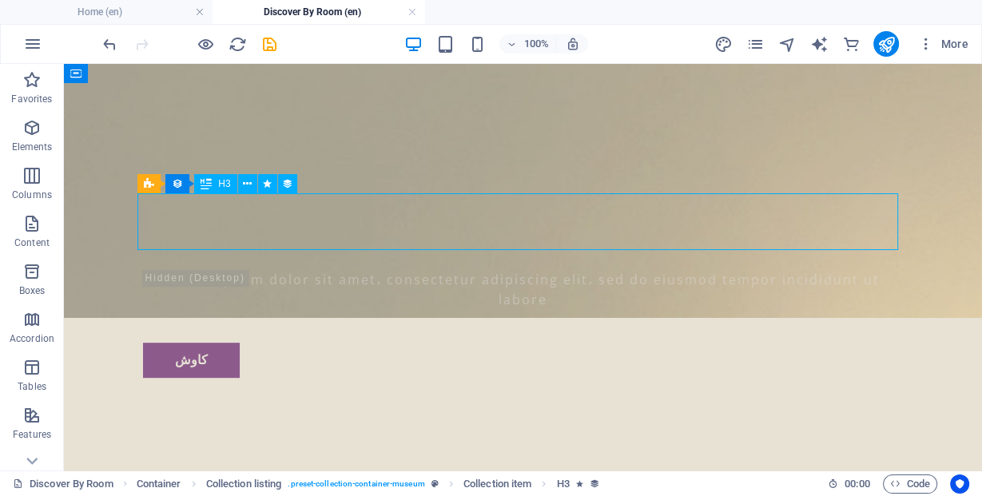
select select "name"
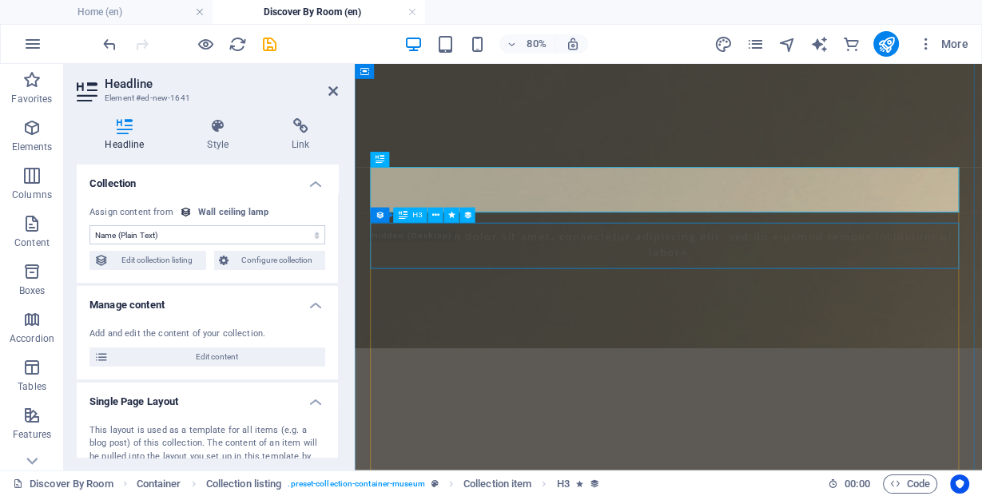
select select "name"
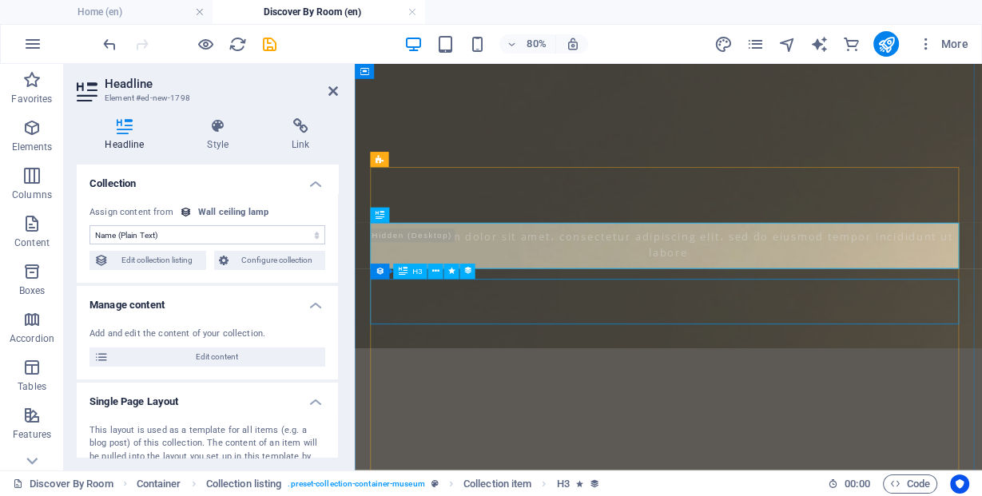
select select "name"
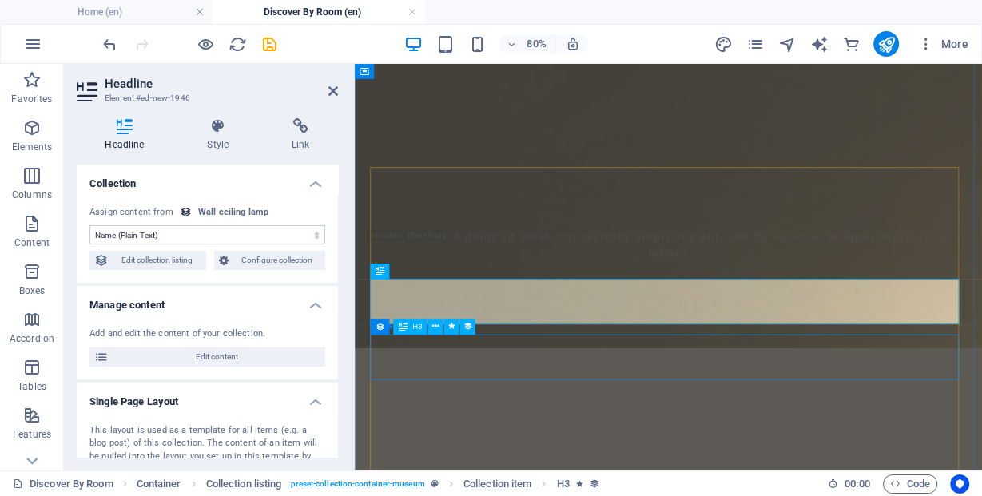
select select "name"
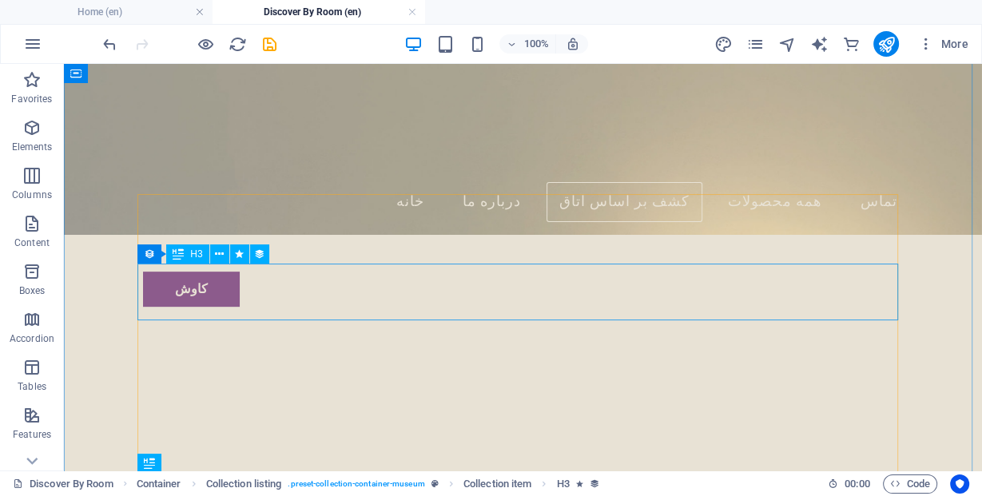
scroll to position [501, 0]
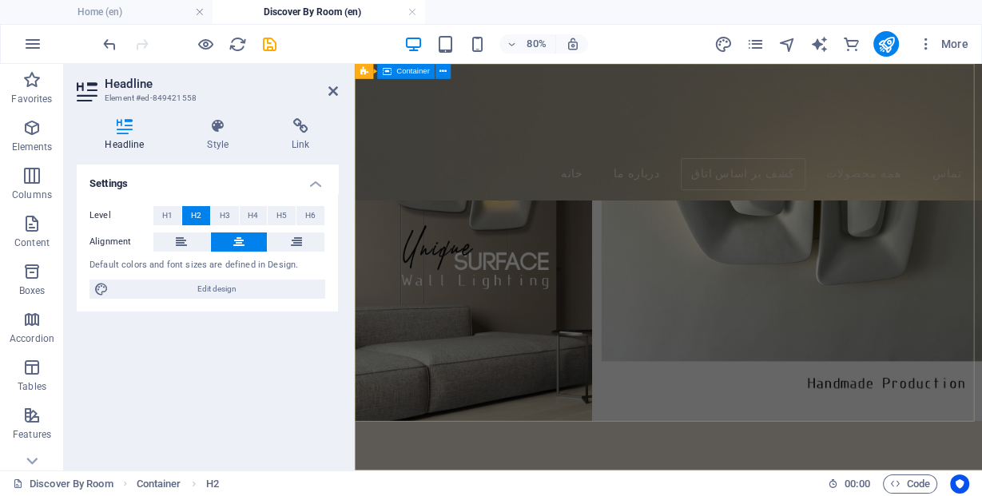
scroll to position [0, 0]
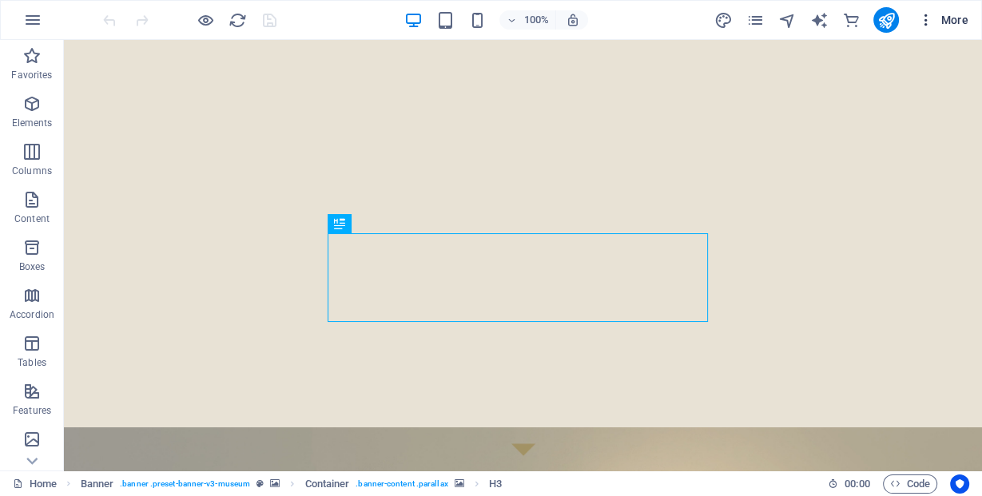
click at [929, 22] on icon "button" at bounding box center [926, 20] width 16 height 16
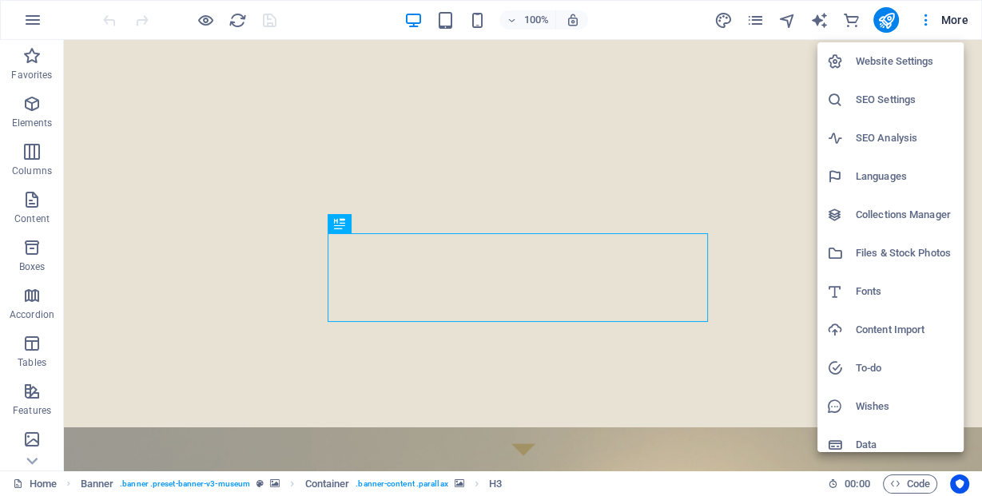
click at [754, 22] on div at bounding box center [491, 248] width 982 height 496
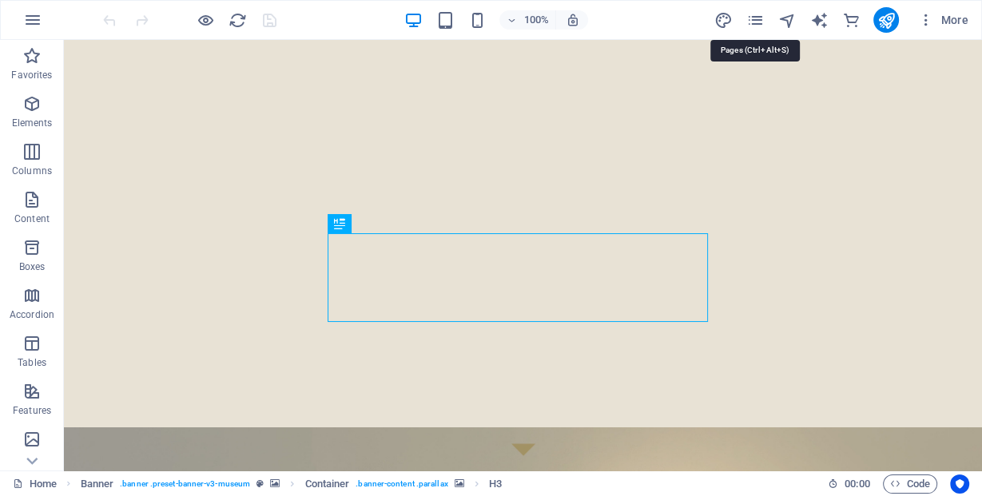
click at [754, 22] on icon "pages" at bounding box center [755, 20] width 18 height 18
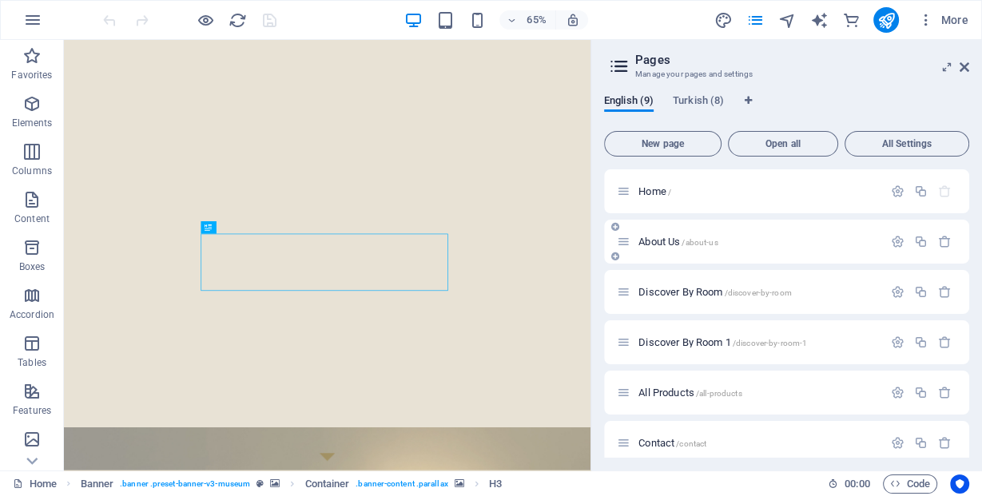
click at [662, 256] on div "About Us /about-us" at bounding box center [786, 242] width 365 height 44
click at [669, 290] on span "Discover By Room /discover-by-room" at bounding box center [715, 292] width 153 height 12
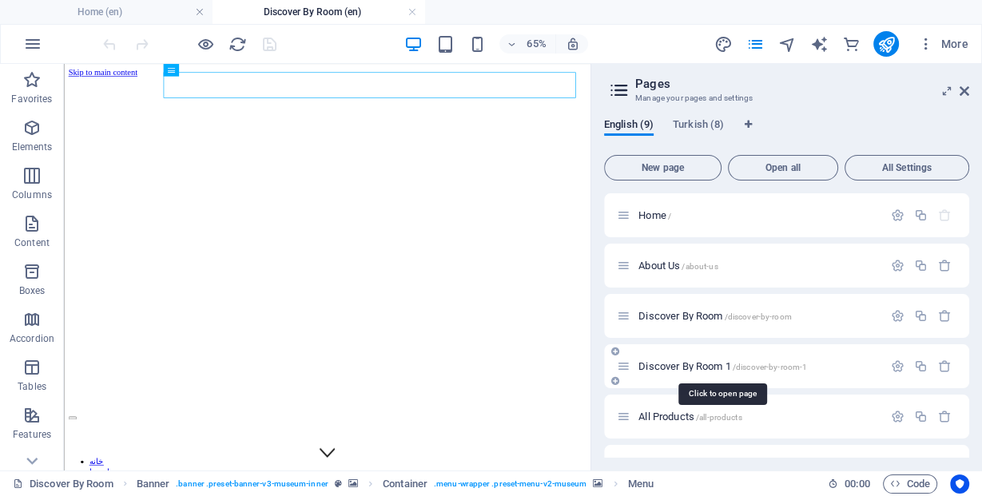
click at [673, 362] on span "Discover By Room 1 /discover-by-room-1" at bounding box center [723, 366] width 169 height 12
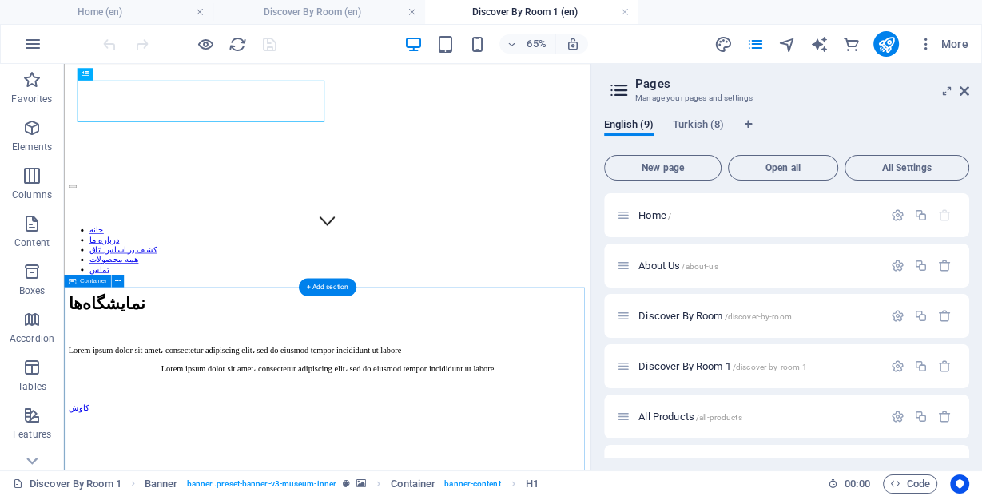
scroll to position [384, 0]
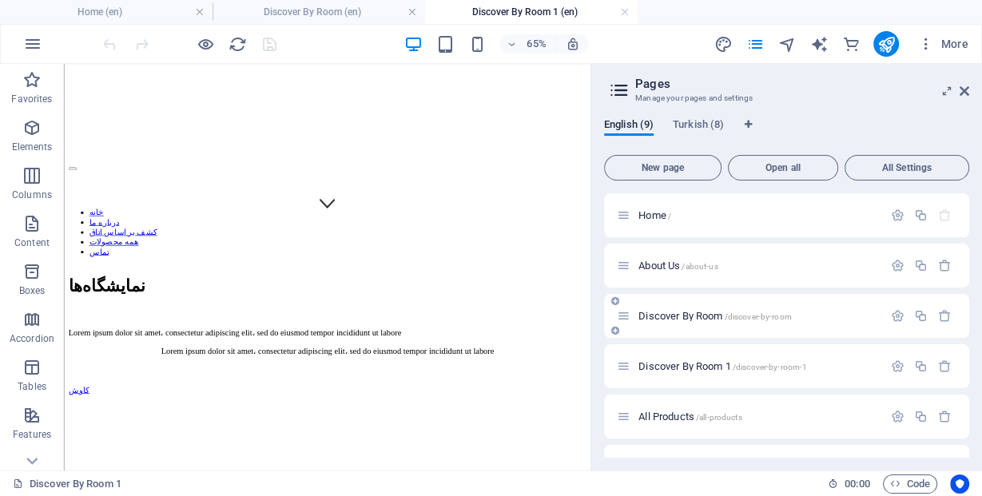
click at [683, 317] on span "Discover By Room /discover-by-room" at bounding box center [715, 316] width 153 height 12
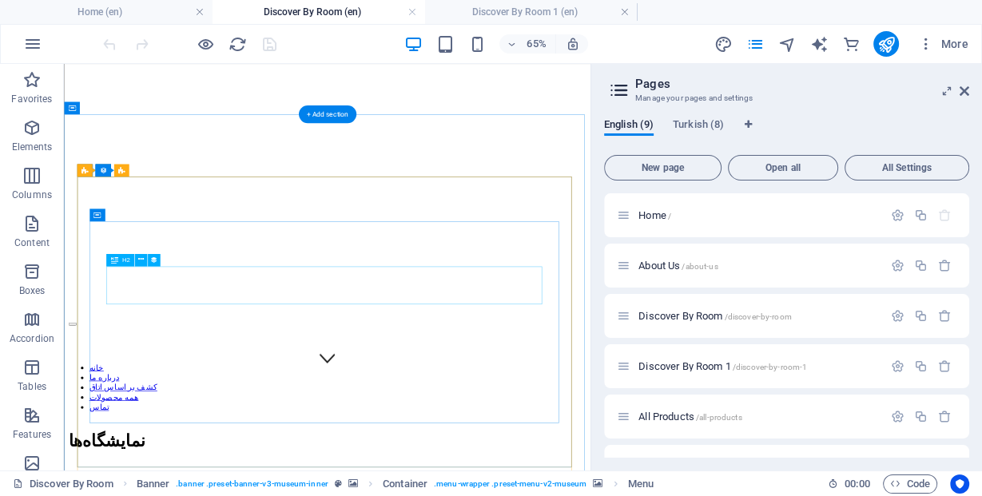
scroll to position [448, 0]
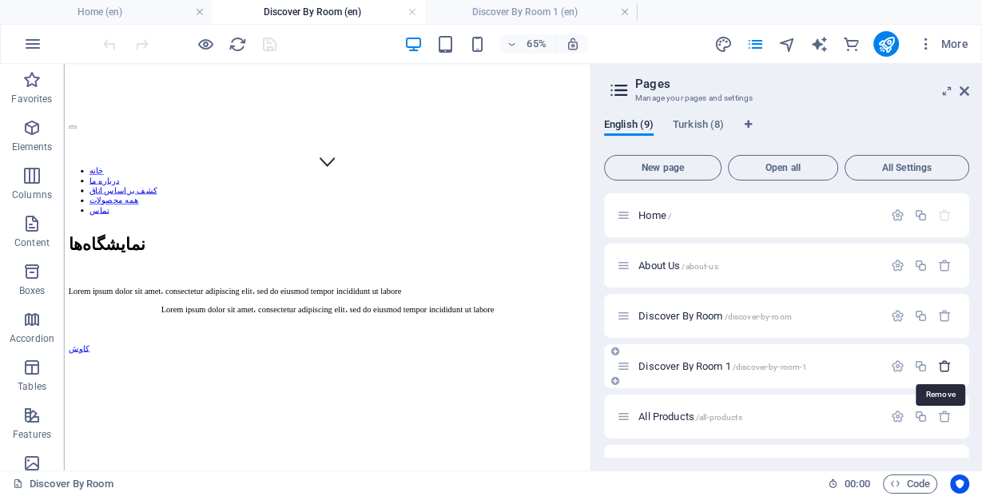
click at [942, 371] on icon "button" at bounding box center [945, 367] width 14 height 14
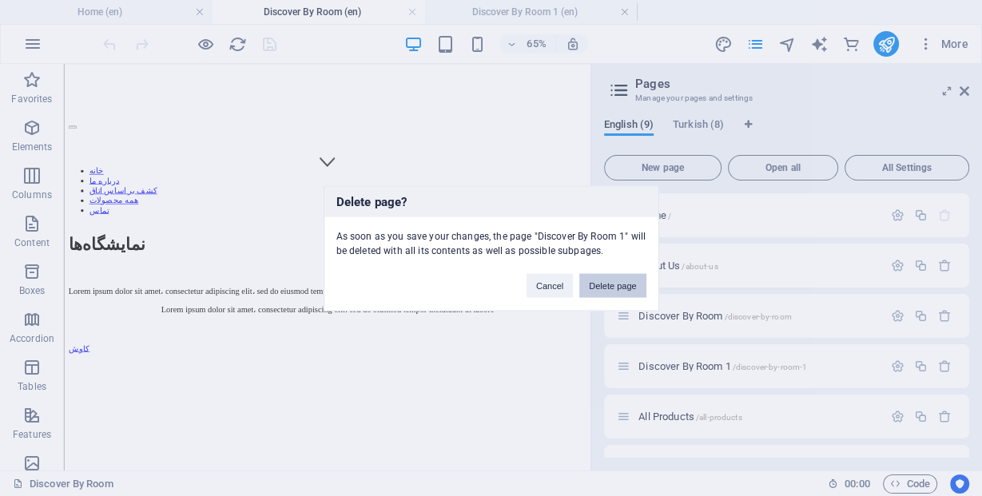
click at [599, 293] on button "Delete page" at bounding box center [612, 285] width 66 height 24
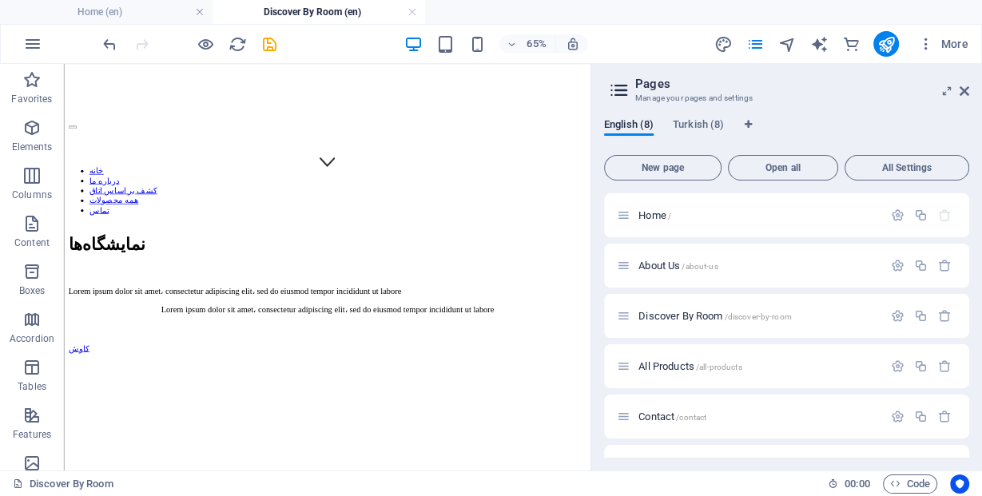
click at [623, 290] on div "Home / About Us /about-us Discover By Room /discover-by-room All Products /all-…" at bounding box center [786, 416] width 365 height 447
click at [697, 316] on span "Discover By Room /discover-by-room" at bounding box center [715, 316] width 153 height 12
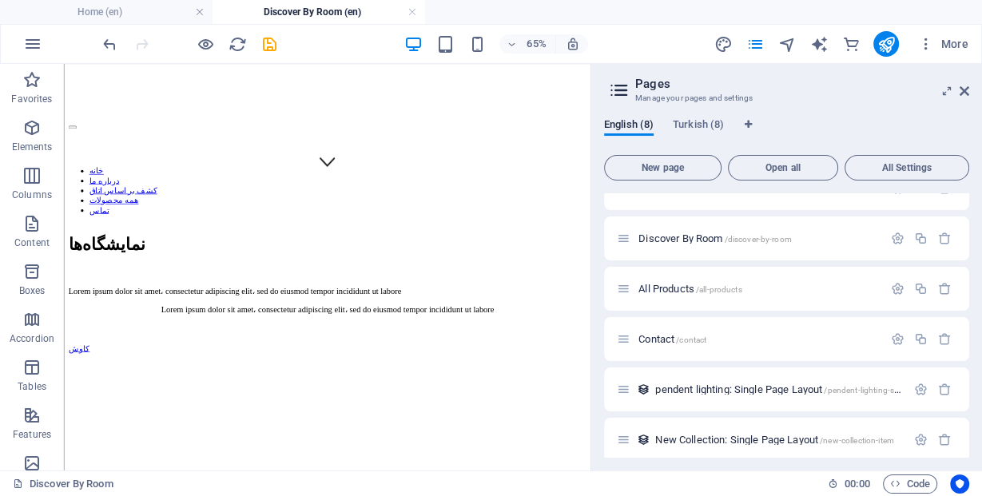
scroll to position [61, 0]
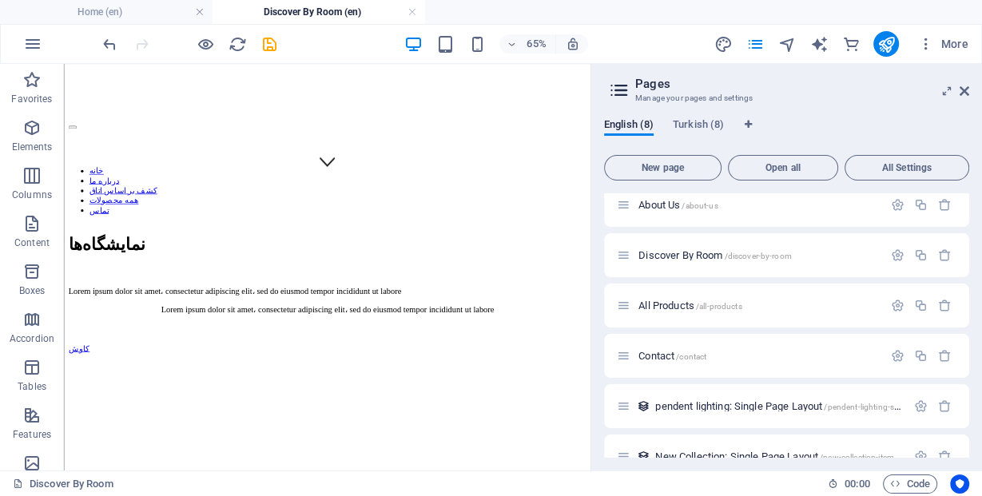
click at [616, 91] on icon at bounding box center [619, 90] width 24 height 22
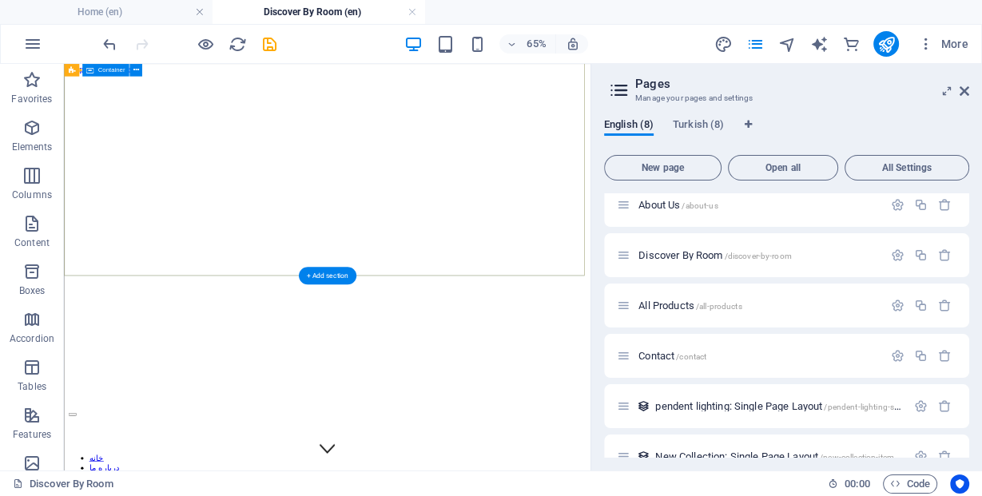
scroll to position [0, 0]
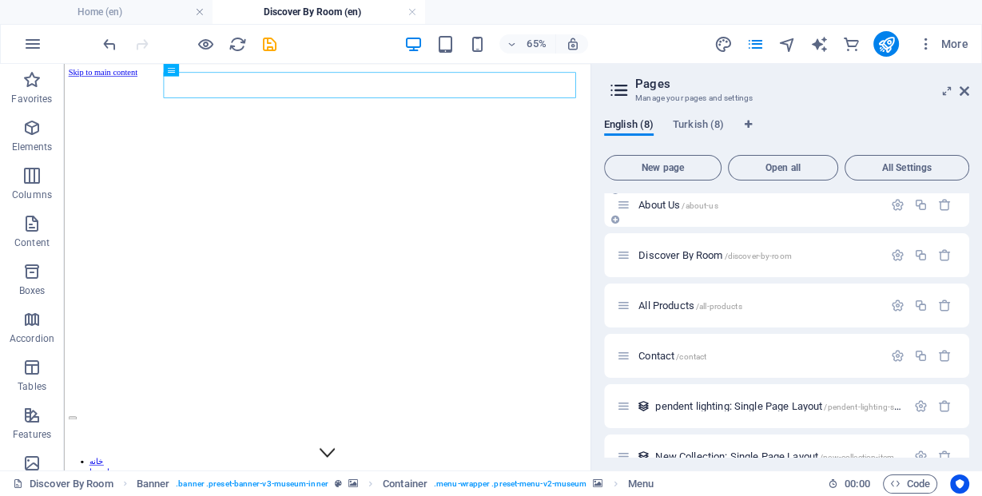
click at [639, 212] on div "About Us /about-us" at bounding box center [750, 205] width 266 height 18
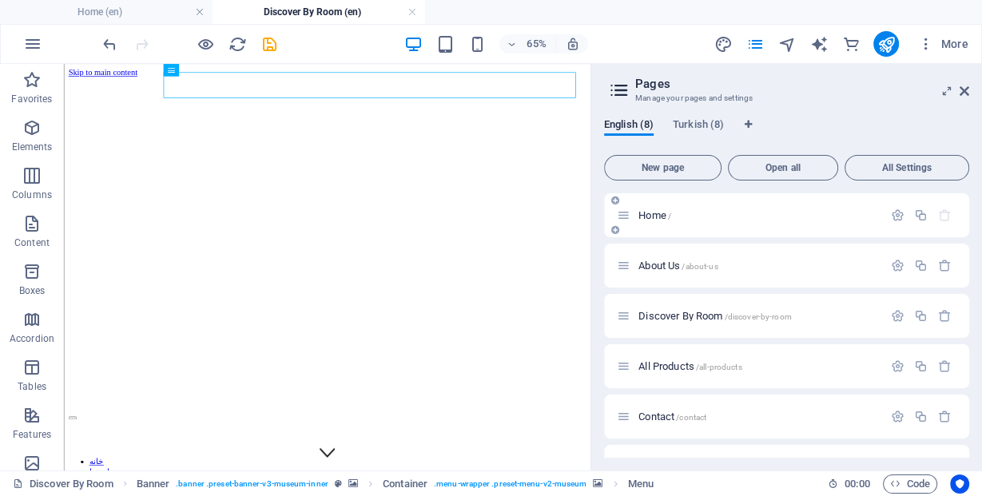
click at [656, 208] on div "Home /" at bounding box center [750, 215] width 266 height 18
click at [635, 216] on div "Home /" at bounding box center [758, 215] width 249 height 10
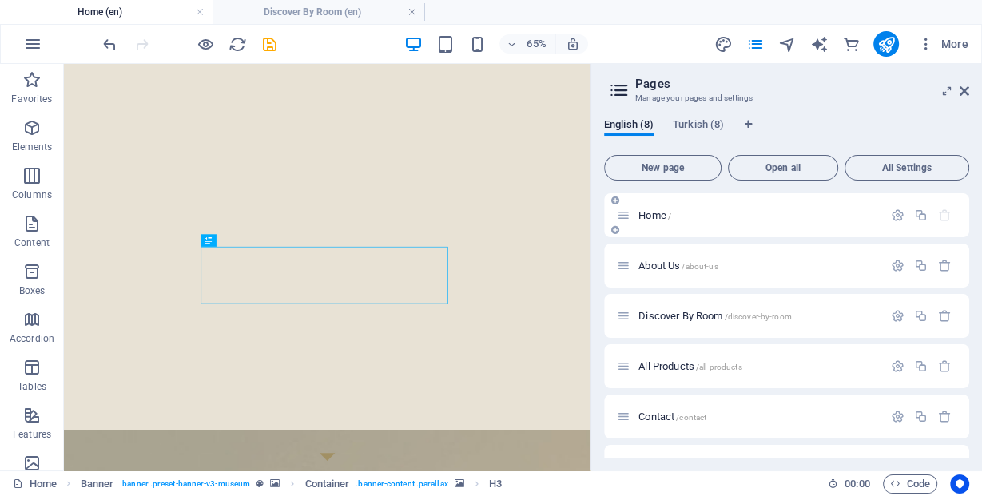
click at [619, 209] on icon at bounding box center [624, 216] width 14 height 14
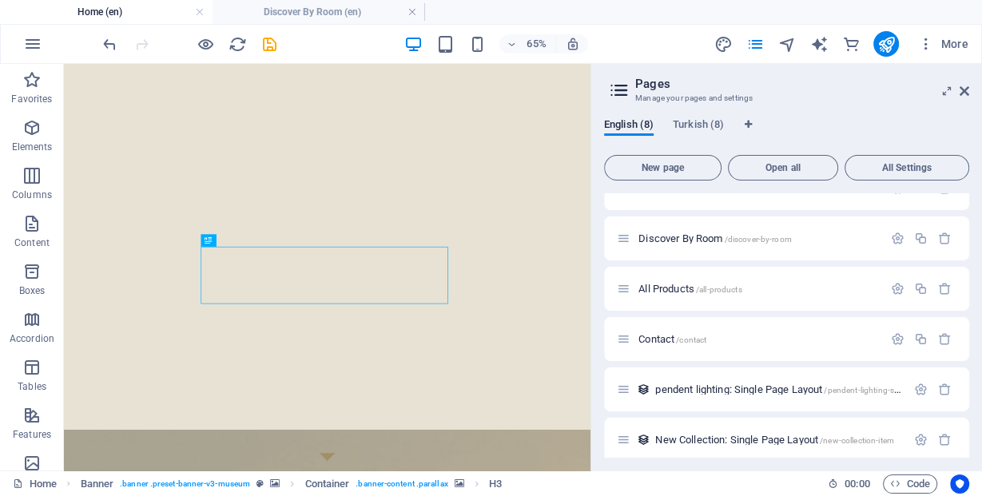
scroll to position [61, 0]
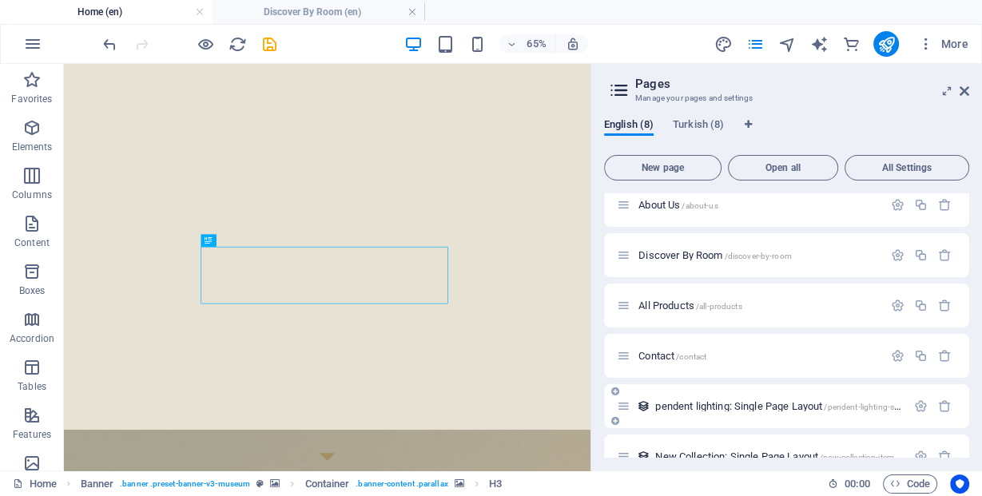
click at [732, 408] on span "pendent lighting: Single Page Layout /pendent-lighting-single-page-layout" at bounding box center [805, 406] width 301 height 12
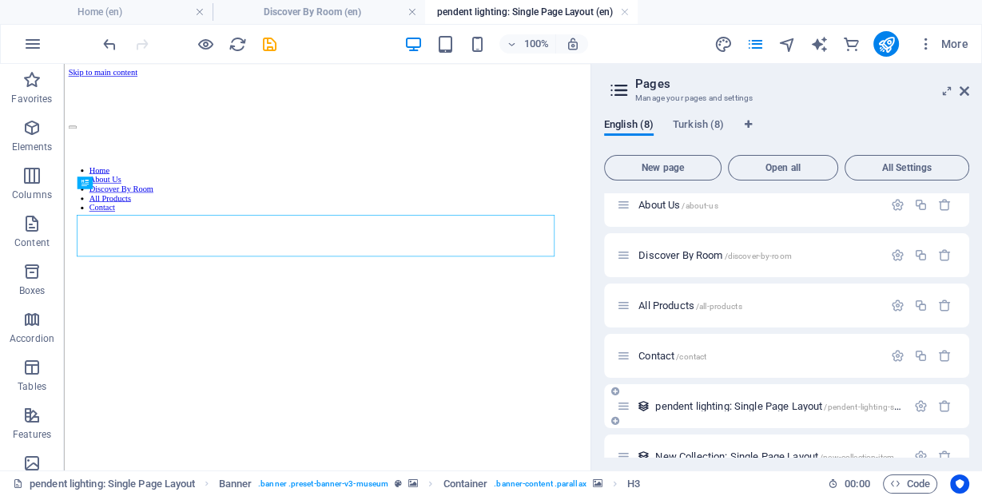
scroll to position [0, 0]
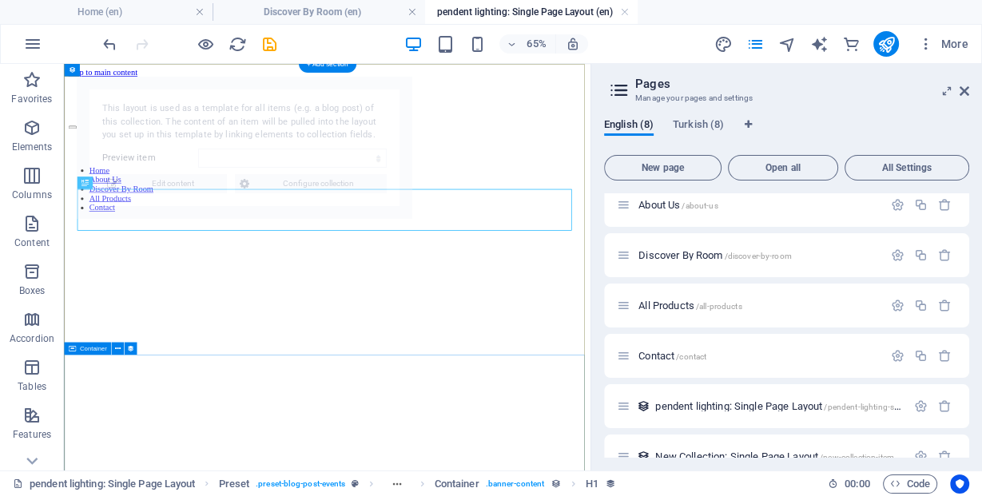
select select "689f82bb87471dbc2004d4f8"
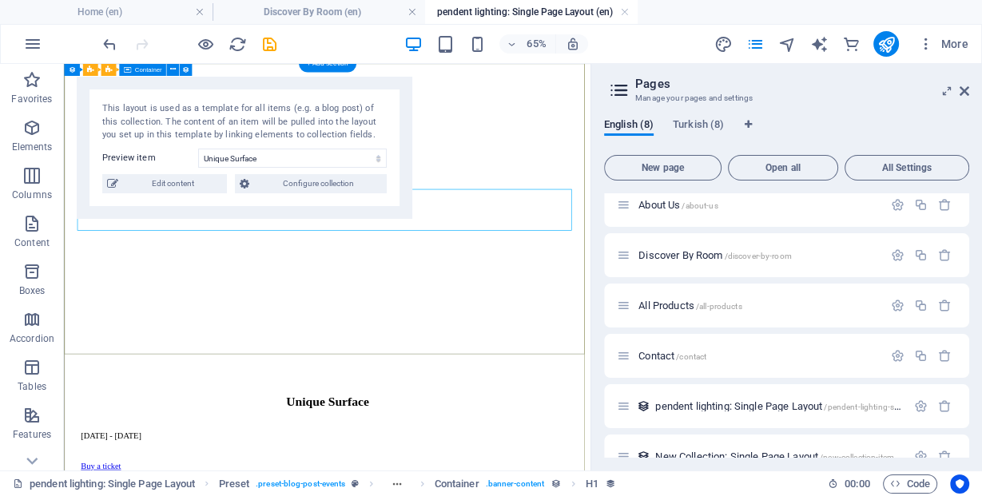
scroll to position [320, 0]
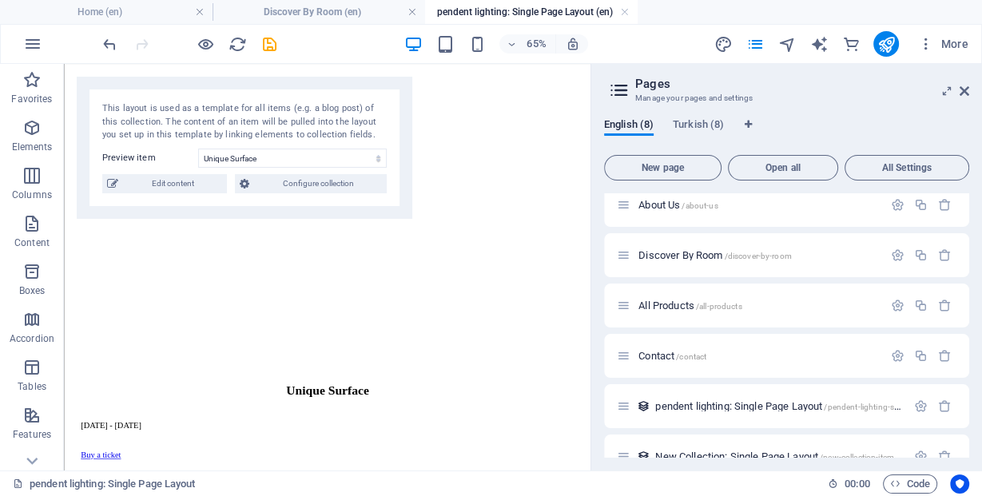
click at [193, 195] on div "This layout is used as a template for all items (e.g. a blog post) of this coll…" at bounding box center [245, 148] width 336 height 142
click at [187, 185] on span "Edit content" at bounding box center [172, 183] width 99 height 19
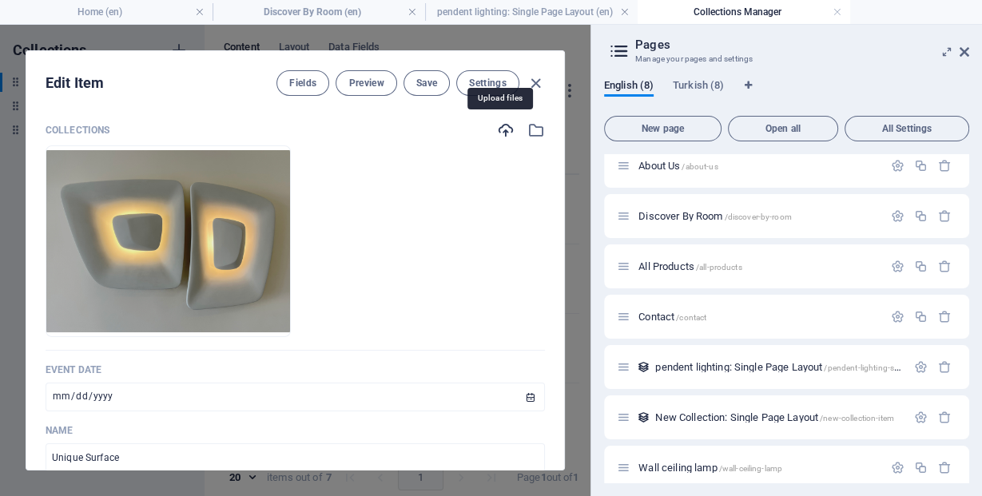
click at [497, 125] on icon "button" at bounding box center [506, 130] width 18 height 18
click at [671, 418] on span "New Collection: Single Page Layout /new-collection-item" at bounding box center [774, 418] width 239 height 12
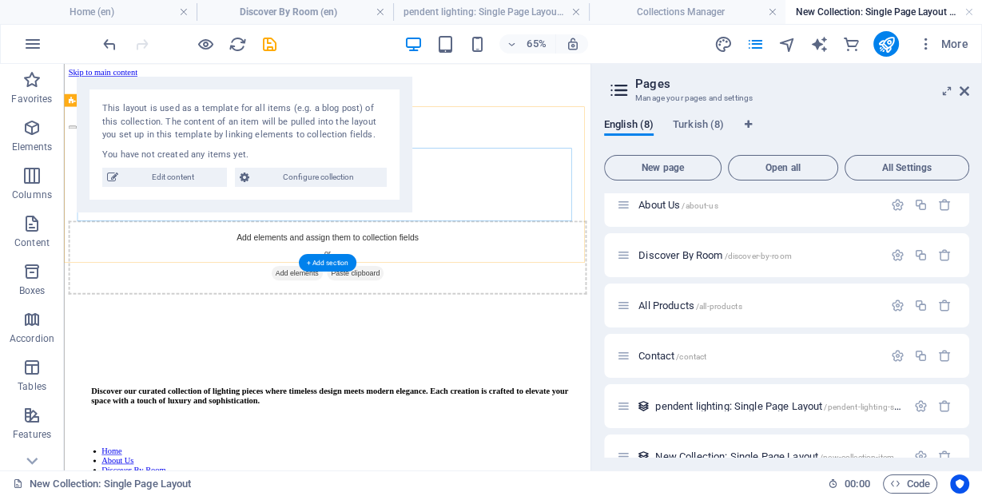
drag, startPoint x: 723, startPoint y: 225, endPoint x: 754, endPoint y: 207, distance: 36.2
click at [723, 305] on div "Add elements and assign them to collection fields or Add elements Paste clipboa…" at bounding box center [469, 361] width 798 height 113
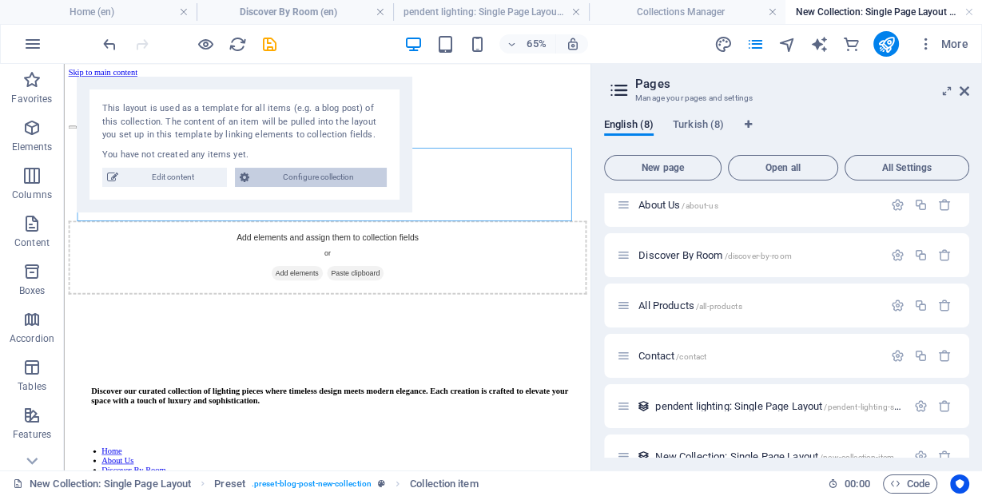
click at [284, 181] on span "Configure collection" at bounding box center [318, 177] width 128 height 19
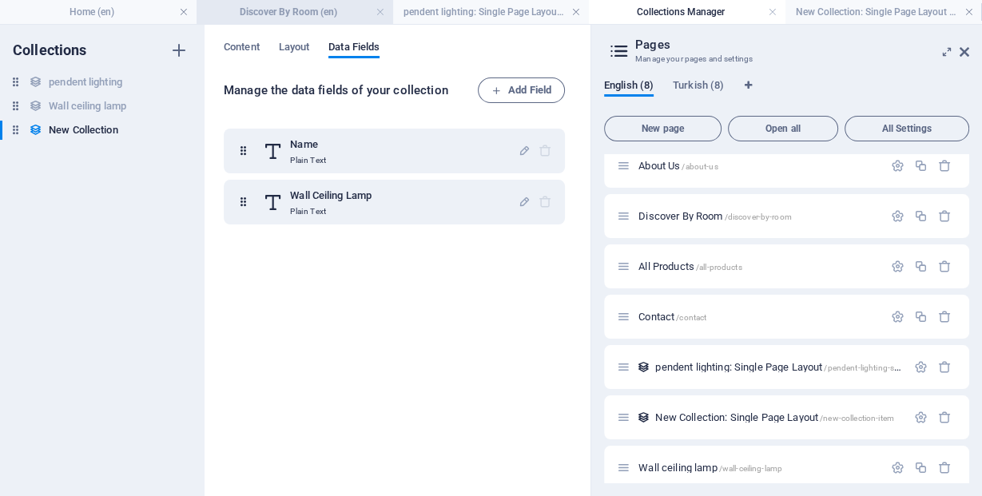
click at [300, 7] on h4 "Discover By Room (en)" at bounding box center [295, 12] width 197 height 18
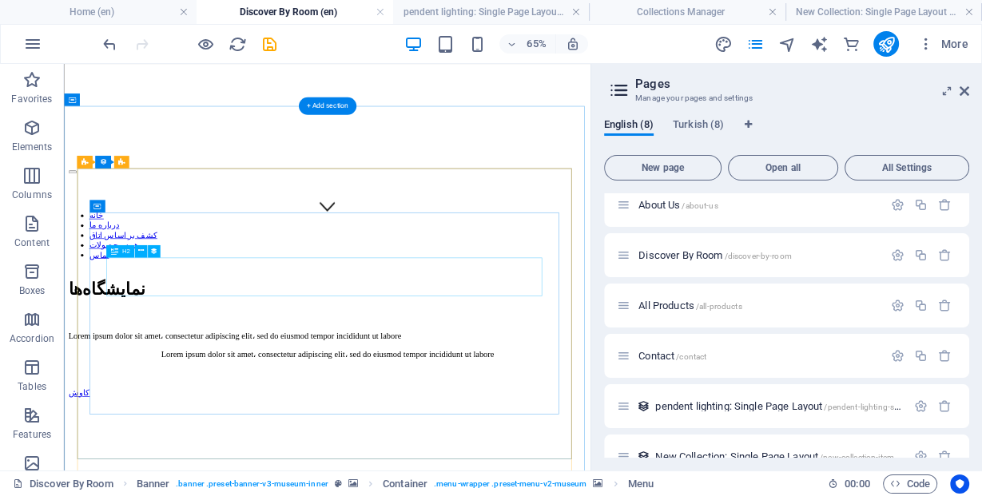
scroll to position [384, 0]
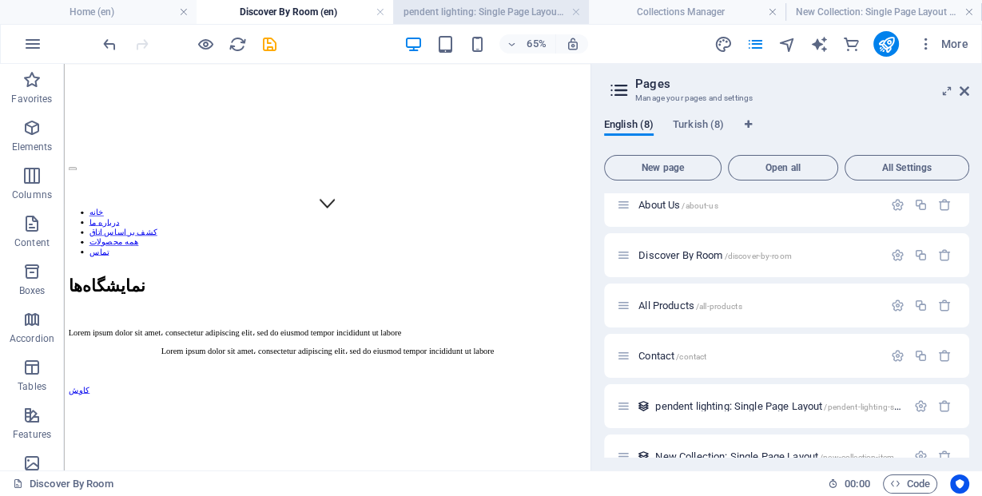
click at [414, 18] on h4 "pendent lighting: Single Page Layout (en)" at bounding box center [491, 12] width 197 height 18
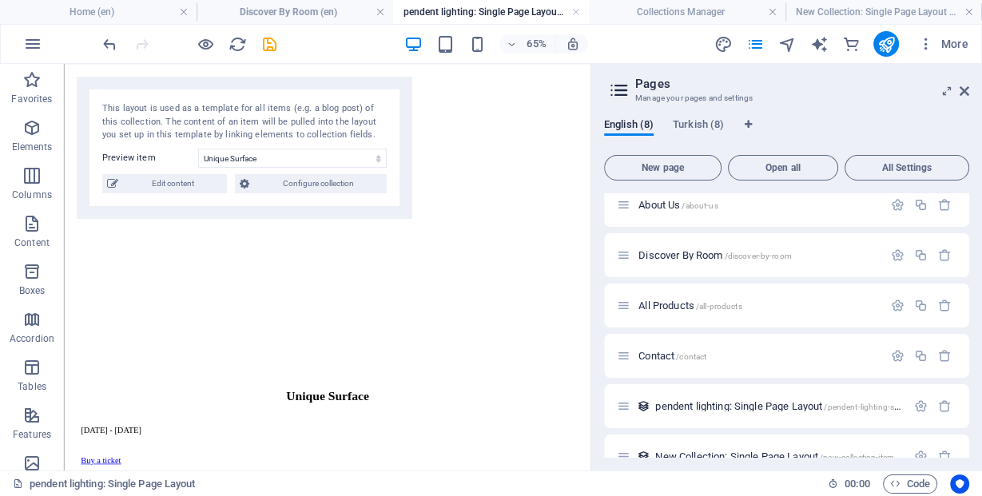
scroll to position [319, 0]
click at [571, 12] on link at bounding box center [576, 12] width 10 height 15
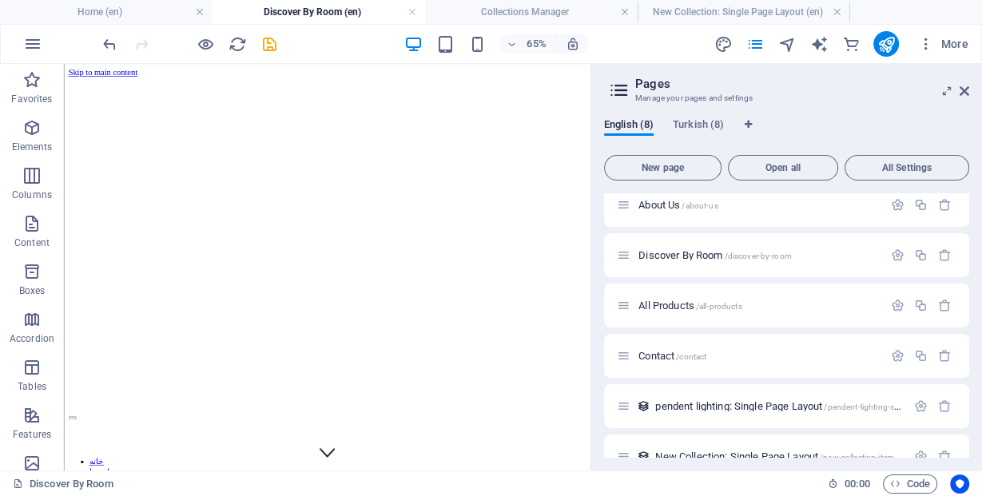
scroll to position [384, 0]
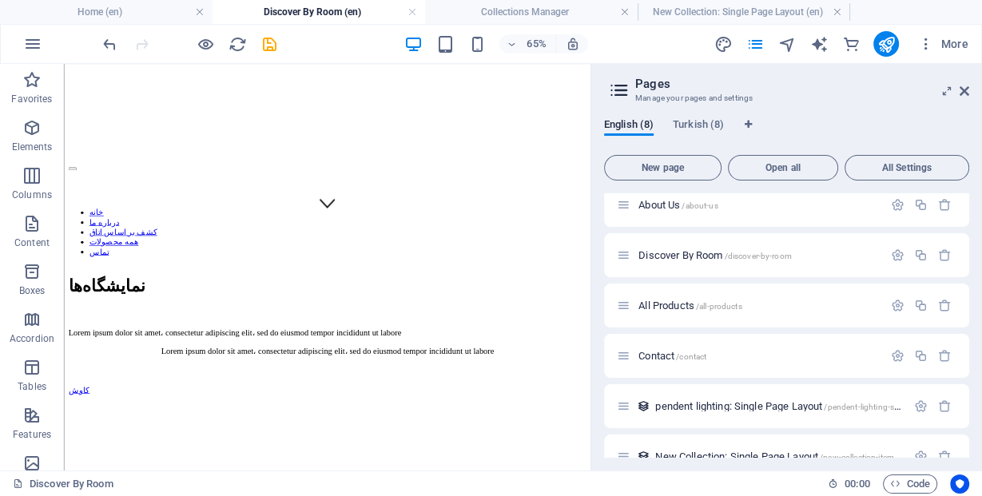
click at [571, 12] on h4 "Collections Manager" at bounding box center [531, 12] width 213 height 18
